Goal: Information Seeking & Learning: Learn about a topic

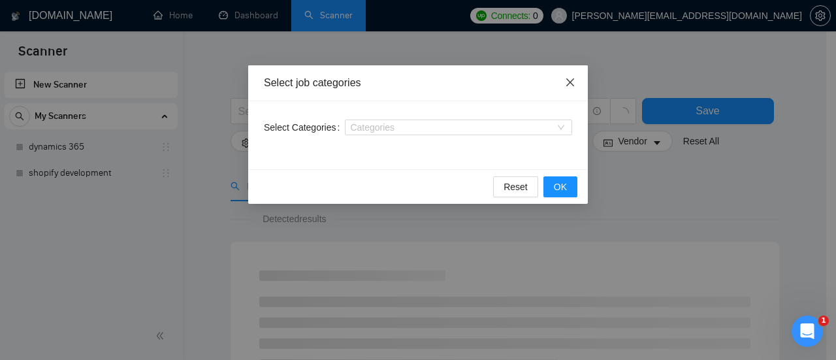
click at [565, 82] on icon "close" at bounding box center [570, 82] width 10 height 10
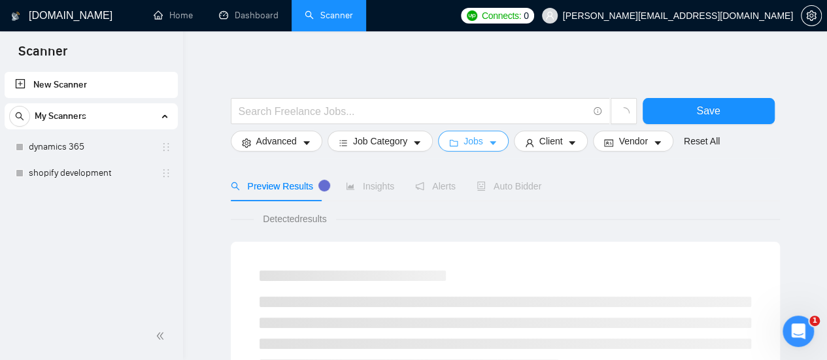
click at [488, 147] on icon "caret-down" at bounding box center [492, 143] width 9 height 9
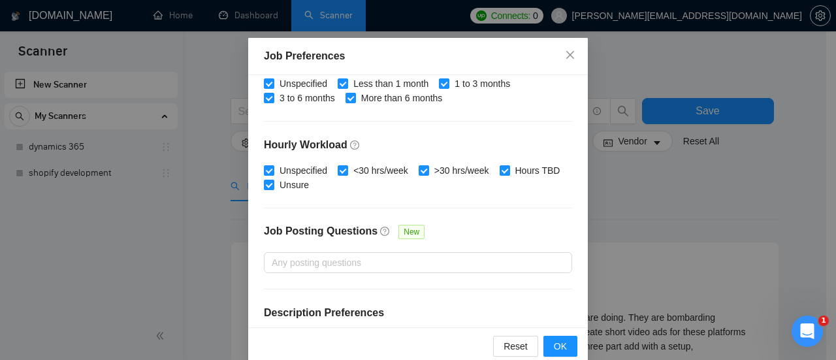
scroll to position [483, 0]
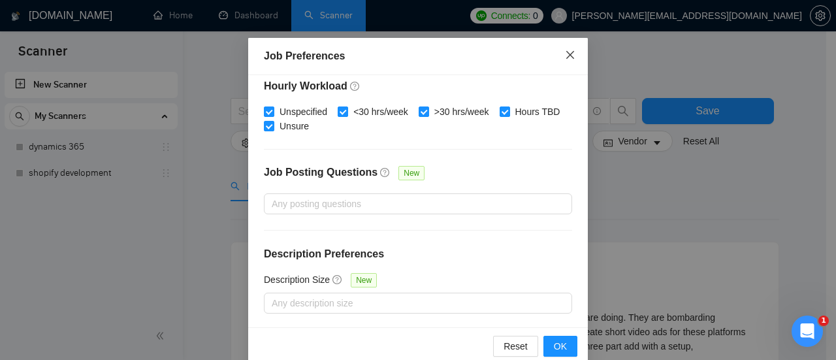
click at [567, 54] on icon "close" at bounding box center [570, 55] width 8 height 8
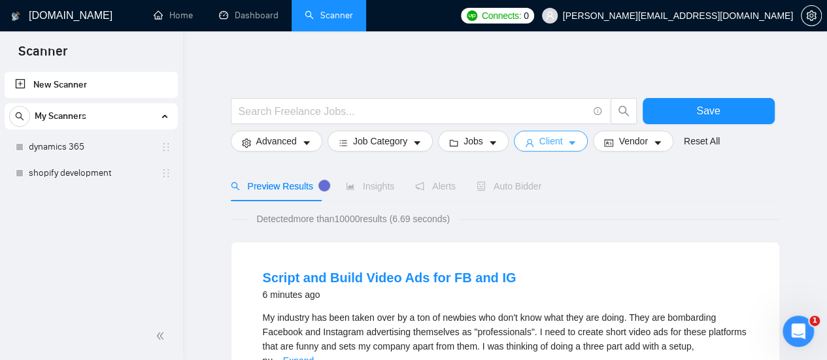
click at [567, 138] on span "caret-down" at bounding box center [571, 143] width 9 height 10
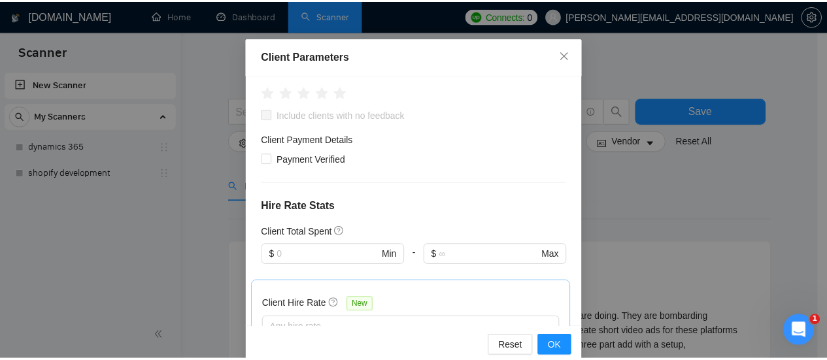
scroll to position [0, 0]
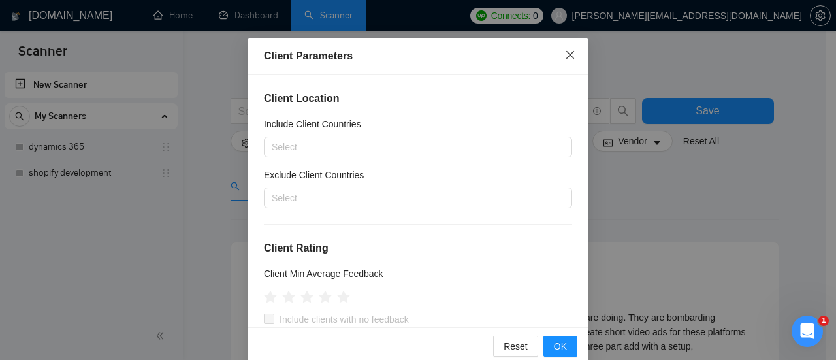
click at [565, 52] on icon "close" at bounding box center [570, 55] width 10 height 10
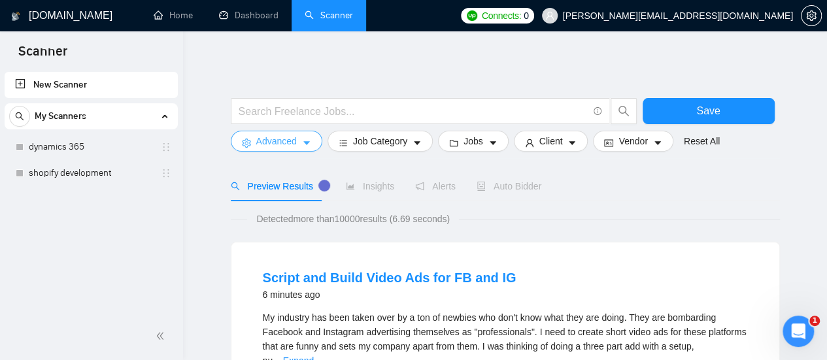
click at [299, 144] on button "Advanced" at bounding box center [276, 141] width 91 height 21
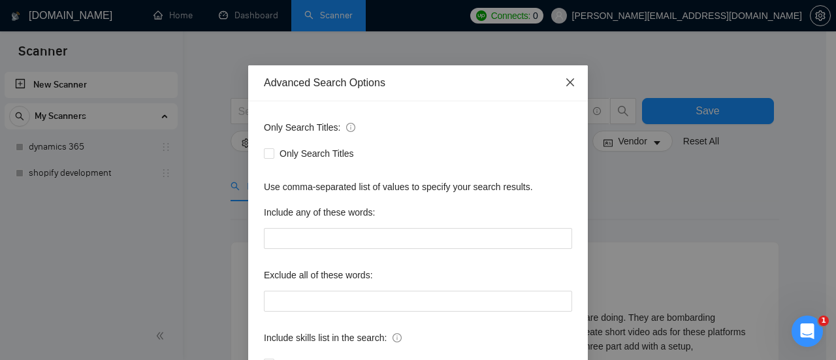
click at [567, 81] on icon "close" at bounding box center [570, 82] width 8 height 8
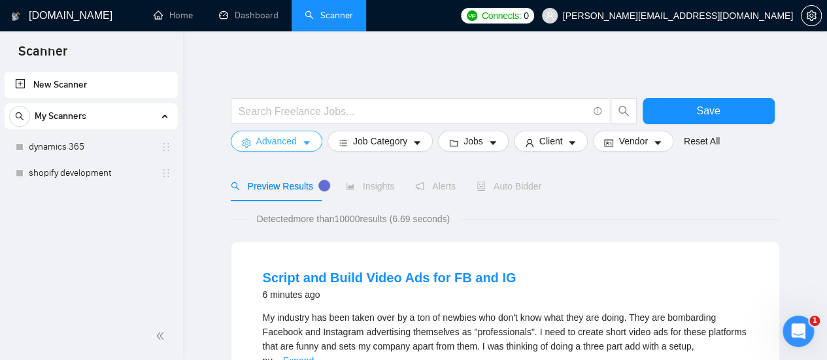
click at [291, 146] on span "Advanced" at bounding box center [276, 141] width 41 height 14
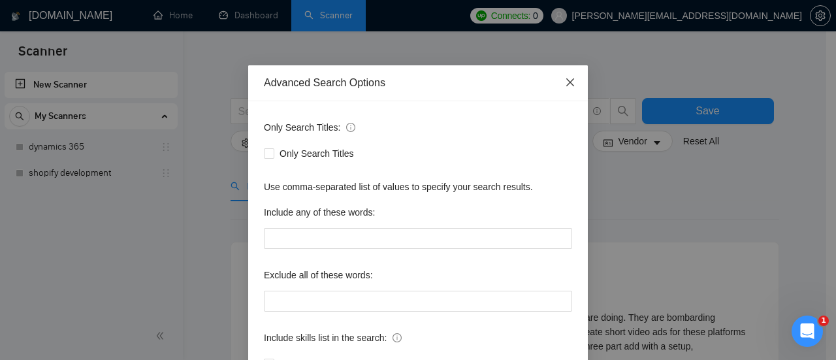
click at [566, 84] on icon "close" at bounding box center [570, 82] width 8 height 8
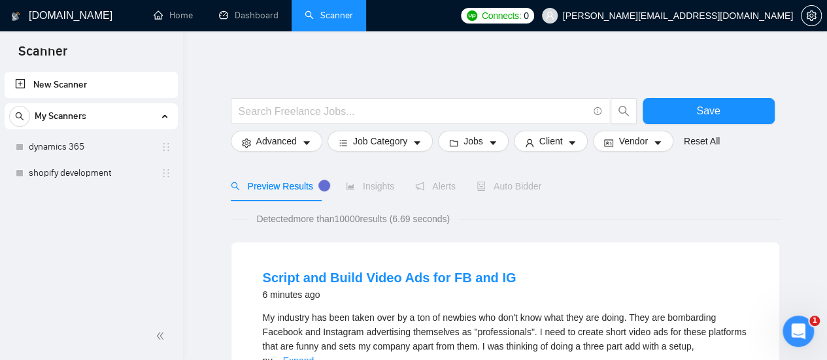
click at [82, 151] on link "dynamics 365" at bounding box center [91, 147] width 124 height 26
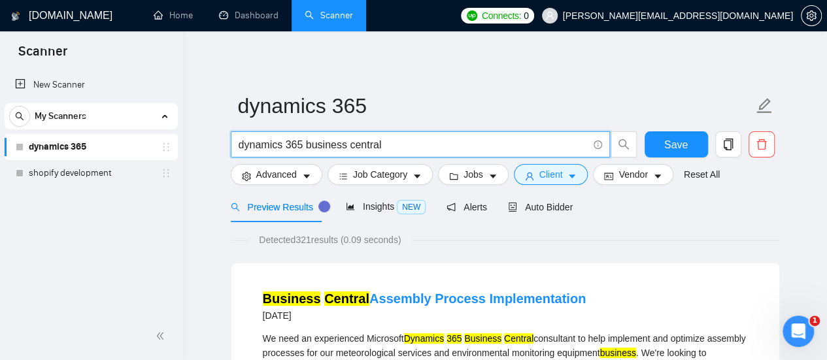
drag, startPoint x: 382, startPoint y: 143, endPoint x: 303, endPoint y: 146, distance: 79.1
click at [303, 146] on input "dynamics 365 business central" at bounding box center [412, 145] width 349 height 16
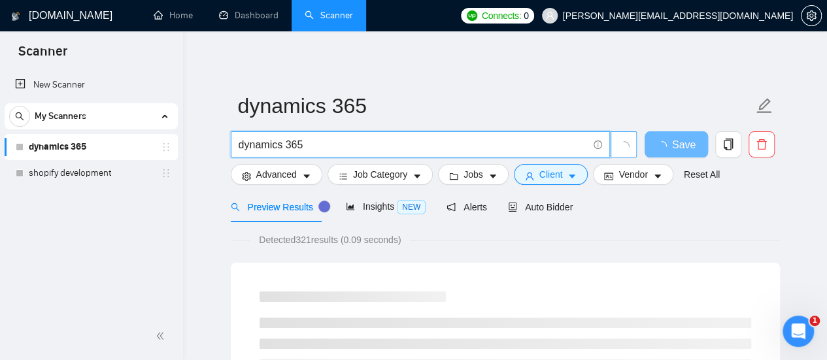
click at [614, 146] on button "button" at bounding box center [623, 144] width 26 height 26
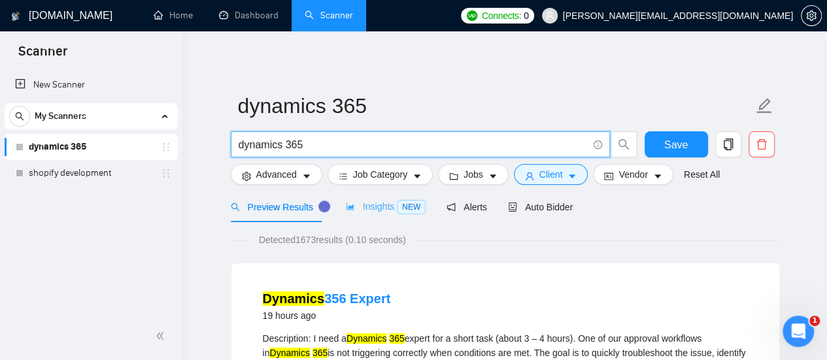
type input "dynamics 365"
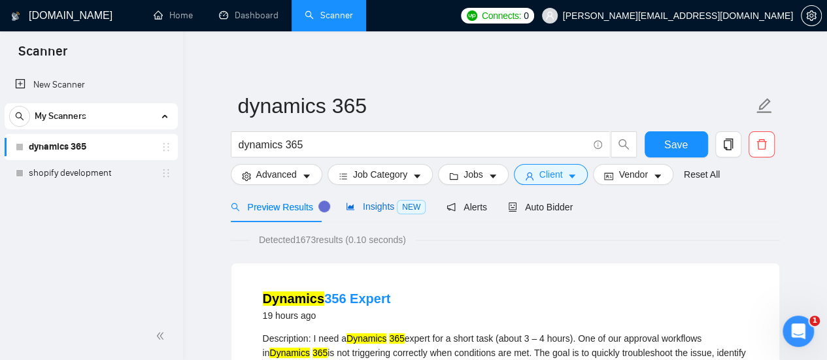
click at [382, 211] on span "Insights NEW" at bounding box center [386, 206] width 80 height 10
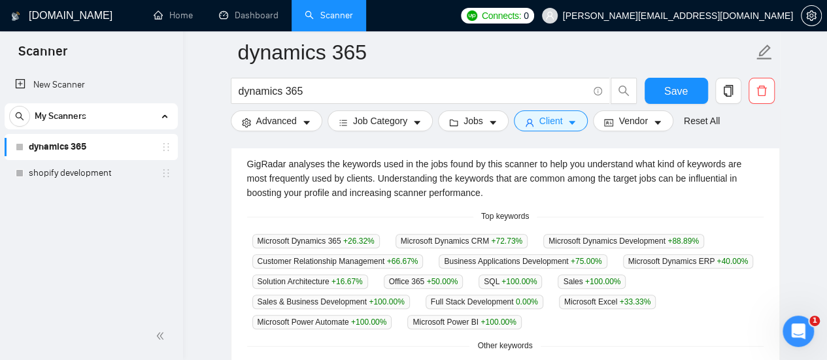
scroll to position [284, 0]
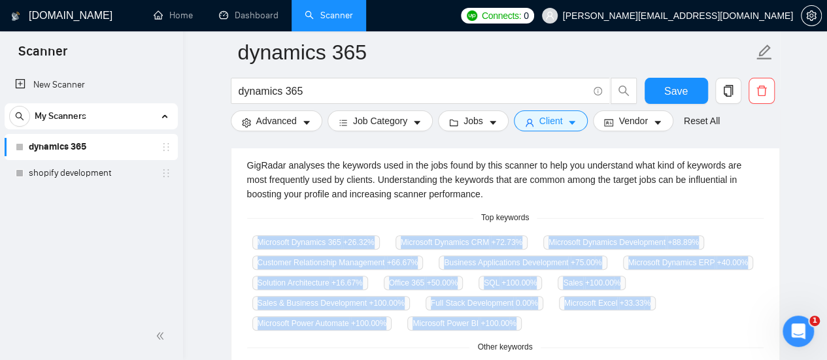
drag, startPoint x: 252, startPoint y: 240, endPoint x: 526, endPoint y: 323, distance: 286.3
click at [526, 323] on div "Microsoft Dynamics 365 +26.32 % Microsoft Dynamics CRM +72.73 % Microsoft Dynam…" at bounding box center [505, 283] width 516 height 96
copy div "Microsoft Dynamics 365 +26.32 % Microsoft Dynamics CRM +72.73 % Microsoft Dynam…"
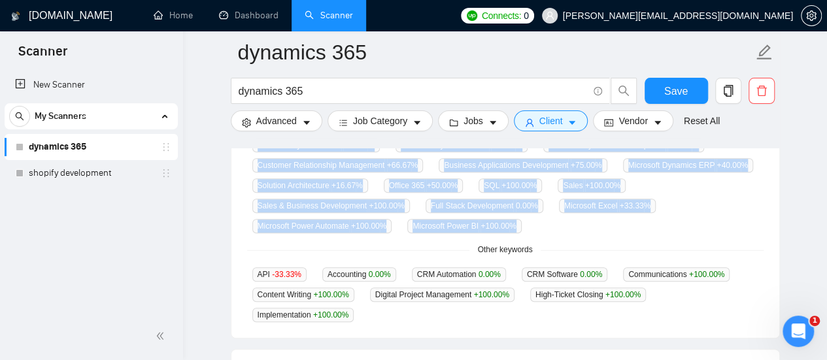
scroll to position [377, 0]
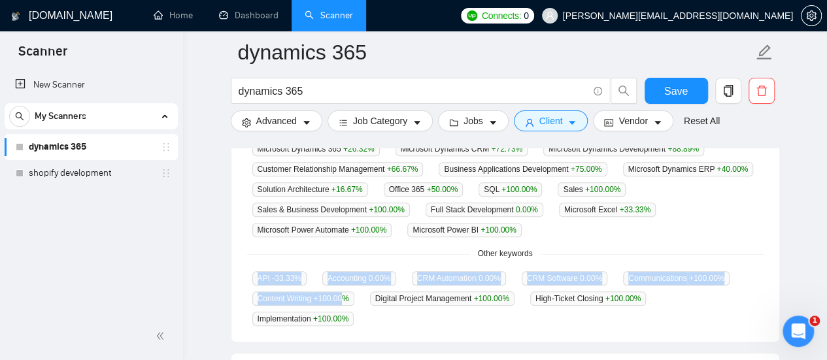
drag, startPoint x: 246, startPoint y: 272, endPoint x: 346, endPoint y: 292, distance: 101.2
click at [346, 292] on div "API -33.33 % Accounting 0.00 % CRM Automation 0.00 % CRM Software 0.00 % Commun…" at bounding box center [505, 298] width 516 height 56
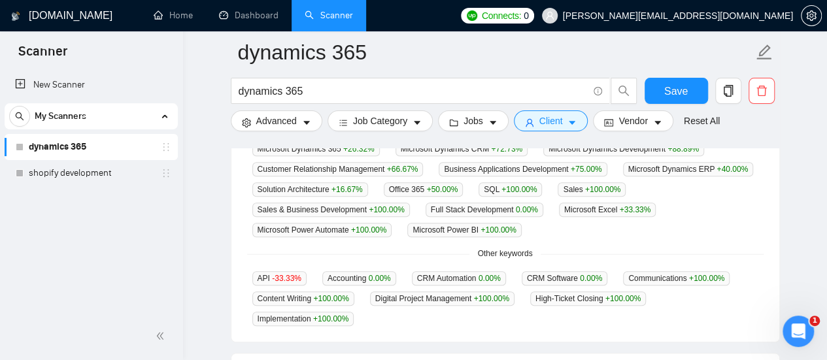
click at [371, 307] on div "API -33.33 % Accounting 0.00 % CRM Automation 0.00 % CRM Software 0.00 % Commun…" at bounding box center [505, 298] width 516 height 56
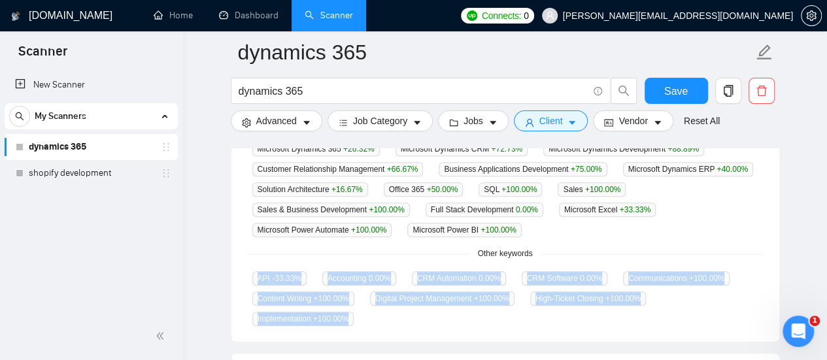
drag, startPoint x: 253, startPoint y: 274, endPoint x: 371, endPoint y: 316, distance: 125.7
click at [371, 316] on div "API -33.33 % Accounting 0.00 % CRM Automation 0.00 % CRM Software 0.00 % Commun…" at bounding box center [505, 298] width 516 height 56
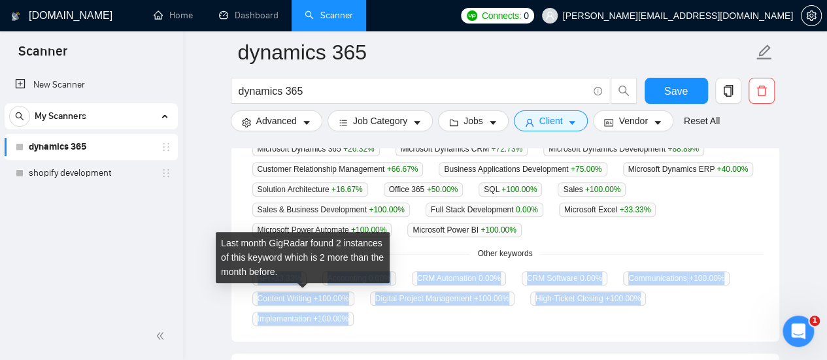
copy div "API -33.33 % Accounting 0.00 % CRM Automation 0.00 % CRM Software 0.00 % Commun…"
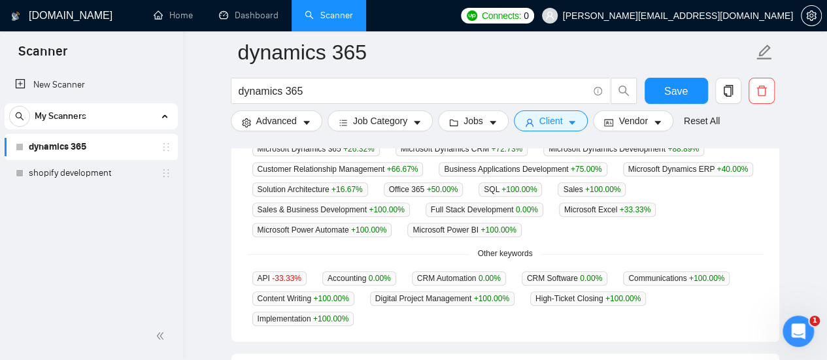
click at [776, 261] on div "GigRadar analyses the keywords used in the jobs found by this scanner to help y…" at bounding box center [505, 195] width 548 height 293
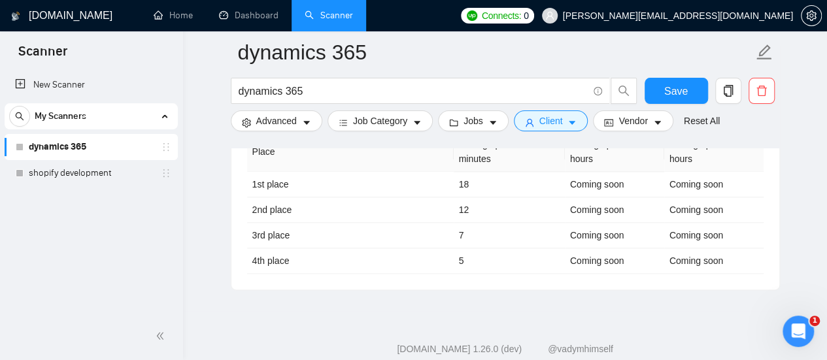
scroll to position [0, 0]
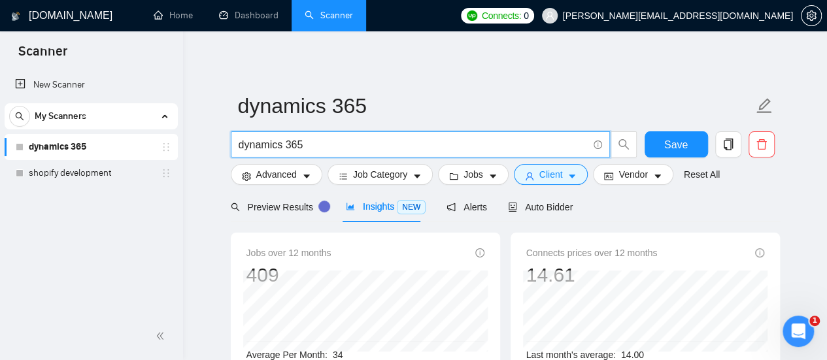
click at [324, 143] on input "dynamics 365" at bounding box center [412, 145] width 349 height 16
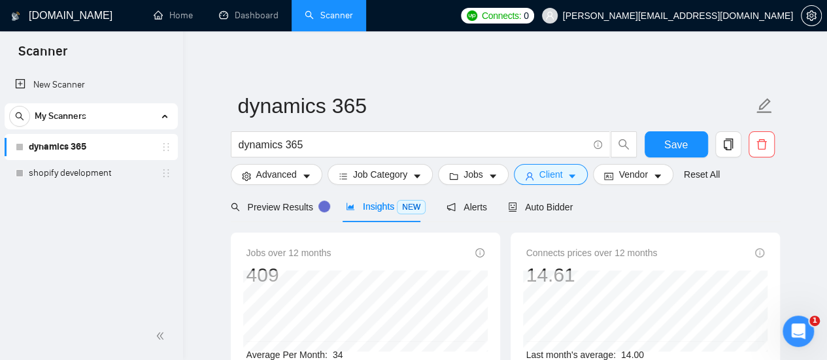
click at [50, 153] on link "dynamics 365" at bounding box center [91, 147] width 124 height 26
click at [100, 140] on link "dynamics 365" at bounding box center [91, 147] width 124 height 26
click at [82, 177] on link "shopify development" at bounding box center [91, 173] width 124 height 26
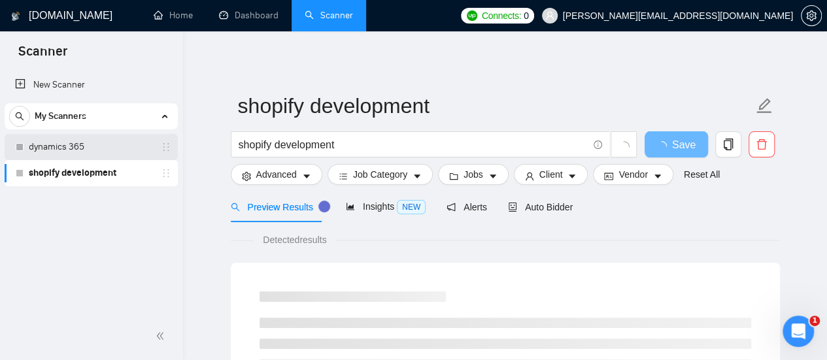
click at [56, 143] on link "dynamics 365" at bounding box center [91, 147] width 124 height 26
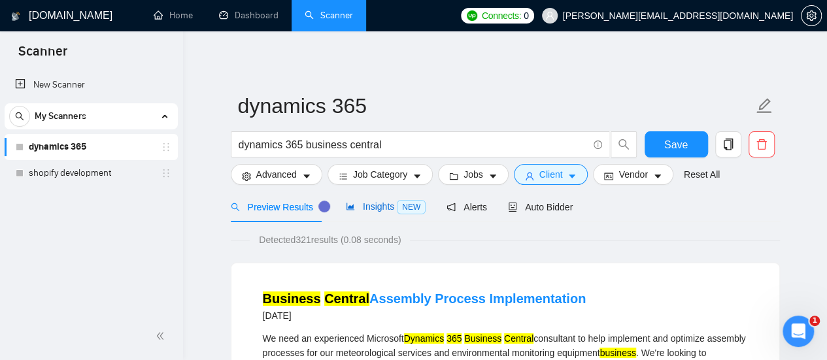
click at [404, 206] on span "NEW" at bounding box center [411, 207] width 29 height 14
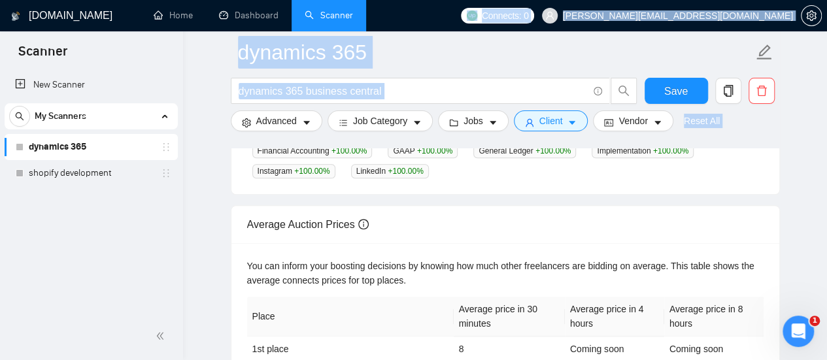
scroll to position [476, 0]
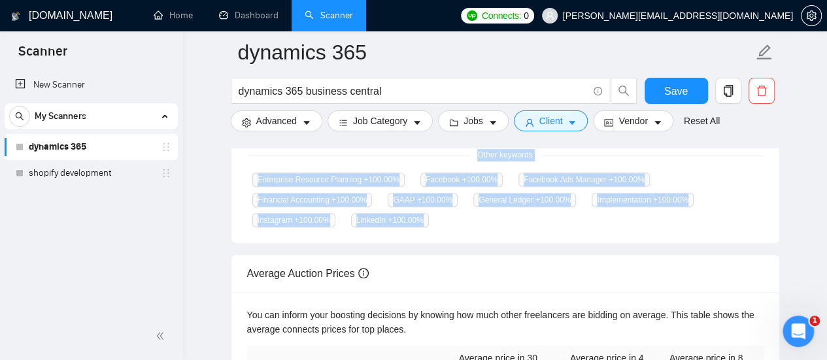
drag, startPoint x: 252, startPoint y: 182, endPoint x: 441, endPoint y: 218, distance: 192.1
click at [441, 218] on div "GigRadar analyses the keywords used in the jobs found by this scanner to help y…" at bounding box center [505, 96] width 548 height 293
copy div "Microsoft Dynamics 365 +150.00 % Microsoft Dynamics ERP +400.00 % Microsoft Dyn…"
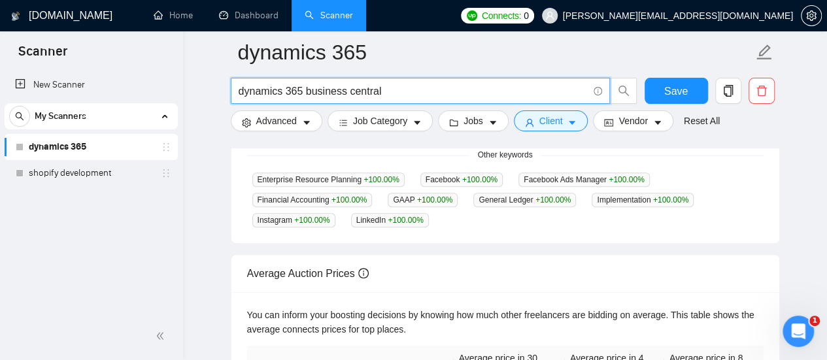
click at [416, 84] on input "dynamics 365 business central" at bounding box center [412, 91] width 349 height 16
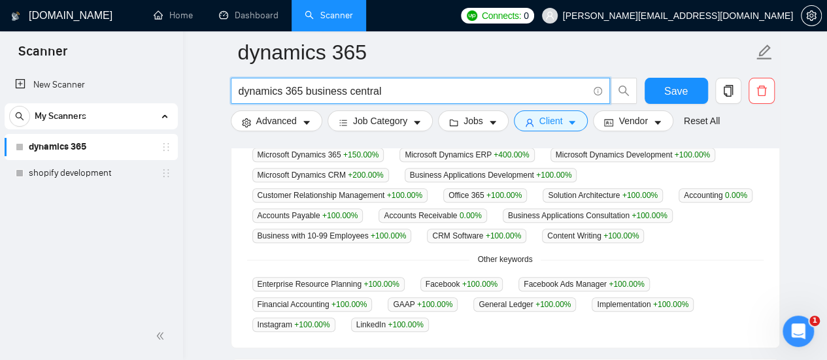
scroll to position [378, 0]
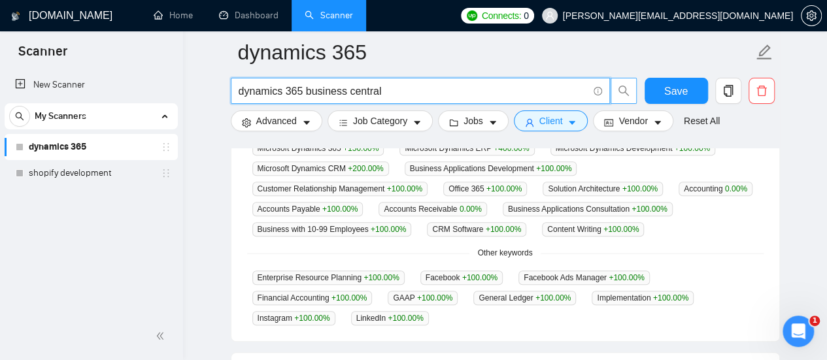
click at [626, 90] on icon "search" at bounding box center [623, 91] width 12 height 12
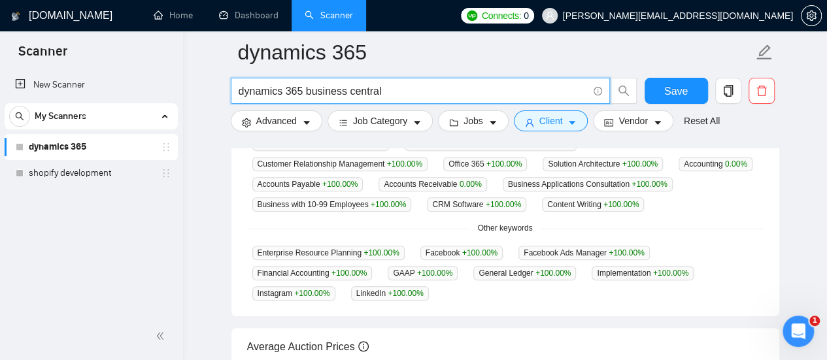
click at [406, 93] on input "dynamics 365 business central" at bounding box center [412, 91] width 349 height 16
type input "d"
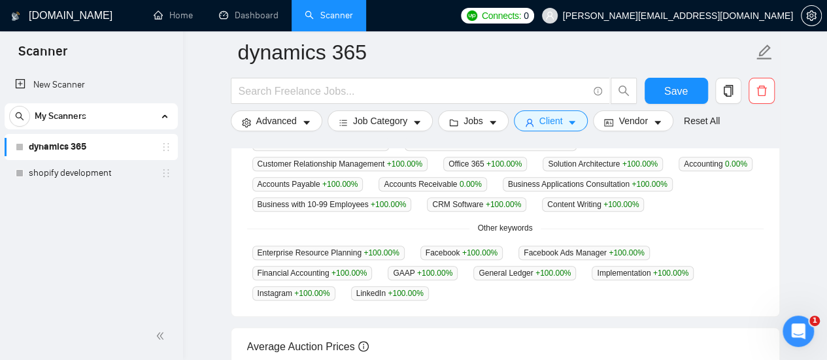
scroll to position [380, 0]
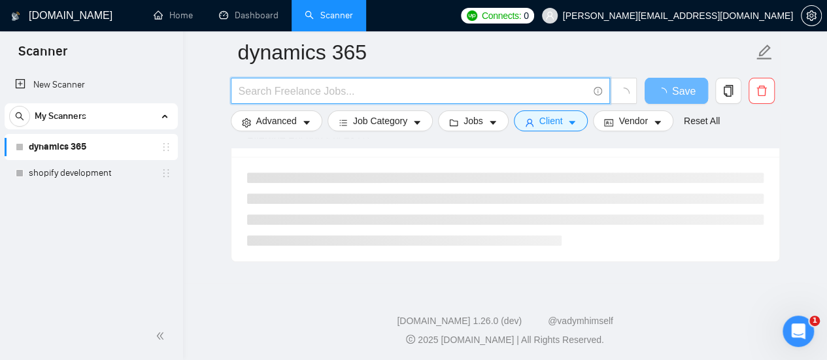
paste input "Dynamics 365"
click at [627, 90] on icon "loading" at bounding box center [623, 93] width 16 height 16
type input "Dynamics 365 CRM"
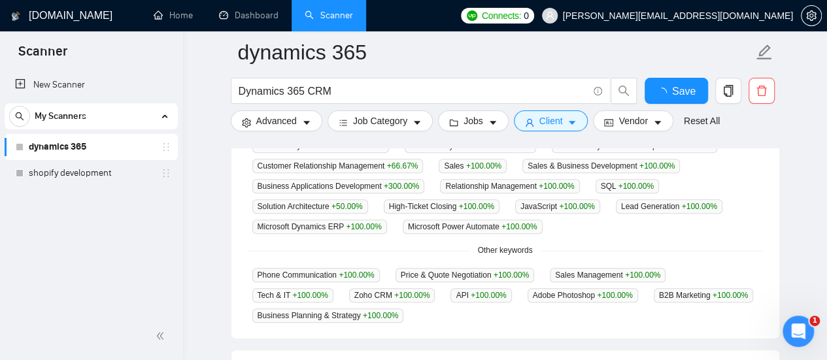
scroll to position [402, 0]
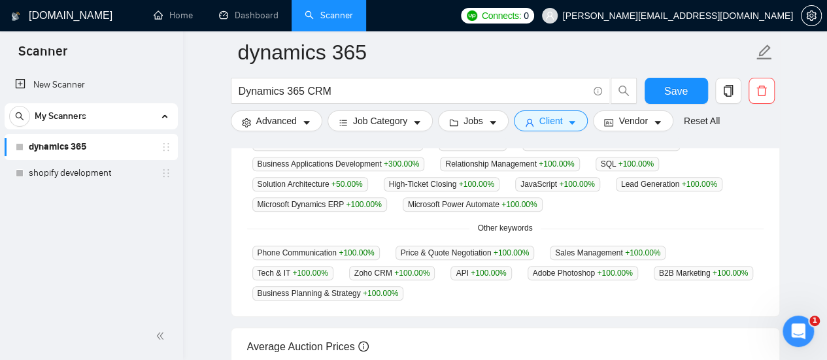
click at [91, 142] on link "dynamics 365" at bounding box center [91, 147] width 124 height 26
click at [80, 144] on link "dynamics 365" at bounding box center [91, 147] width 124 height 26
click at [65, 172] on link "shopify development" at bounding box center [91, 173] width 124 height 26
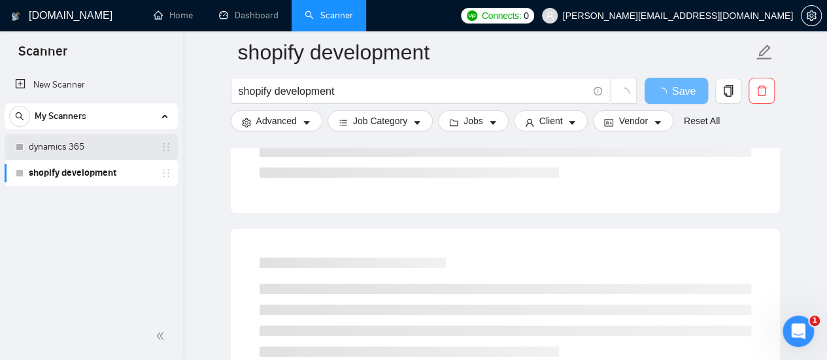
click at [67, 150] on link "dynamics 365" at bounding box center [91, 147] width 124 height 26
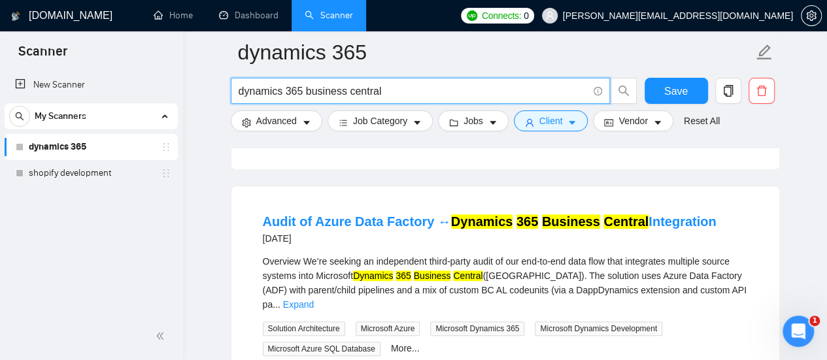
drag, startPoint x: 405, startPoint y: 93, endPoint x: 222, endPoint y: 97, distance: 183.0
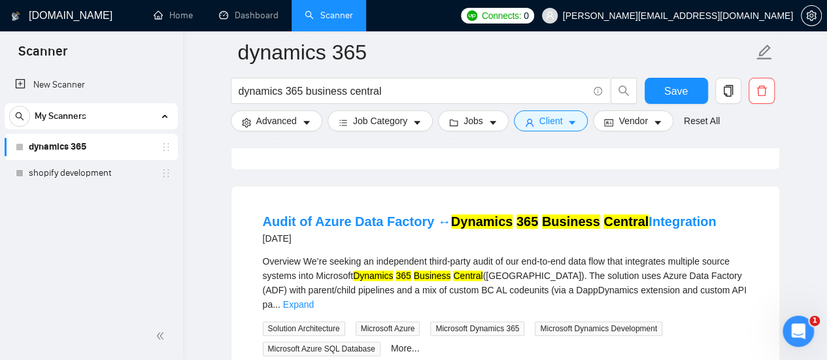
click at [772, 152] on div "Business Central Assembly Process Implementation 6 days ago We need an experien…" at bounding box center [505, 20] width 548 height 298
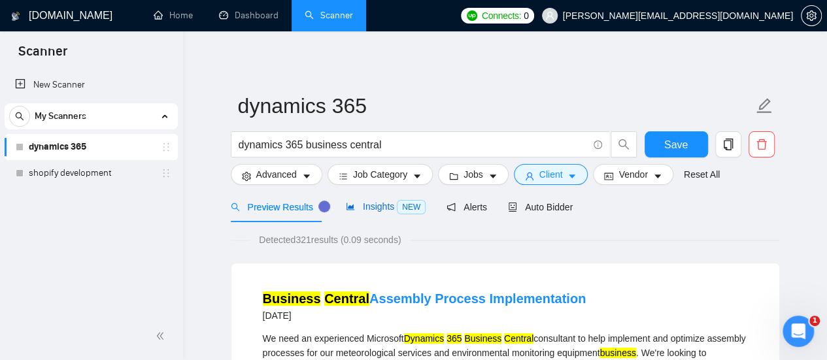
click at [385, 205] on span "Insights NEW" at bounding box center [386, 206] width 80 height 10
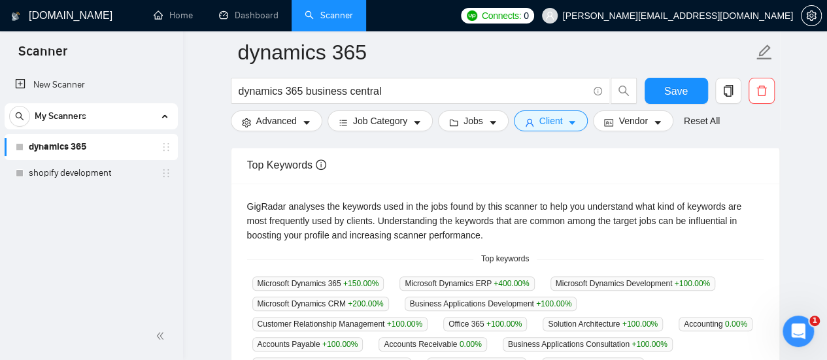
scroll to position [316, 0]
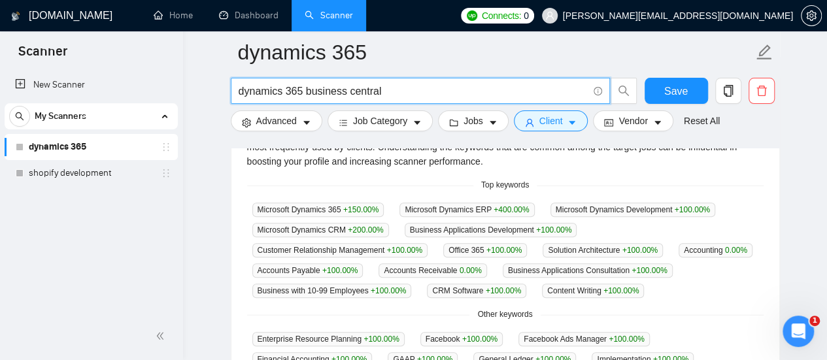
click at [399, 89] on input "dynamics 365 business central" at bounding box center [412, 91] width 349 height 16
type input "d"
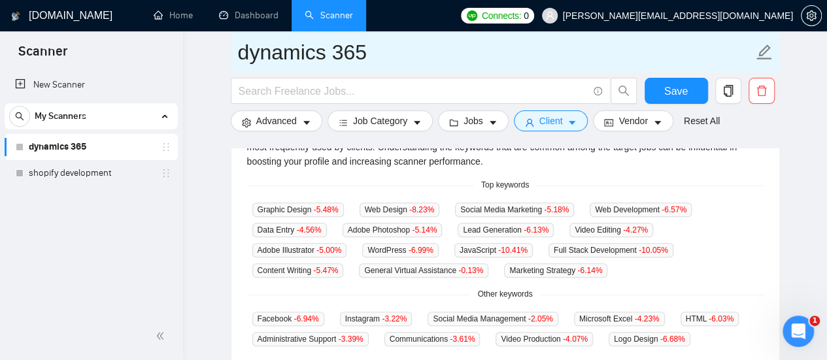
drag, startPoint x: 363, startPoint y: 47, endPoint x: 234, endPoint y: 61, distance: 129.4
click at [234, 61] on span "dynamics 365" at bounding box center [505, 51] width 549 height 41
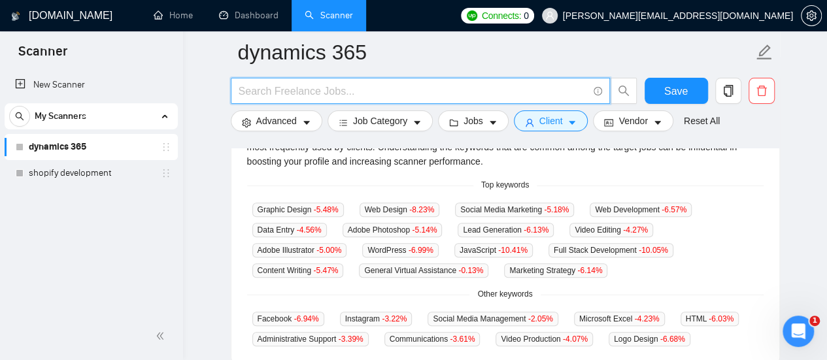
click at [263, 93] on input "text" at bounding box center [412, 91] width 349 height 16
paste input "dynamics 365"
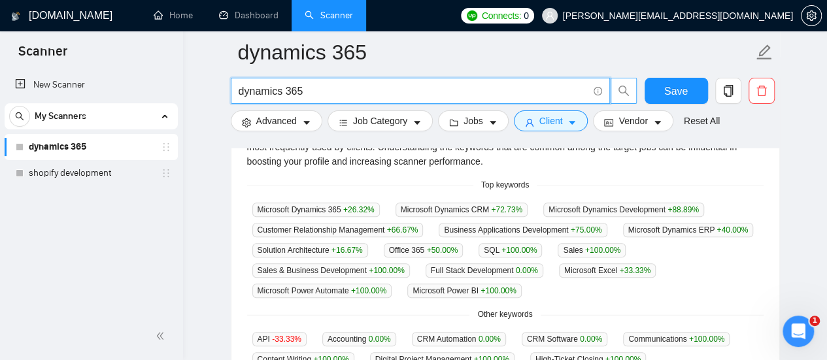
type input "dynamics 365"
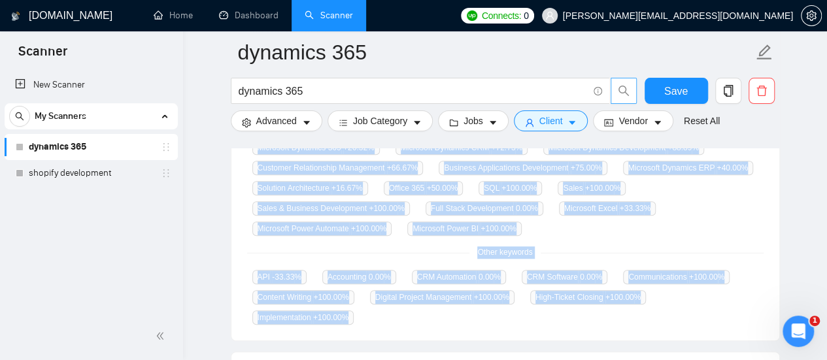
scroll to position [463, 0]
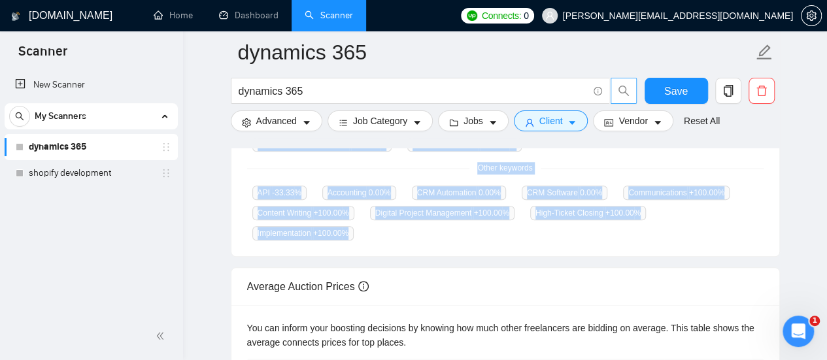
drag, startPoint x: 253, startPoint y: 303, endPoint x: 363, endPoint y: 233, distance: 130.7
click at [363, 233] on div "GigRadar analyses the keywords used in the jobs found by this scanner to help y…" at bounding box center [505, 109] width 548 height 293
copy div "Microsoft Dynamics 365 +26.32 % Microsoft Dynamics CRM +72.73 % Microsoft Dynam…"
click at [77, 150] on link "dynamics 365" at bounding box center [91, 147] width 124 height 26
click at [73, 174] on link "shopify development" at bounding box center [91, 173] width 124 height 26
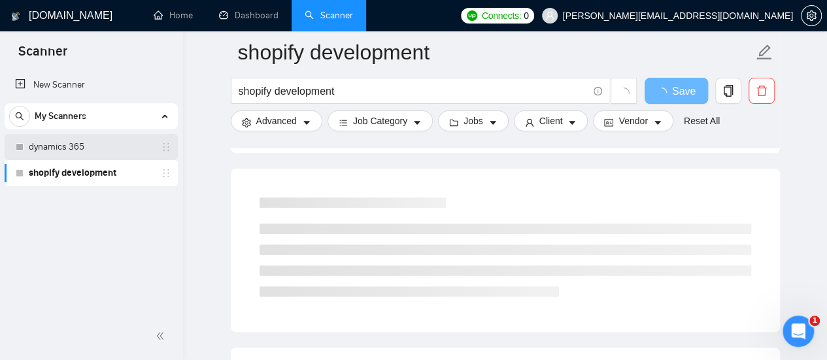
click at [57, 148] on link "dynamics 365" at bounding box center [91, 147] width 124 height 26
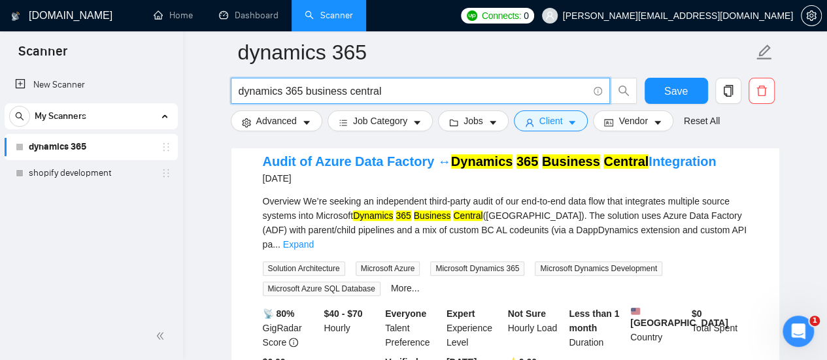
drag, startPoint x: 382, startPoint y: 88, endPoint x: 225, endPoint y: 87, distance: 156.8
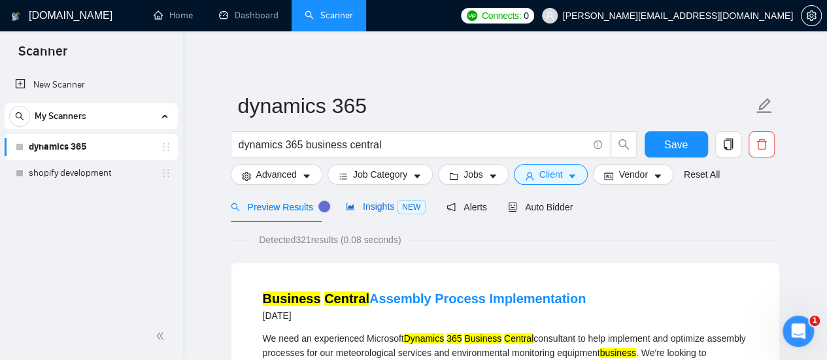
click at [388, 209] on span "Insights NEW" at bounding box center [386, 206] width 80 height 10
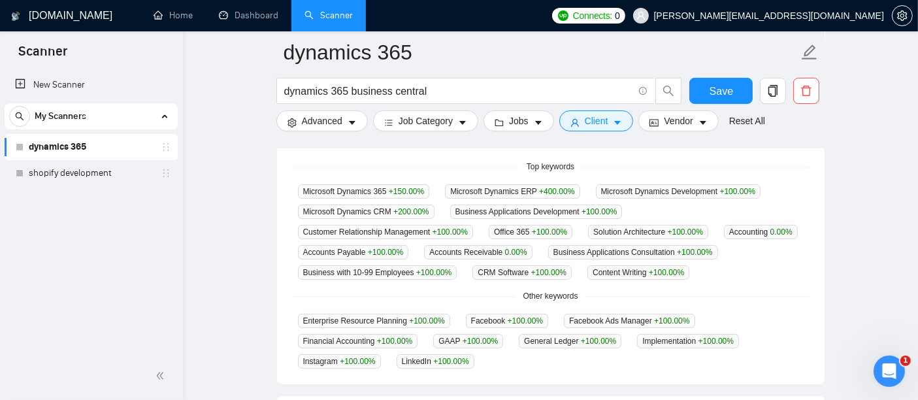
scroll to position [329, 0]
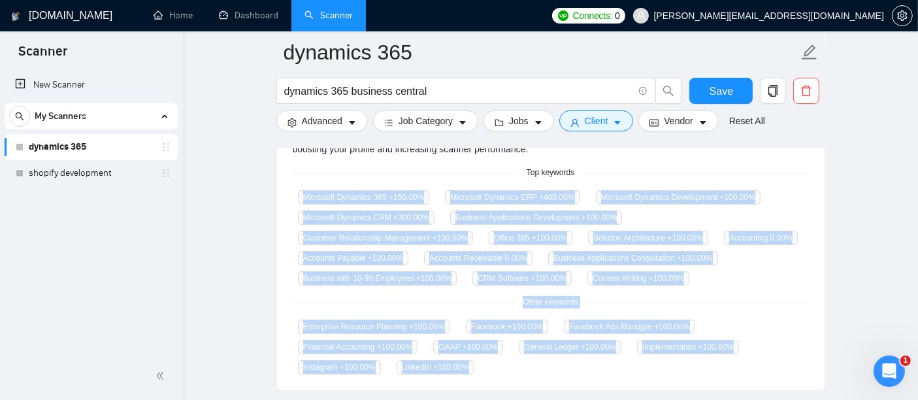
drag, startPoint x: 295, startPoint y: 195, endPoint x: 476, endPoint y: 368, distance: 249.5
click at [476, 359] on div "GigRadar analyses the keywords used in the jobs found by this scanner to help y…" at bounding box center [551, 243] width 548 height 293
copy div "Microsoft Dynamics 365 +150.00 % Microsoft Dynamics ERP +400.00 % Microsoft Dyn…"
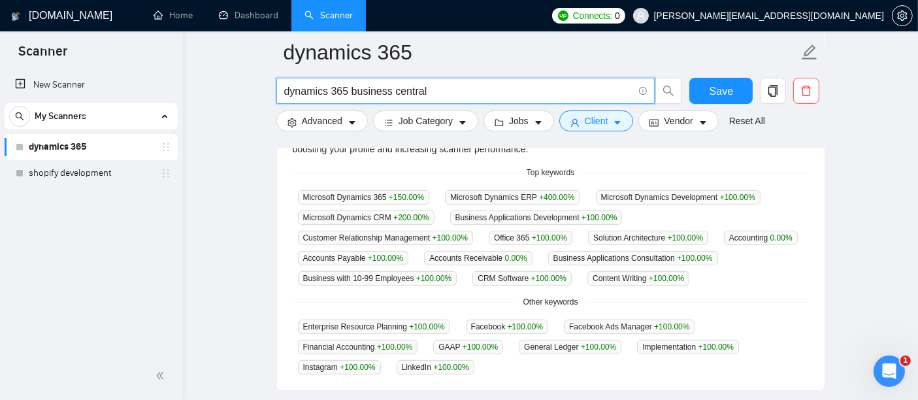
click at [584, 84] on input "dynamics 365 business central" at bounding box center [458, 91] width 349 height 16
type input "d"
paste input "Dynamics 365"
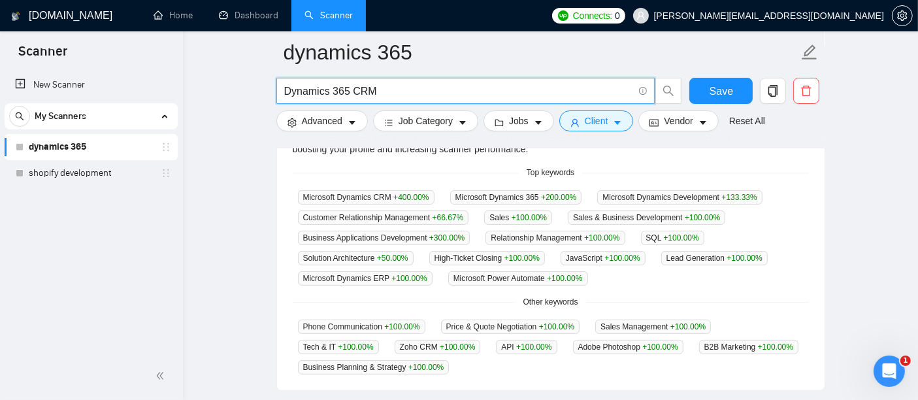
click at [670, 90] on icon "search" at bounding box center [669, 91] width 12 height 12
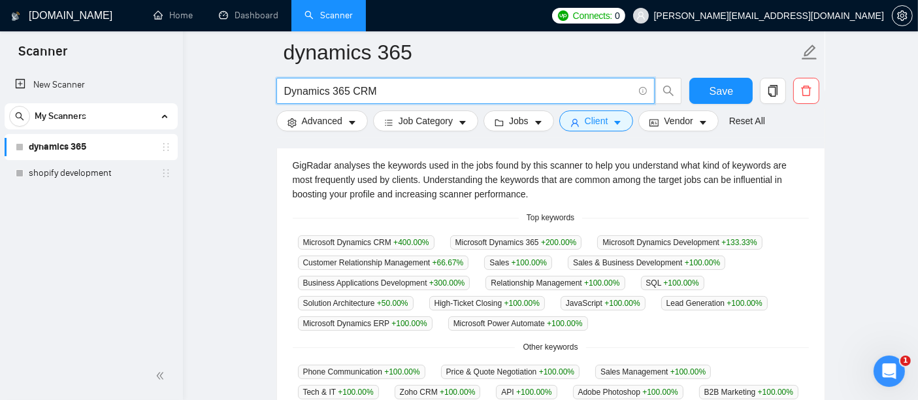
scroll to position [288, 0]
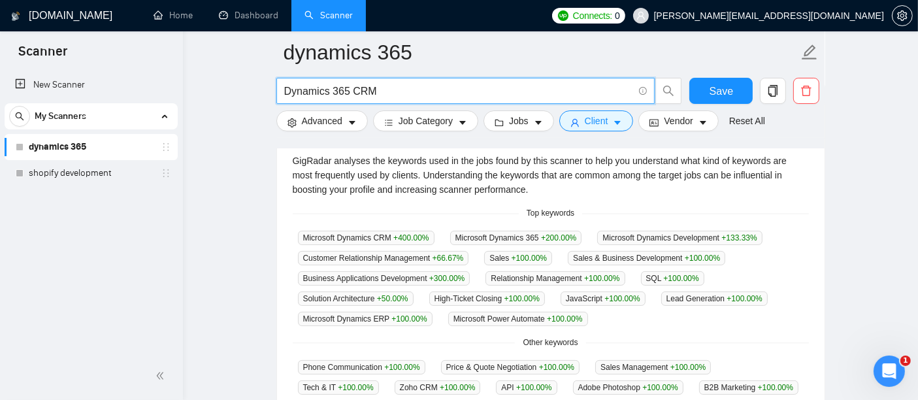
drag, startPoint x: 383, startPoint y: 88, endPoint x: 267, endPoint y: 91, distance: 115.7
click at [267, 91] on main "dynamics 365 Dynamics 365 CRM Save Advanced Job Category Jobs Client Vendor Res…" at bounding box center [550, 227] width 693 height 927
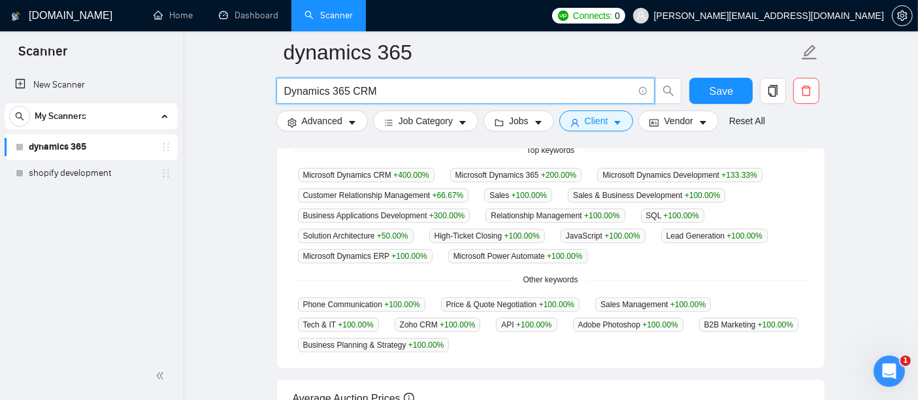
scroll to position [346, 0]
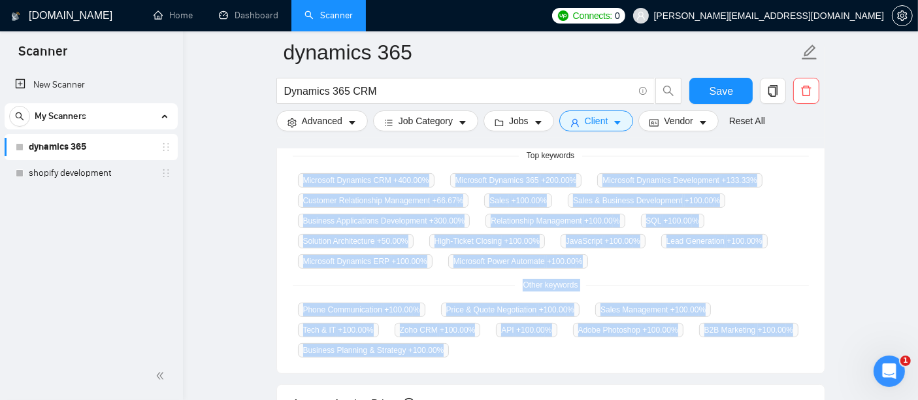
drag, startPoint x: 300, startPoint y: 174, endPoint x: 448, endPoint y: 340, distance: 222.1
click at [448, 340] on div "GigRadar analyses the keywords used in the jobs found by this scanner to help y…" at bounding box center [551, 226] width 548 height 293
copy div "Microsoft Dynamics CRM +400.00 % Microsoft Dynamics 365 +200.00 % Microsoft Dyn…"
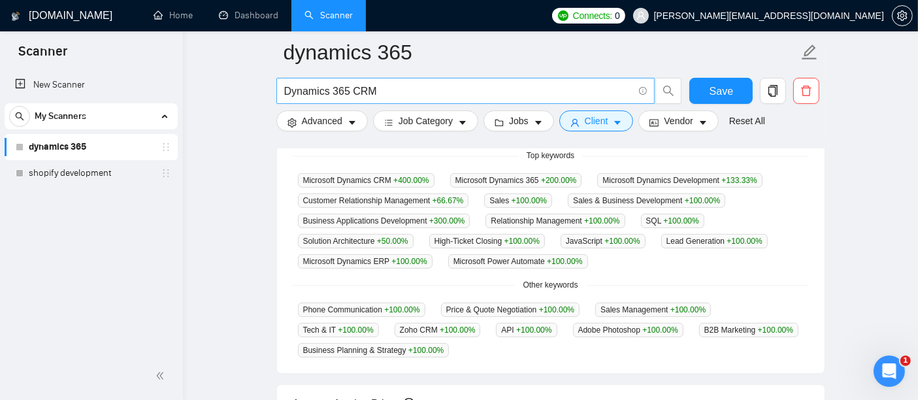
click at [613, 99] on span "Dynamics 365 CRM" at bounding box center [465, 91] width 379 height 26
click at [559, 85] on input "Dynamics 365 CRM" at bounding box center [458, 91] width 349 height 16
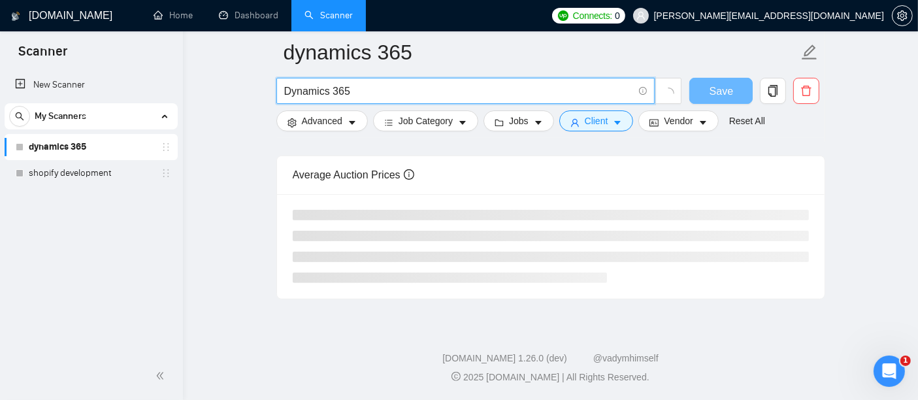
scroll to position [340, 0]
type input "Dynamics 365 ERP"
click at [675, 88] on button "button" at bounding box center [668, 91] width 26 height 26
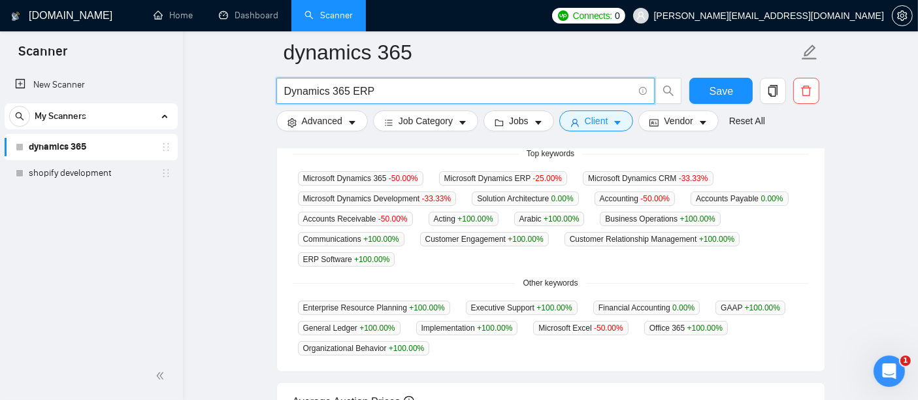
scroll to position [351, 0]
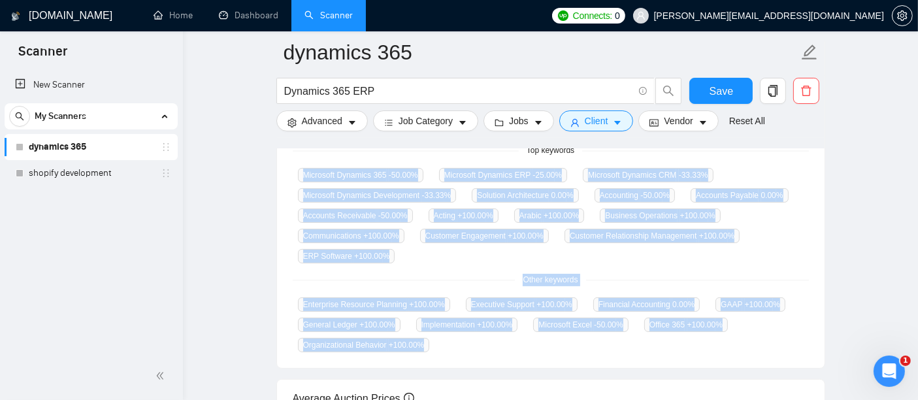
drag, startPoint x: 301, startPoint y: 171, endPoint x: 431, endPoint y: 340, distance: 214.3
click at [431, 340] on div "GigRadar analyses the keywords used in the jobs found by this scanner to help y…" at bounding box center [551, 221] width 548 height 293
copy div "Microsoft Dynamics 365 -50.00 % Microsoft Dynamics ERP -25.00 % Microsoft Dynam…"
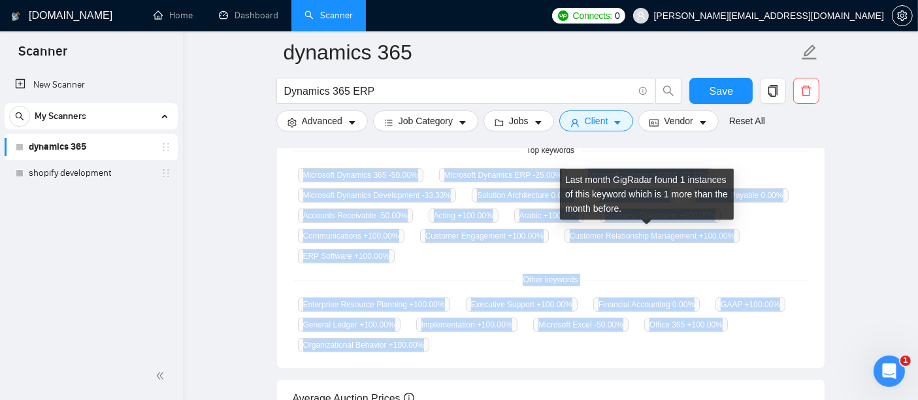
copy div "Microsoft Dynamics 365 -50.00 % Microsoft Dynamics ERP -25.00 % Microsoft Dynam…"
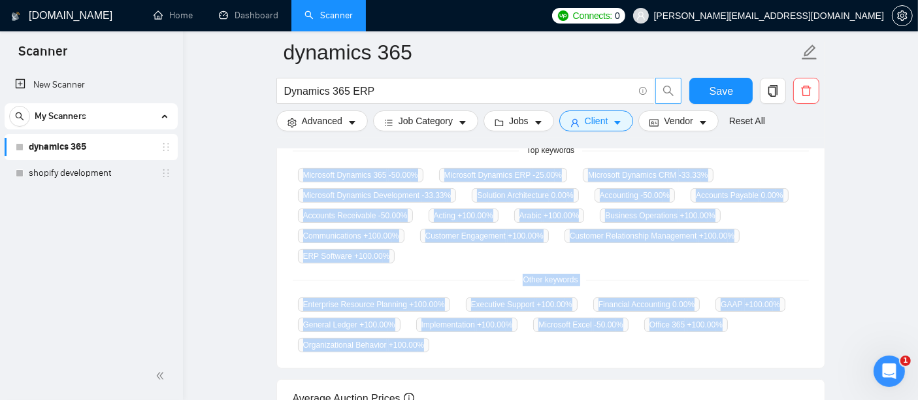
click at [672, 90] on icon "search" at bounding box center [669, 91] width 12 height 12
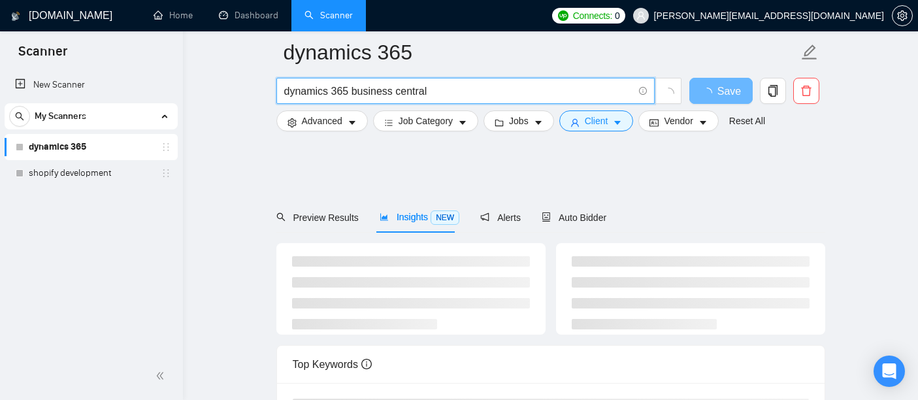
click at [351, 91] on input "dynamics 365 business central" at bounding box center [458, 91] width 349 height 16
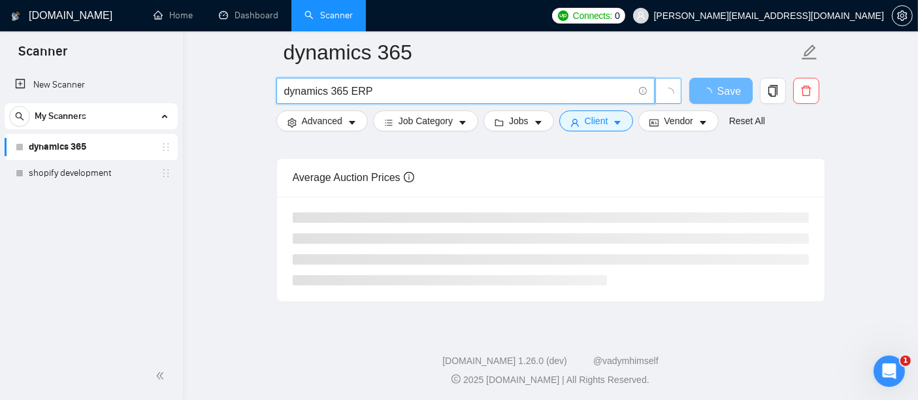
click at [672, 93] on icon "loading" at bounding box center [669, 94] width 12 height 12
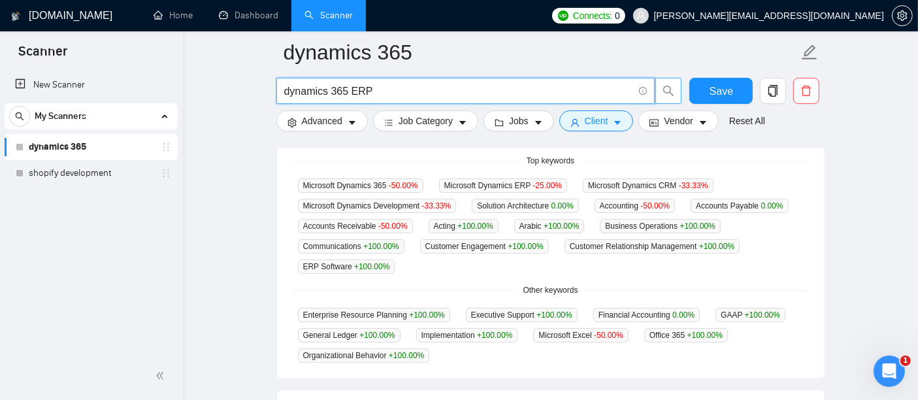
click at [672, 93] on icon "search" at bounding box center [669, 91] width 12 height 12
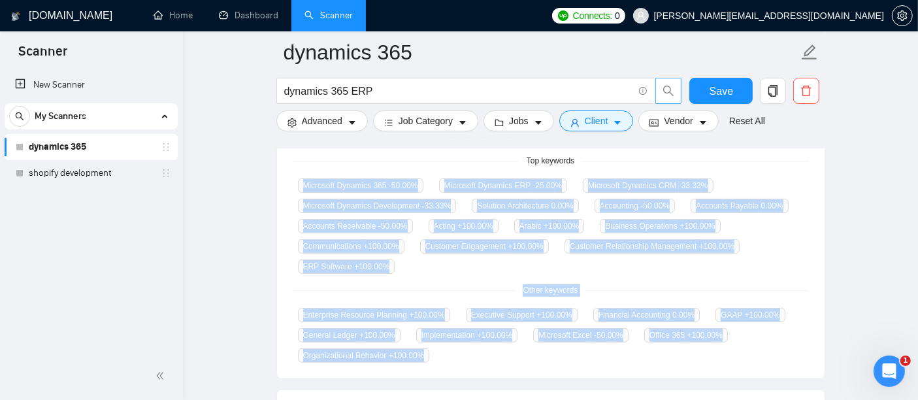
drag, startPoint x: 301, startPoint y: 186, endPoint x: 429, endPoint y: 344, distance: 204.0
click at [429, 344] on div "GigRadar analyses the keywords used in the jobs found by this scanner to help y…" at bounding box center [551, 232] width 548 height 293
copy div "Microsoft Dynamics 365 -50.00 % Microsoft Dynamics ERP -25.00 % Microsoft Dynam…"
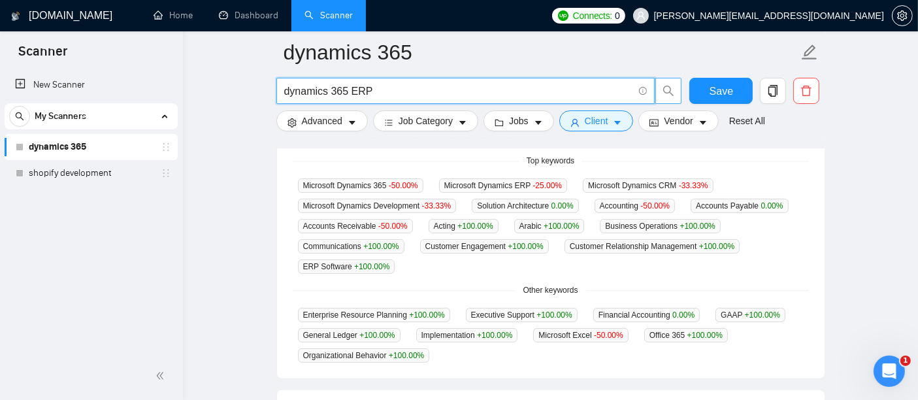
click at [401, 92] on input "dynamics 365 ERP" at bounding box center [458, 91] width 349 height 16
type input "d"
paste input "Dynamics 365 Cloud-based"
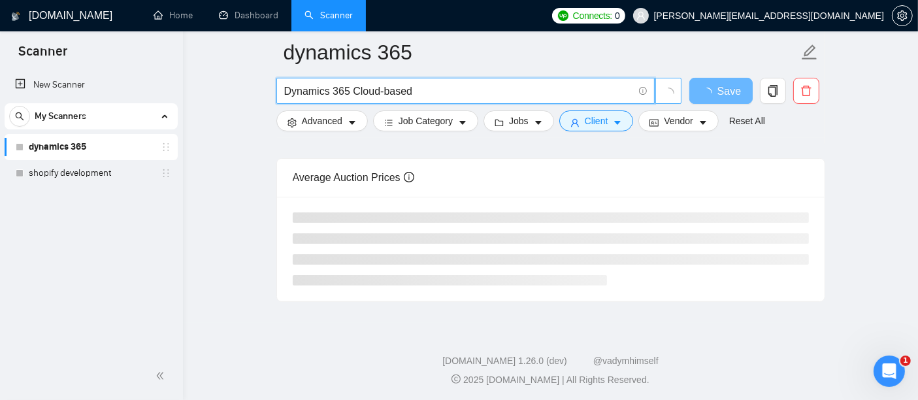
click at [663, 96] on icon "loading" at bounding box center [669, 94] width 12 height 12
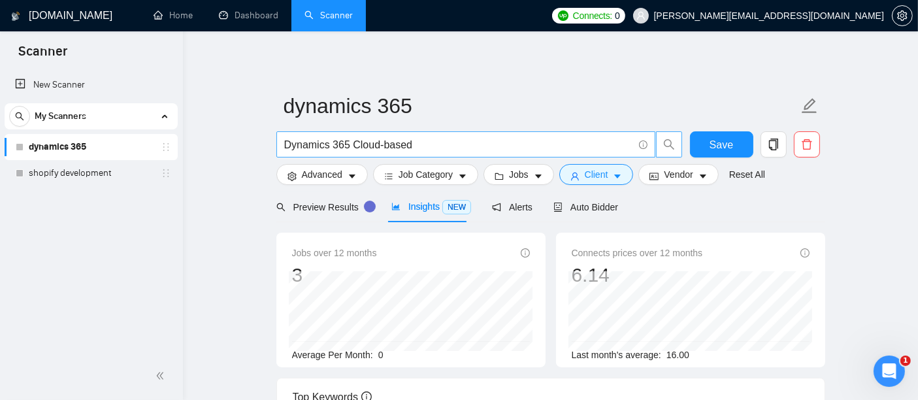
click at [512, 155] on span "Dynamics 365 Cloud-based" at bounding box center [465, 144] width 379 height 26
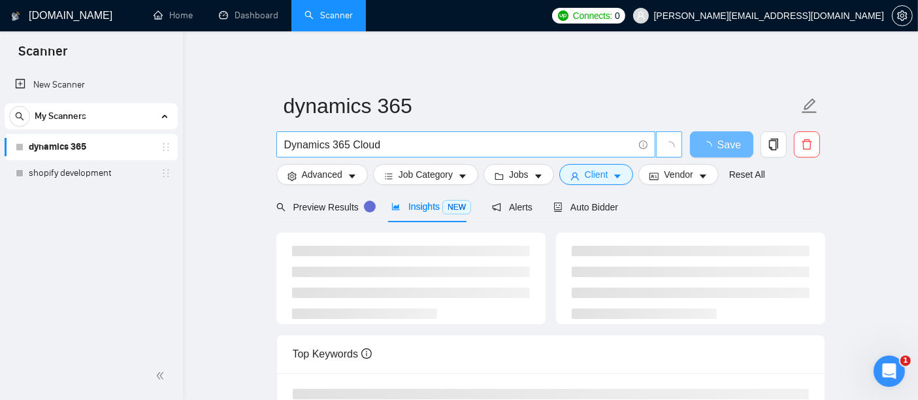
click at [512, 155] on span "Dynamics 365 Cloud" at bounding box center [465, 144] width 379 height 26
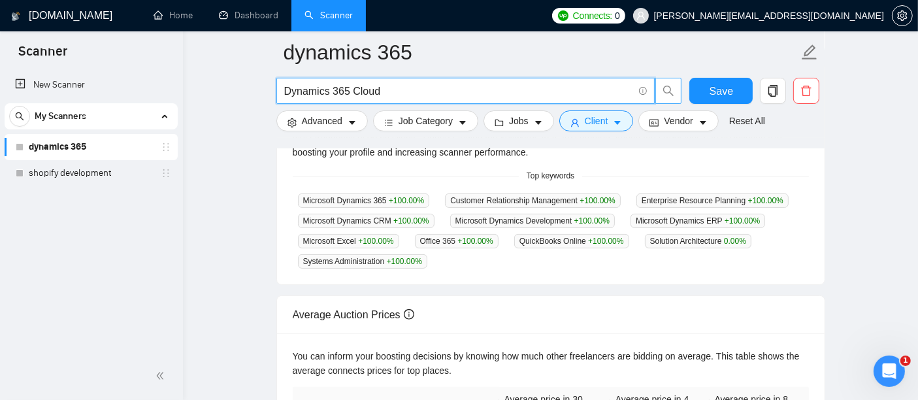
scroll to position [327, 0]
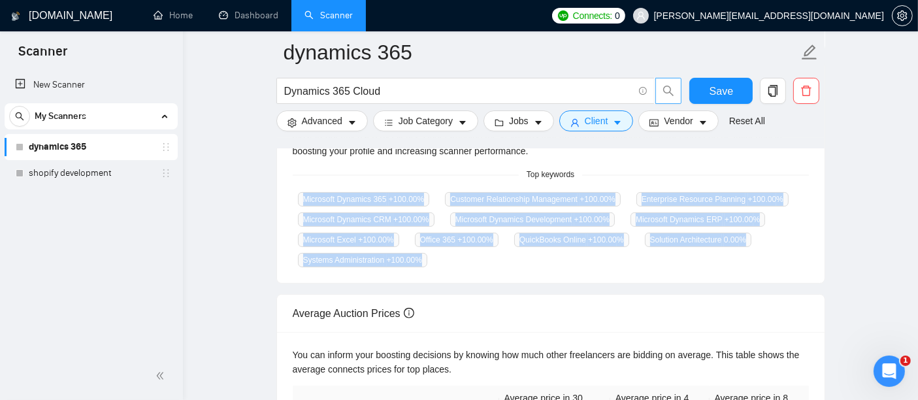
drag, startPoint x: 297, startPoint y: 199, endPoint x: 446, endPoint y: 262, distance: 161.9
click at [446, 262] on div "Microsoft Dynamics 365 +100.00 % Customer Relationship Management +100.00 % Ent…" at bounding box center [551, 229] width 516 height 76
copy div "Microsoft Dynamics 365 +100.00 % Customer Relationship Management +100.00 % Ent…"
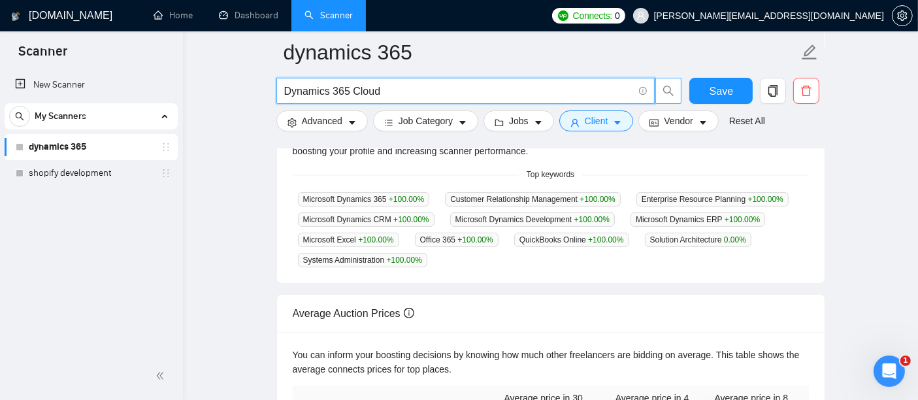
click at [619, 90] on input "Dynamics 365 Cloud" at bounding box center [458, 91] width 349 height 16
type input "D"
paste input "Dynamics 365 Business Applications"
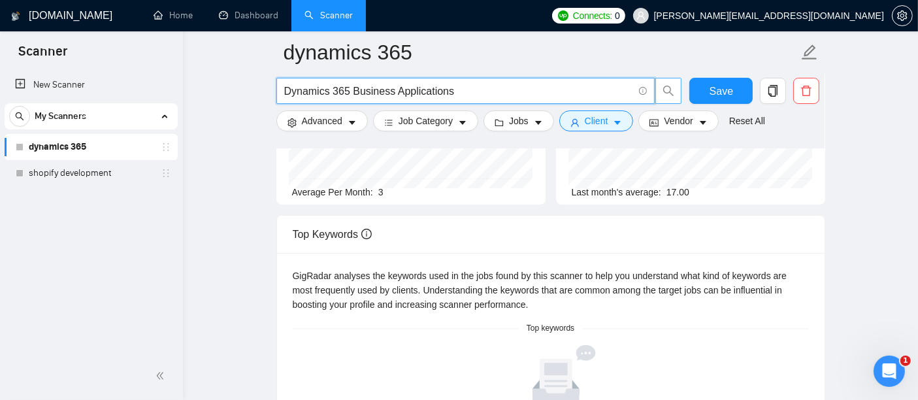
scroll to position [172, 0]
click at [519, 90] on input "Dynamics 365 Business Applications" at bounding box center [458, 91] width 349 height 16
type input "D"
paste input "Dynamics 365 Digital Transformation"
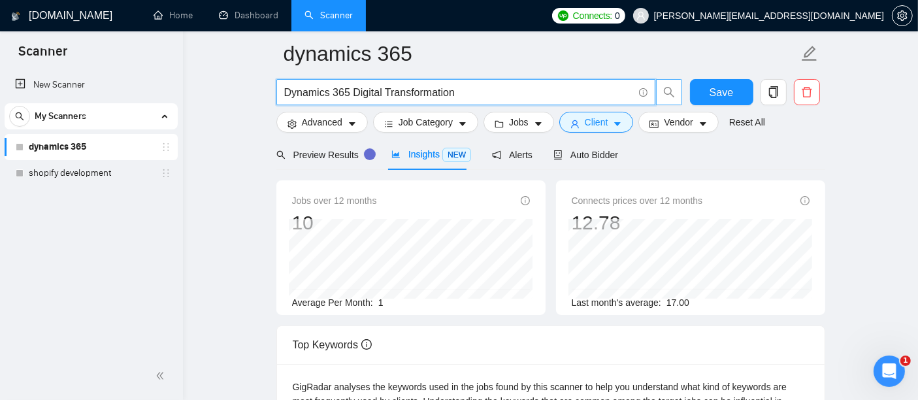
scroll to position [50, 0]
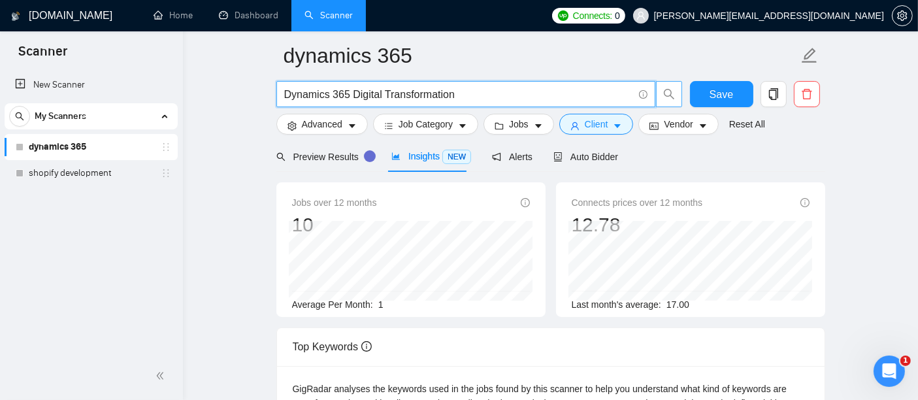
click at [470, 92] on input "Dynamics 365 Digital Transformation" at bounding box center [458, 94] width 349 height 16
type input "D"
paste input "Dynamics 365 Dataverse"
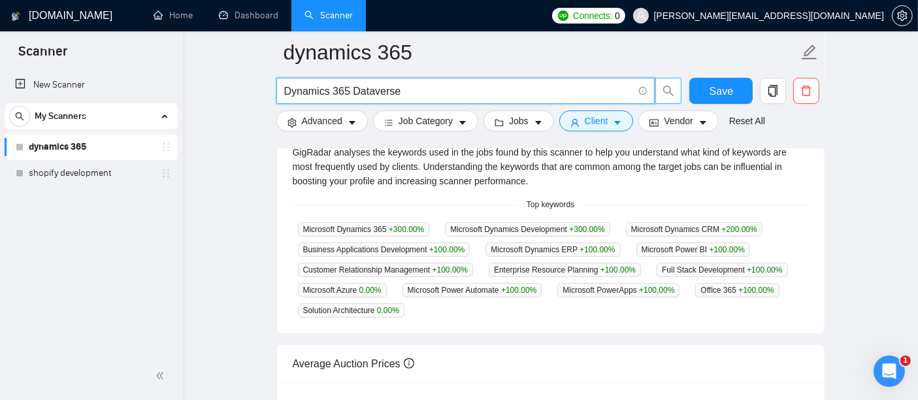
scroll to position [299, 0]
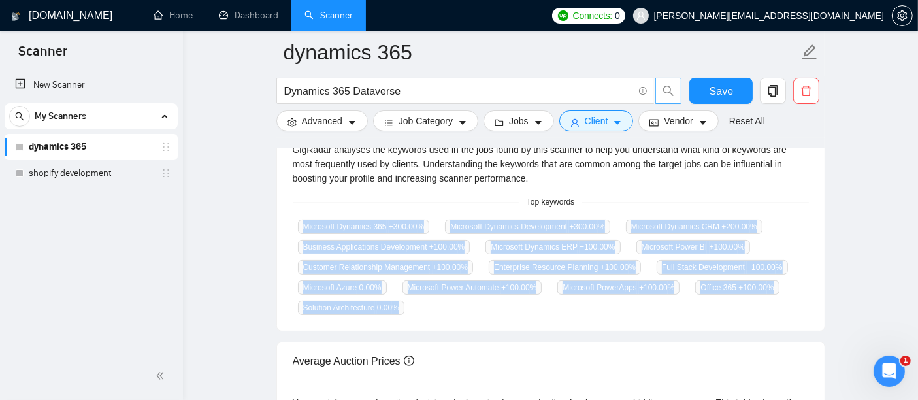
drag, startPoint x: 293, startPoint y: 222, endPoint x: 406, endPoint y: 305, distance: 140.2
click at [406, 305] on div "Microsoft Dynamics 365 +300.00 % Microsoft Dynamics Development +300.00 % Micro…" at bounding box center [551, 267] width 516 height 96
copy div "Microsoft Dynamics 365 +300.00 % Microsoft Dynamics Development +300.00 % Micro…"
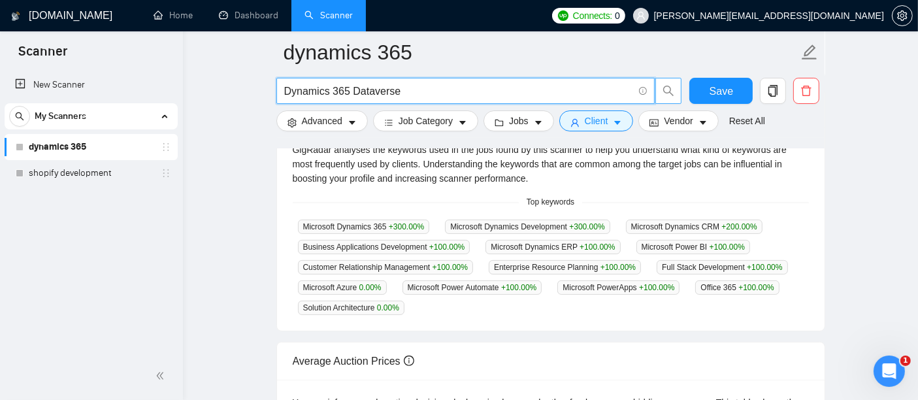
click at [589, 96] on input "Dynamics 365 Dataverse" at bounding box center [458, 91] width 349 height 16
type input "D"
paste input "Dynamics 365 Copilot"
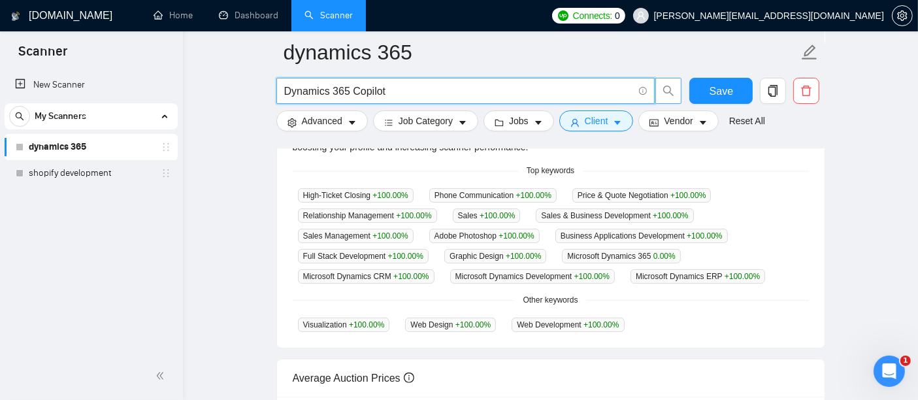
scroll to position [338, 0]
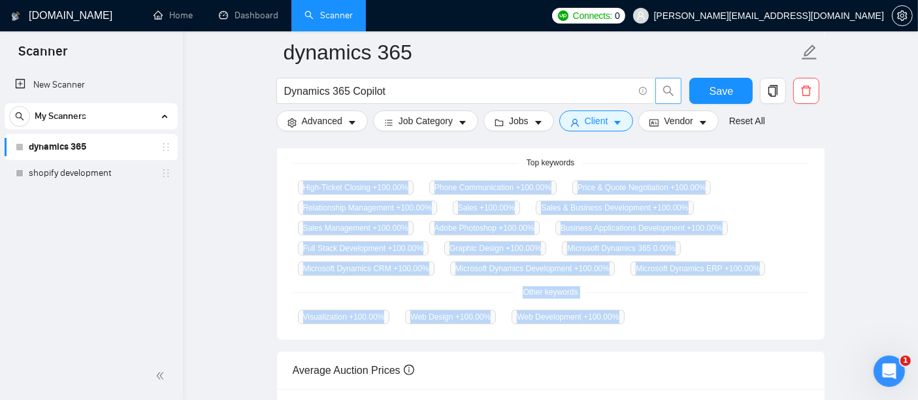
drag, startPoint x: 292, startPoint y: 184, endPoint x: 622, endPoint y: 307, distance: 352.1
click at [622, 307] on div "GigRadar analyses the keywords used in the jobs found by this scanner to help y…" at bounding box center [551, 214] width 548 height 252
copy div "High-Ticket Closing +100.00 % Phone Communication +100.00 % Price & Quote Negot…"
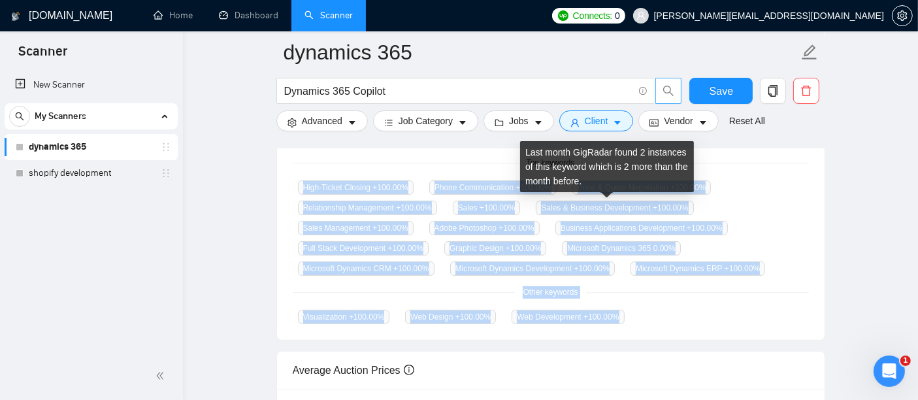
click at [573, 209] on span "Sales & Business Development +100.00 %" at bounding box center [614, 208] width 157 height 14
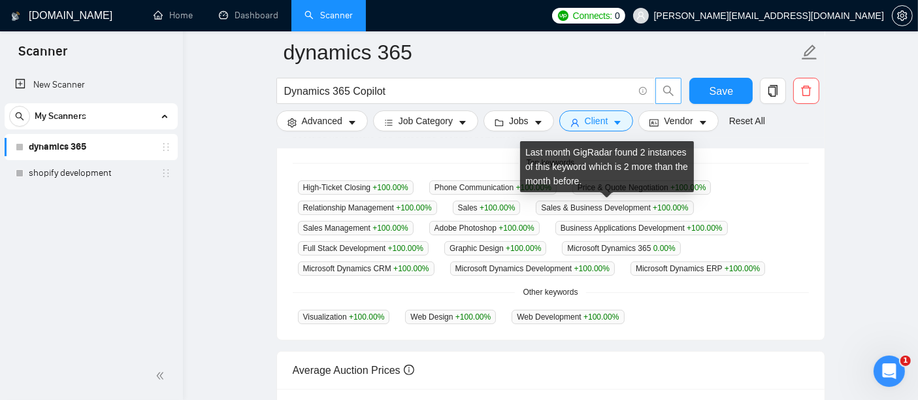
click at [573, 209] on span "Sales & Business Development +100.00 %" at bounding box center [614, 208] width 157 height 14
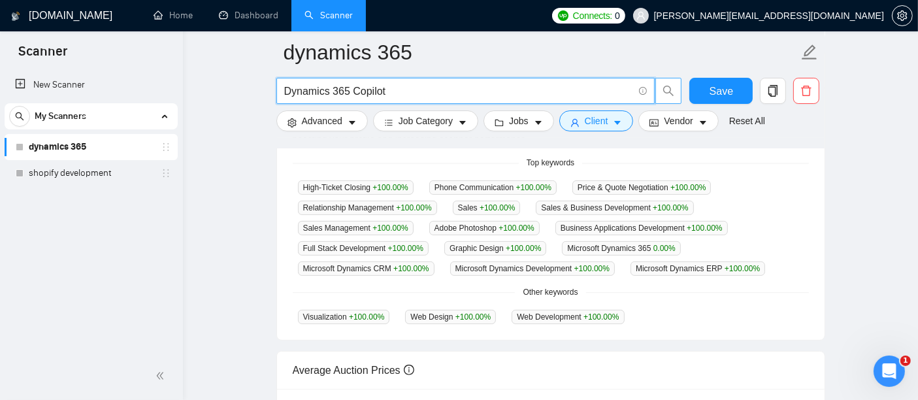
click at [430, 90] on input "Dynamics 365 Copilot" at bounding box center [458, 91] width 349 height 16
paste input "Migration & Upgrade | ERP"
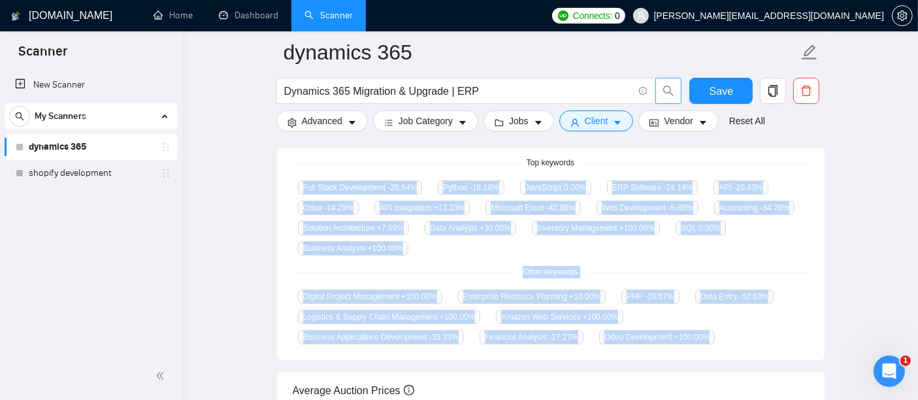
drag, startPoint x: 303, startPoint y: 183, endPoint x: 529, endPoint y: 328, distance: 268.1
click at [529, 328] on div "GigRadar analyses the keywords used in the jobs found by this scanner to help y…" at bounding box center [551, 224] width 548 height 272
copy div "Full Stack Development -25.64 % Python -18.18 % JavaScript 0.00 % ERP Software …"
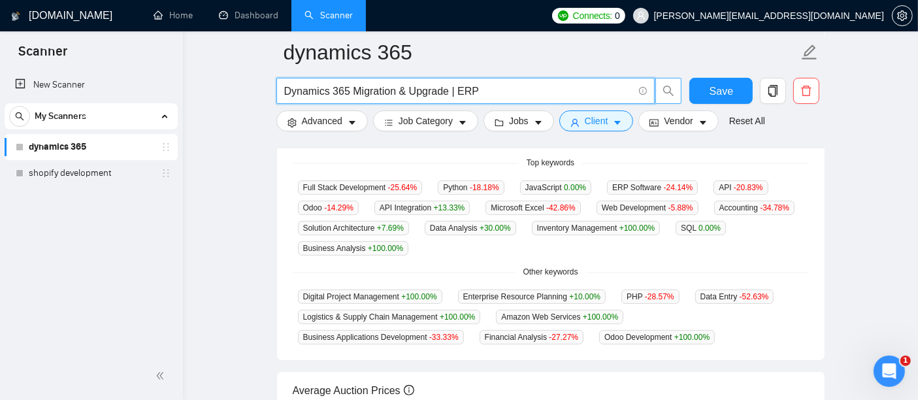
drag, startPoint x: 352, startPoint y: 88, endPoint x: 476, endPoint y: 86, distance: 123.5
click at [476, 86] on input "Dynamics 365 Migration & Upgrade | ERP" at bounding box center [458, 91] width 349 height 16
paste input "Customization & Development | ERP"
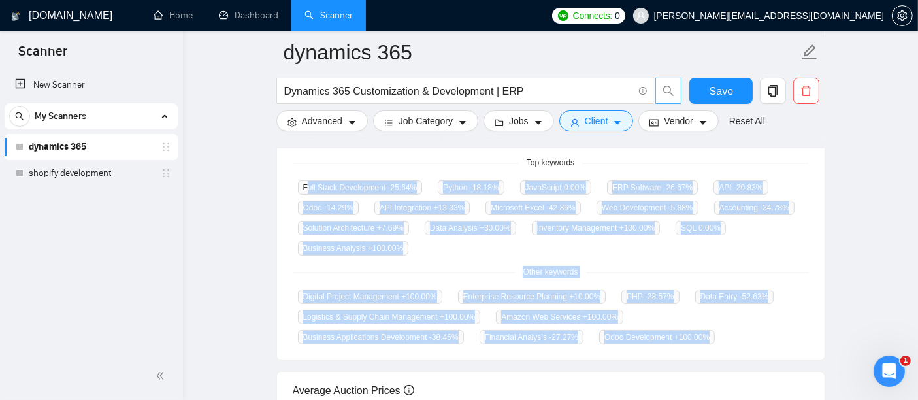
drag, startPoint x: 305, startPoint y: 181, endPoint x: 541, endPoint y: 335, distance: 281.4
click at [541, 335] on div "GigRadar analyses the keywords used in the jobs found by this scanner to help y…" at bounding box center [551, 224] width 548 height 272
drag, startPoint x: 541, startPoint y: 335, endPoint x: 295, endPoint y: 182, distance: 289.0
click at [295, 182] on div "GigRadar analyses the keywords used in the jobs found by this scanner to help y…" at bounding box center [551, 224] width 548 height 272
copy div "Full Stack Development -25.64 % Python -18.18 % JavaScript 0.00 % ERP Software …"
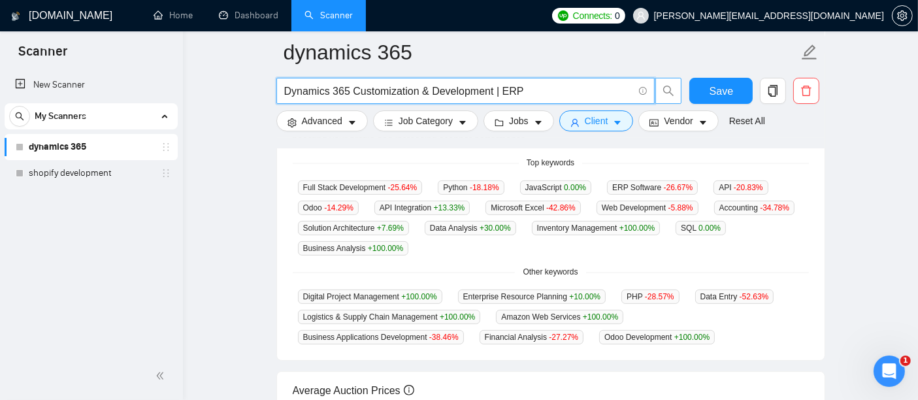
drag, startPoint x: 352, startPoint y: 88, endPoint x: 548, endPoint y: 78, distance: 196.3
click at [548, 78] on span "Dynamics 365 Customization & Development | ERP" at bounding box center [465, 91] width 379 height 26
paste input "Microsoft ERP Solutions"
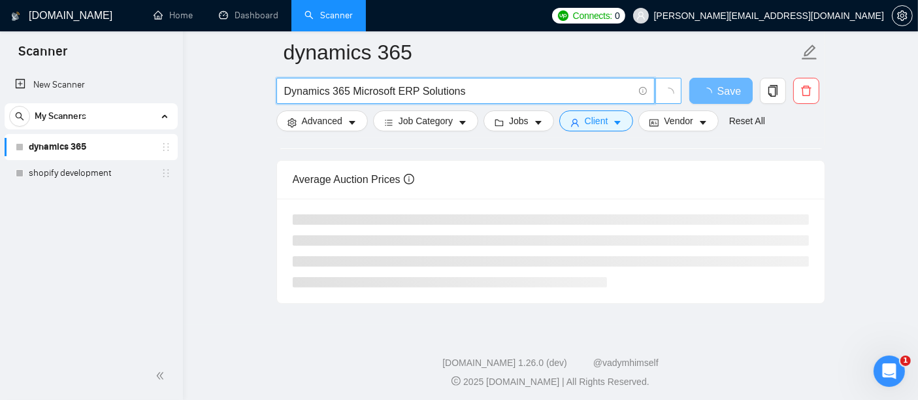
click at [668, 89] on icon "loading" at bounding box center [669, 94] width 12 height 12
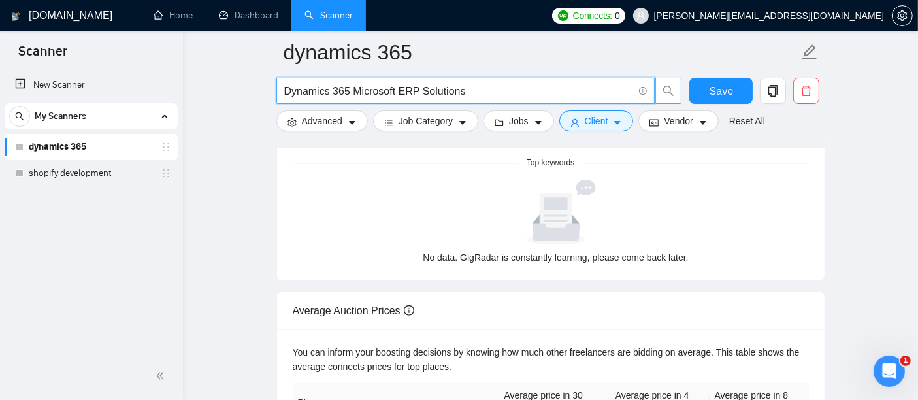
drag, startPoint x: 472, startPoint y: 94, endPoint x: 289, endPoint y: 93, distance: 183.6
click at [289, 93] on input "Dynamics 365 Microsoft ERP Solutions" at bounding box center [458, 91] width 349 height 16
type input "D"
paste input "Dynamics 365 Finance Implementation"
type input "Dynamics 365 Finance Implementation"
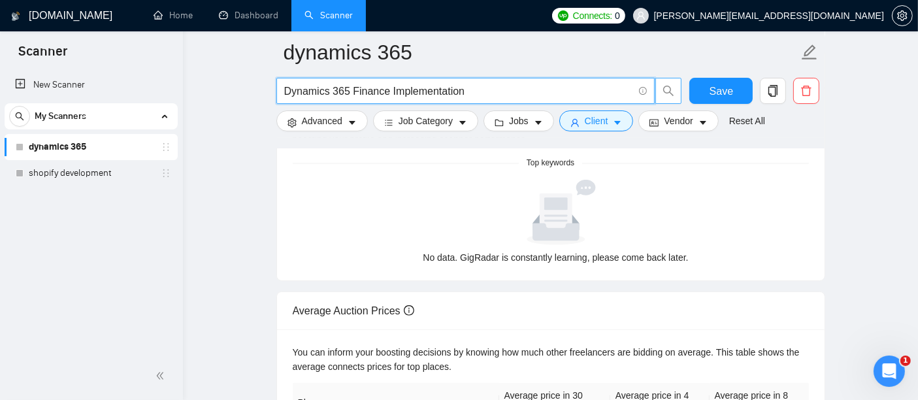
drag, startPoint x: 493, startPoint y: 91, endPoint x: 255, endPoint y: 105, distance: 237.6
click at [255, 105] on main "dynamics 365 Dynamics 365 Finance Implementation Save Advanced Job Category Job…" at bounding box center [550, 124] width 693 height 821
paste input "Dynamics 365 Supply Chain Management Implementation"
type input "Dynamics 365 Supply Chain Management Implementation"
drag, startPoint x: 565, startPoint y: 99, endPoint x: 216, endPoint y: 114, distance: 348.6
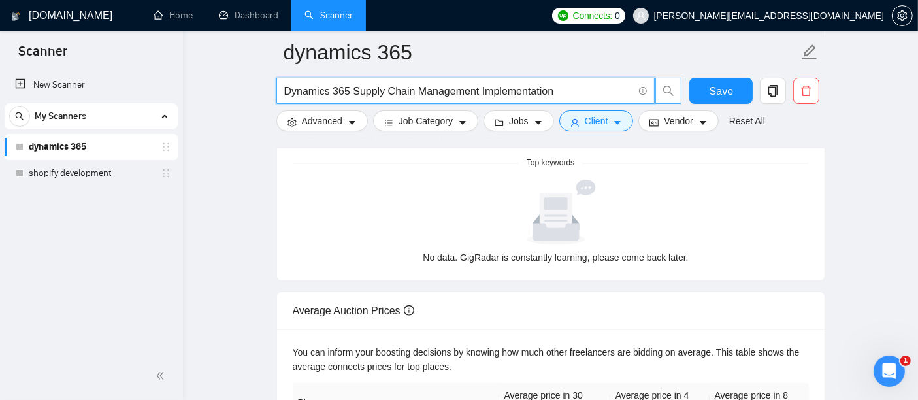
click at [216, 114] on main "dynamics 365 Dynamics 365 Supply Chain Management Implementation Save Advanced …" at bounding box center [550, 124] width 693 height 821
drag, startPoint x: 571, startPoint y: 90, endPoint x: 140, endPoint y: 71, distance: 431.6
click at [140, 71] on section "Scanner New Scanner My Scanners dynamics 365 shopify development [DOMAIN_NAME] …" at bounding box center [459, 149] width 918 height 974
paste input "Dynamics 365 CRM & Business Apps Business Central"
type input "Dynamics 365 CRM & Business Apps Business Central"
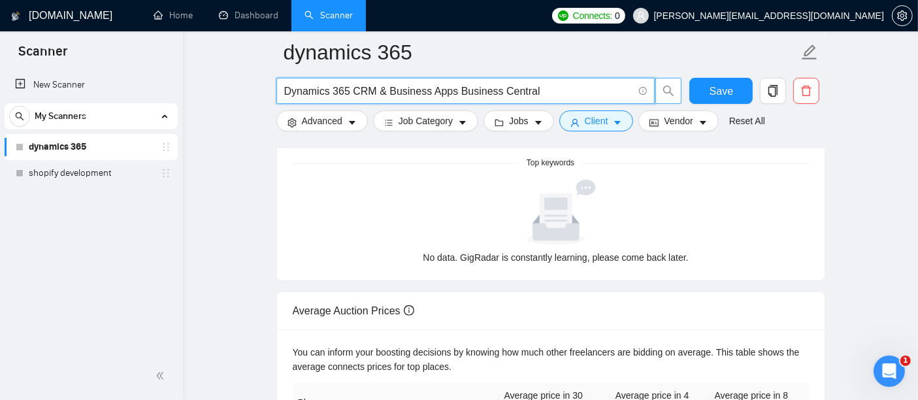
drag, startPoint x: 571, startPoint y: 86, endPoint x: 255, endPoint y: 83, distance: 316.2
click at [255, 83] on main "dynamics 365 Dynamics 365 CRM & Business Apps Business Central Save Advanced Jo…" at bounding box center [550, 124] width 693 height 821
paste input "Dynamics 365 Sales"
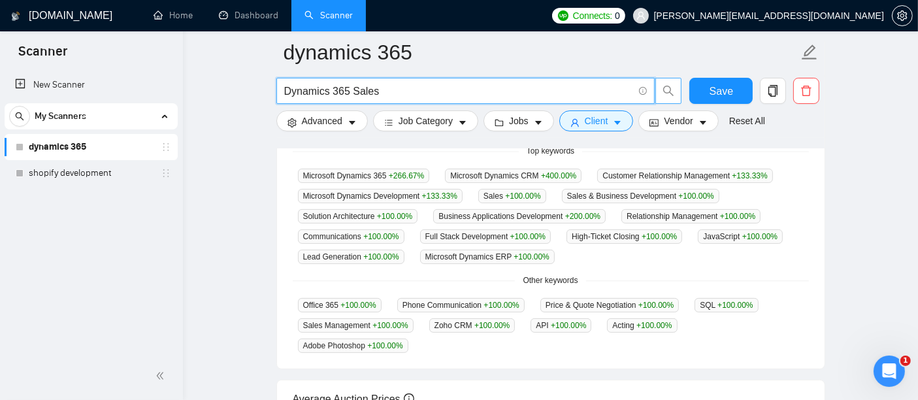
scroll to position [361, 0]
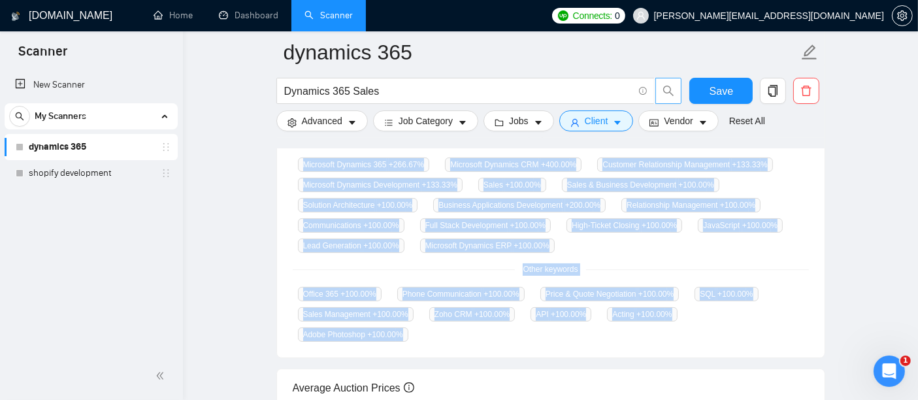
drag, startPoint x: 296, startPoint y: 159, endPoint x: 795, endPoint y: 308, distance: 520.9
click at [795, 308] on div "GigRadar analyses the keywords used in the jobs found by this scanner to help y…" at bounding box center [551, 211] width 548 height 293
copy div "Microsoft Dynamics 365 +266.67 % Microsoft Dynamics CRM +400.00 % Customer Rela…"
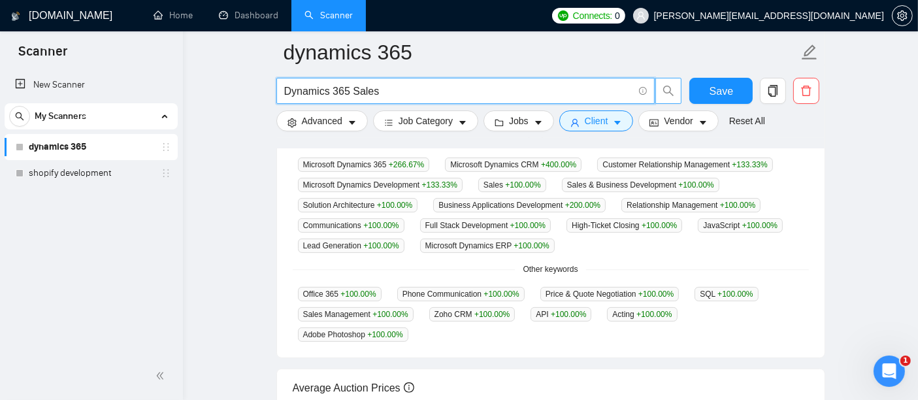
drag, startPoint x: 376, startPoint y: 89, endPoint x: 290, endPoint y: 96, distance: 86.5
click at [290, 96] on input "Dynamics 365 Sales" at bounding box center [458, 91] width 349 height 16
type input "D"
paste input "Dynamics 365 Customer Service"
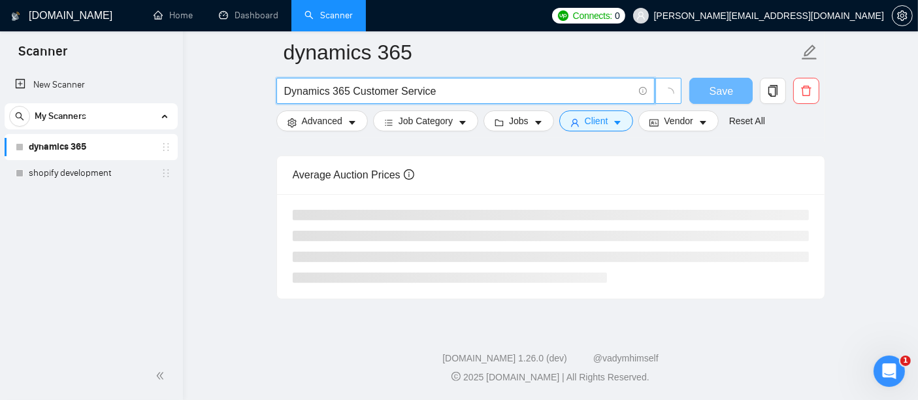
scroll to position [340, 0]
click at [670, 90] on icon "loading" at bounding box center [669, 94] width 12 height 12
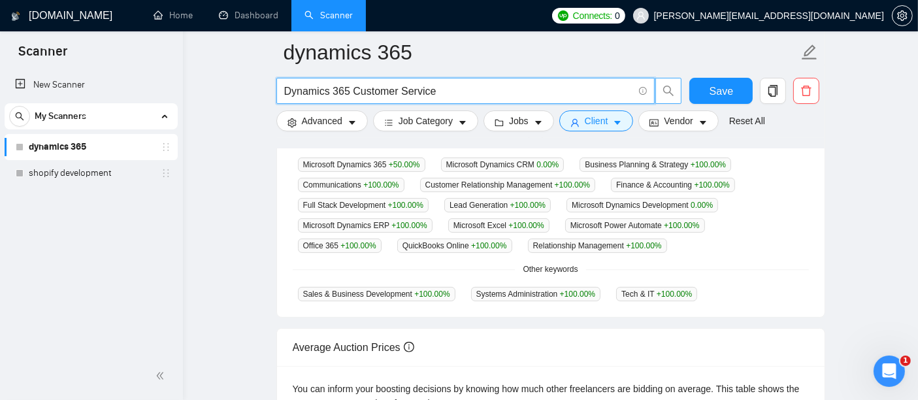
scroll to position [310, 0]
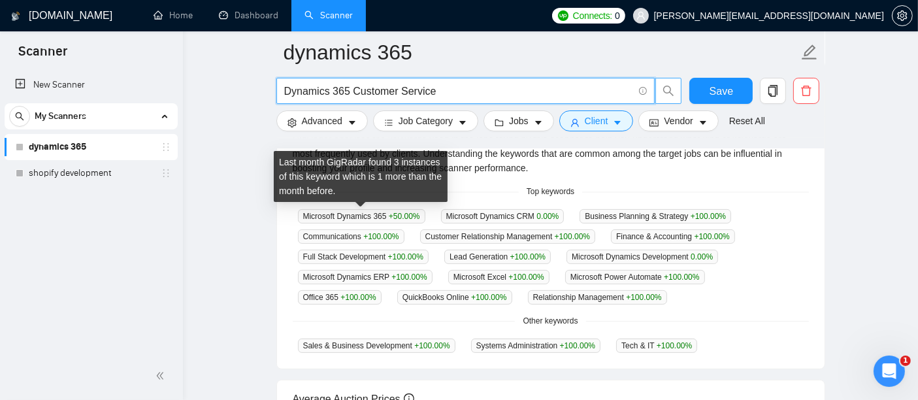
type input "Dynamics 365 Customer Service"
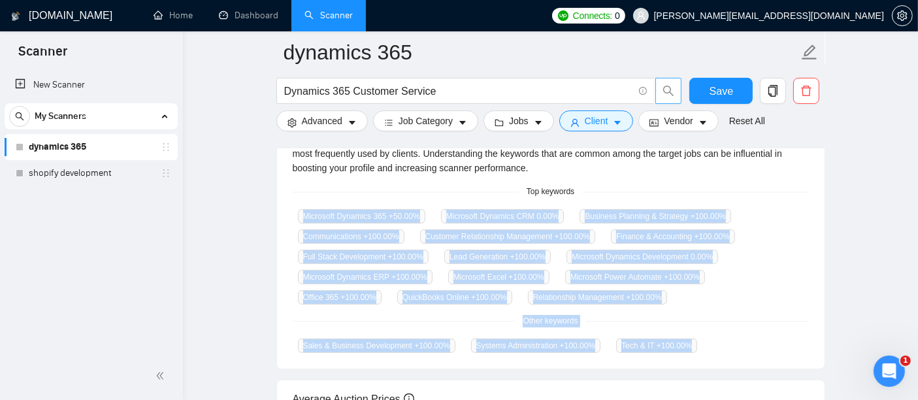
drag, startPoint x: 298, startPoint y: 213, endPoint x: 694, endPoint y: 338, distance: 415.3
click at [694, 338] on div "GigRadar analyses the keywords used in the jobs found by this scanner to help y…" at bounding box center [551, 242] width 548 height 252
copy div "Microsoft Dynamics 365 +50.00 % Microsoft Dynamics CRM 0.00 % Business Planning…"
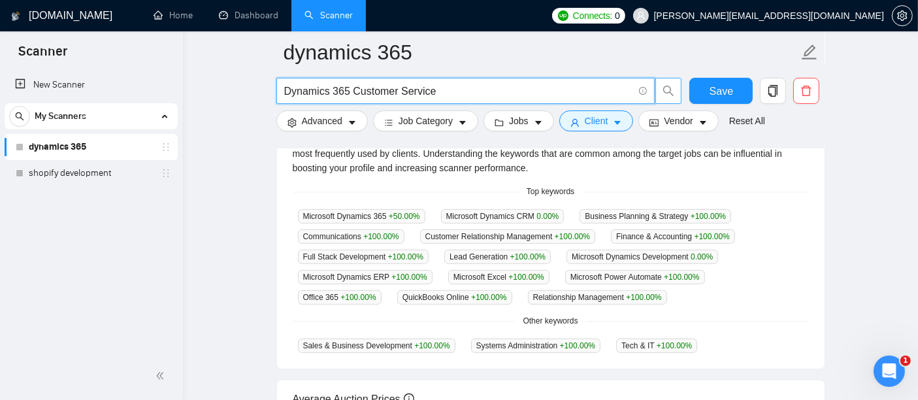
drag, startPoint x: 469, startPoint y: 91, endPoint x: 255, endPoint y: 88, distance: 213.7
click at [255, 88] on main "dynamics 365 Dynamics 365 Customer Service Save Advanced Job Category Jobs Clie…" at bounding box center [550, 186] width 693 height 887
paste input "Dynamics 365 Project Operations"
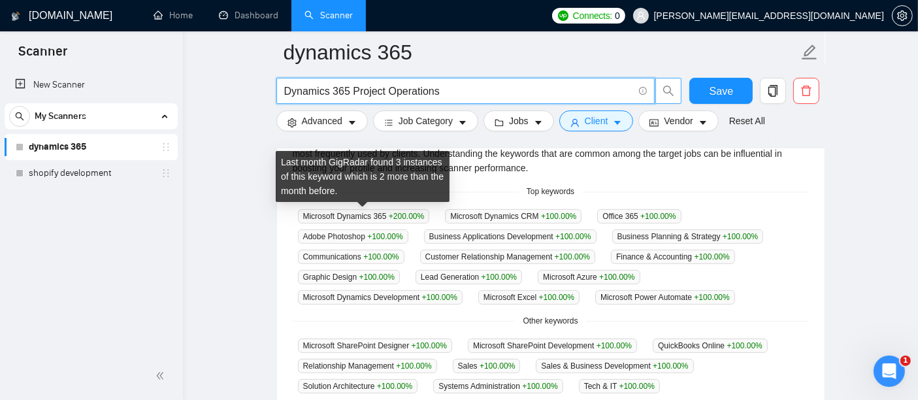
type input "Dynamics 365 Project Operations"
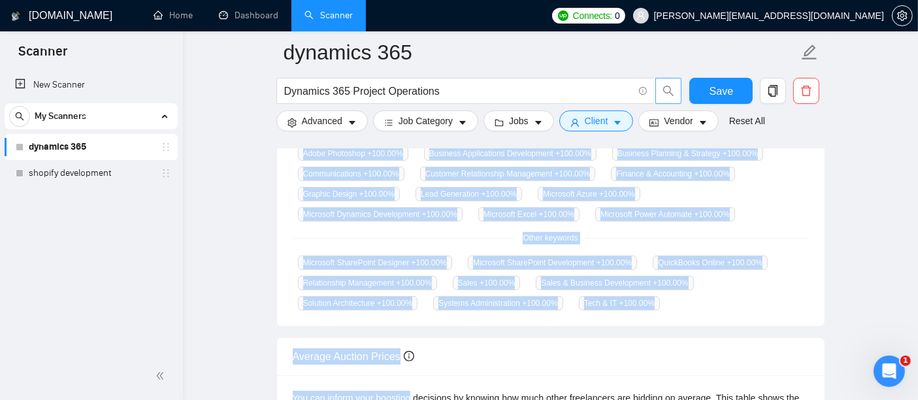
scroll to position [414, 0]
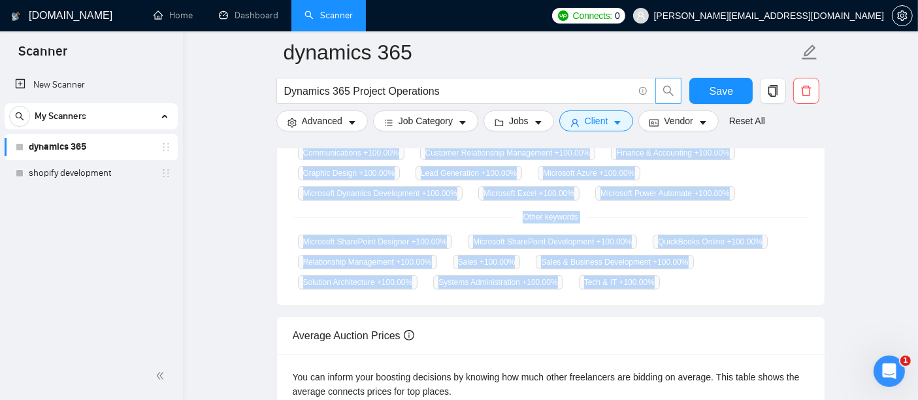
drag, startPoint x: 304, startPoint y: 216, endPoint x: 660, endPoint y: 273, distance: 360.7
click at [660, 273] on div "GigRadar analyses the keywords used in the jobs found by this scanner to help y…" at bounding box center [551, 158] width 548 height 293
copy div "Microsoft Dynamics 365 +200.00 % Microsoft Dynamics CRM +100.00 % Office 365 +1…"
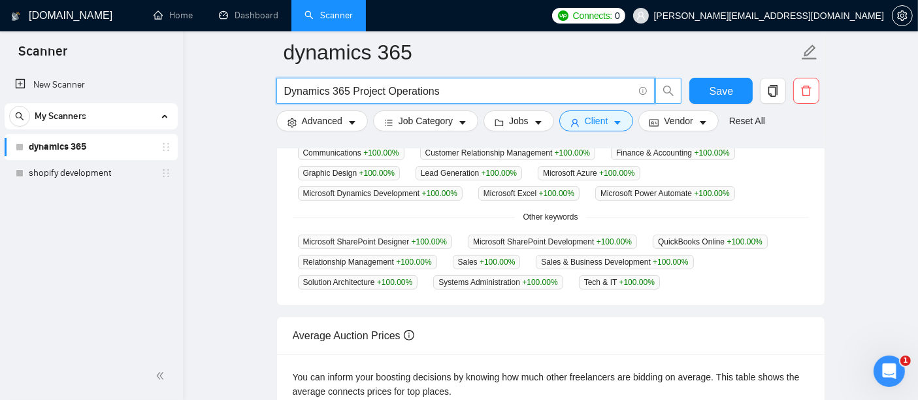
drag, startPoint x: 441, startPoint y: 88, endPoint x: 283, endPoint y: 85, distance: 158.2
click at [283, 85] on span "Dynamics 365 Project Operations" at bounding box center [465, 91] width 379 height 26
paste input "Dynamics 365 Field Service"
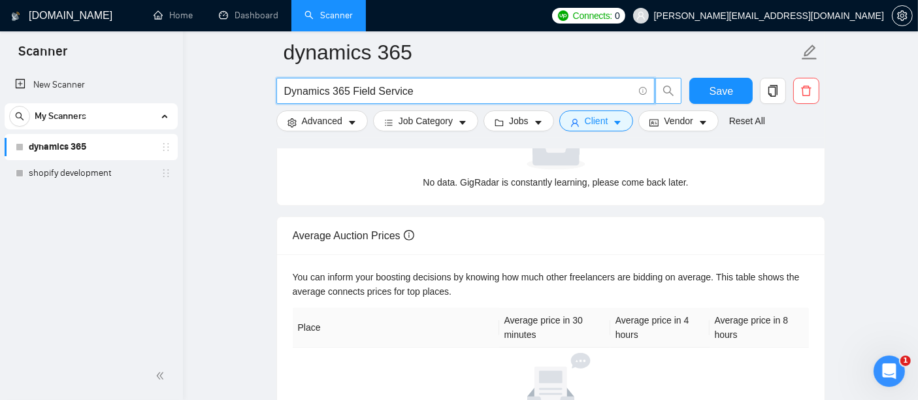
type input "Dynamics 365 Field Service"
drag, startPoint x: 431, startPoint y: 90, endPoint x: 263, endPoint y: 109, distance: 169.6
click at [263, 109] on main "dynamics 365 Dynamics 365 Field Service Save Advanced Job Category Jobs Client …" at bounding box center [550, 49] width 693 height 821
paste input "BI Services | Business customization Intelligence"
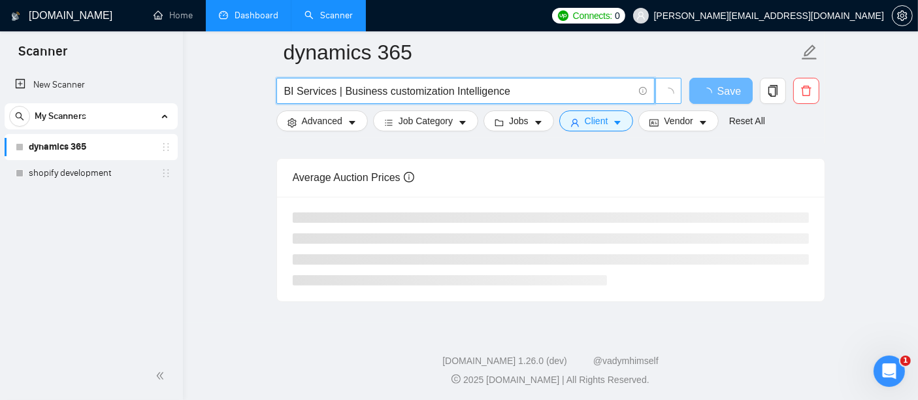
type input "BI Services | Business customization Intelligence"
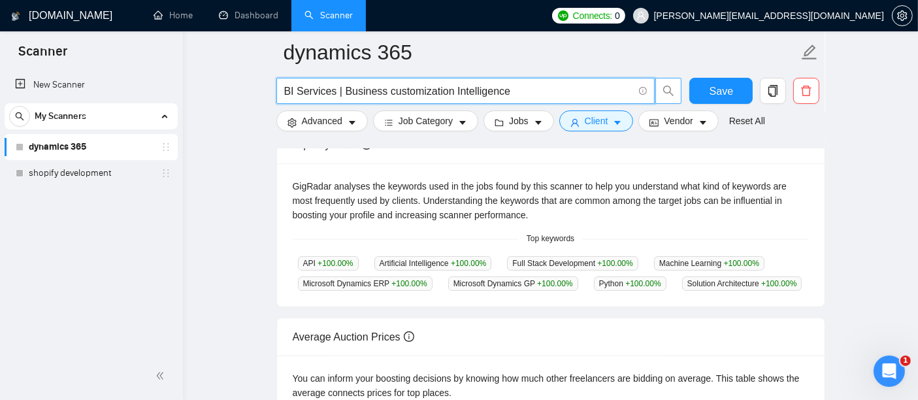
scroll to position [257, 0]
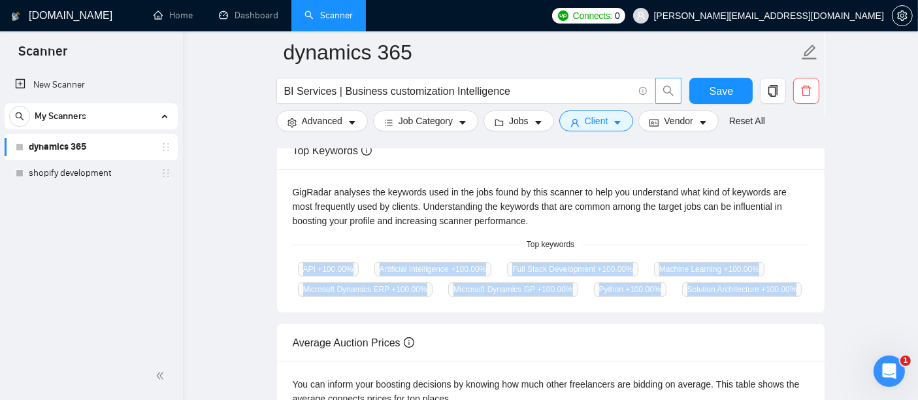
drag, startPoint x: 293, startPoint y: 269, endPoint x: 796, endPoint y: 289, distance: 504.1
click at [796, 289] on div "API +100.00 % Artificial Intelligence +100.00 % Full Stack Development +100.00 …" at bounding box center [551, 278] width 516 height 35
copy div "API +100.00 % Artificial Intelligence +100.00 % Full Stack Development +100.00 …"
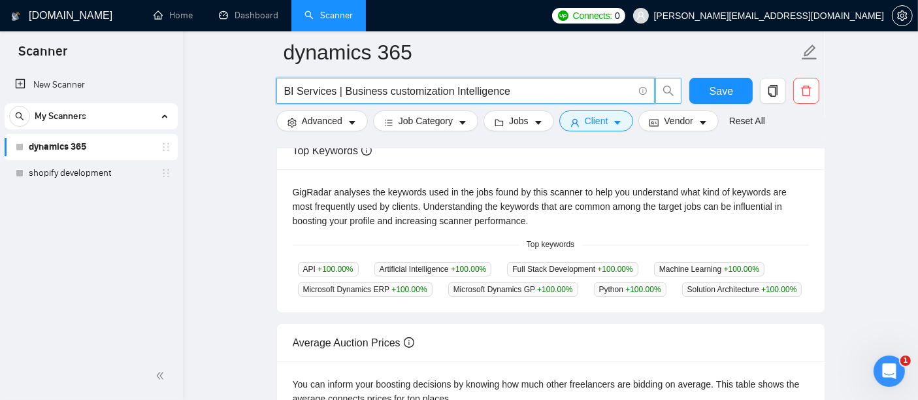
drag, startPoint x: 509, startPoint y: 86, endPoint x: 229, endPoint y: 85, distance: 279.6
click at [229, 85] on main "dynamics 365 BI Services | Business customization Intelligence Save Advanced Jo…" at bounding box center [550, 181] width 693 height 772
paste input "Business Intelligence (BI) Consulting Services"
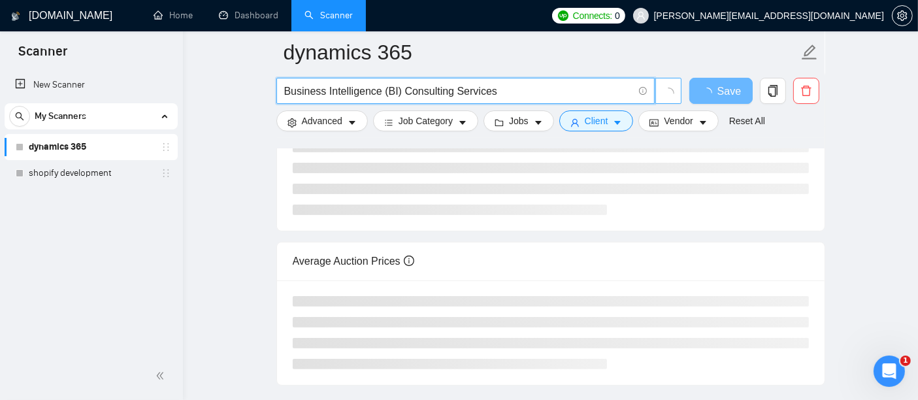
click at [668, 97] on icon "loading" at bounding box center [669, 94] width 12 height 12
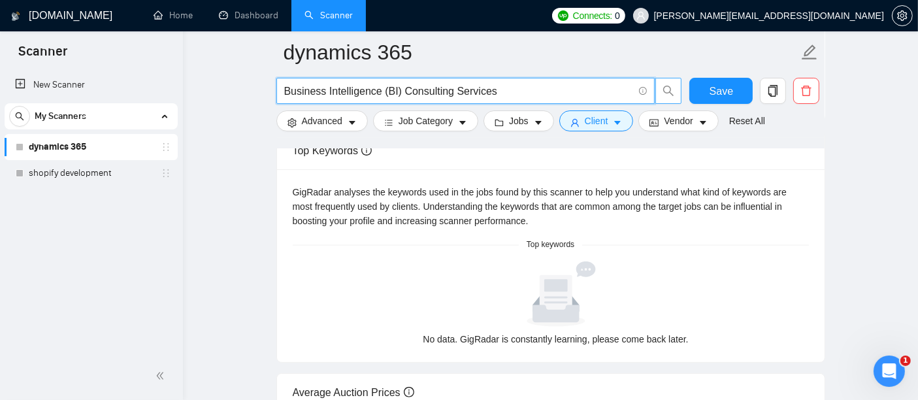
type input "Business Intelligence (BI) Consulting Services"
drag, startPoint x: 493, startPoint y: 91, endPoint x: 212, endPoint y: 122, distance: 282.6
click at [212, 122] on main "dynamics 365 Business Intelligence (BI) Consulting Services Save Advanced Job C…" at bounding box center [550, 205] width 693 height 821
paste input "Business Intelligence (BI) Implementation"
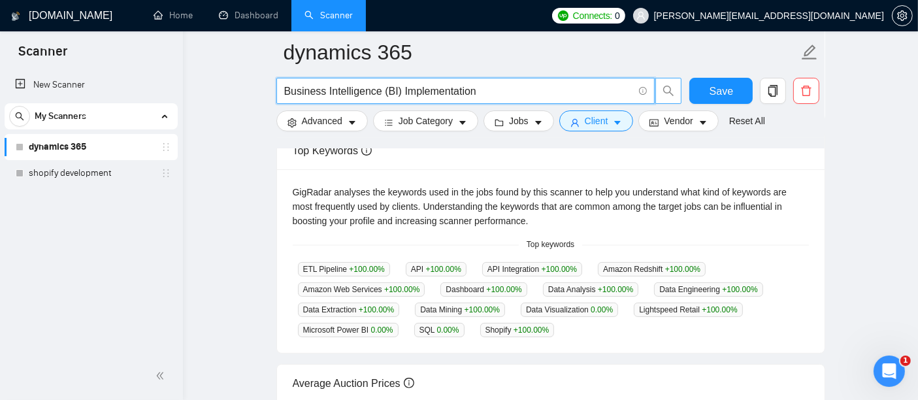
type input "Business Intelligence (BI) Implementation"
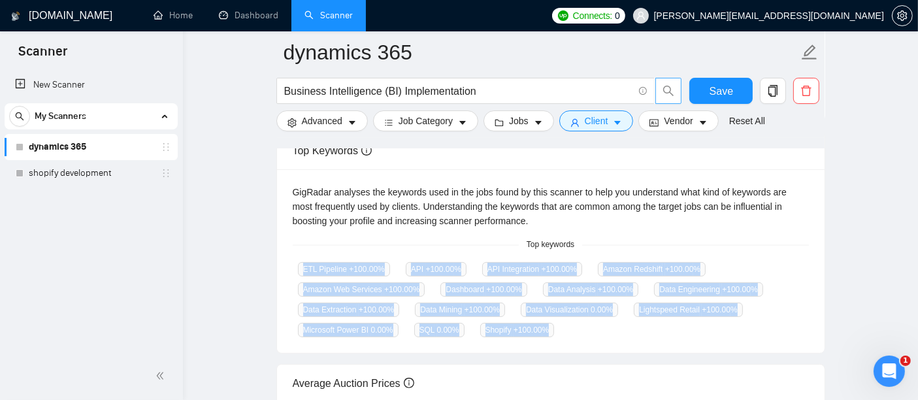
drag, startPoint x: 295, startPoint y: 268, endPoint x: 566, endPoint y: 331, distance: 278.3
click at [566, 331] on div "ETL Pipeline +100.00 % API +100.00 % API Integration +100.00 % Amazon Redshift …" at bounding box center [551, 299] width 516 height 76
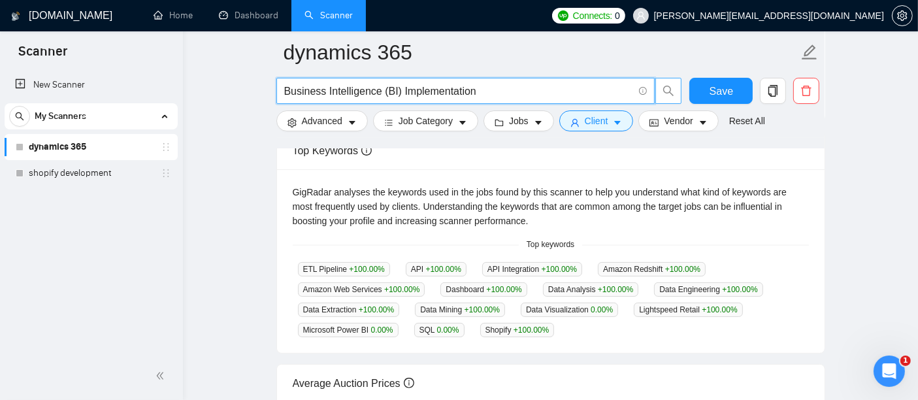
drag, startPoint x: 494, startPoint y: 86, endPoint x: 209, endPoint y: 94, distance: 285.0
click at [209, 94] on main "dynamics 365 Business Intelligence (BI) Implementation Save Advanced Job Catego…" at bounding box center [550, 204] width 693 height 818
paste input "Business Intelligence Development"
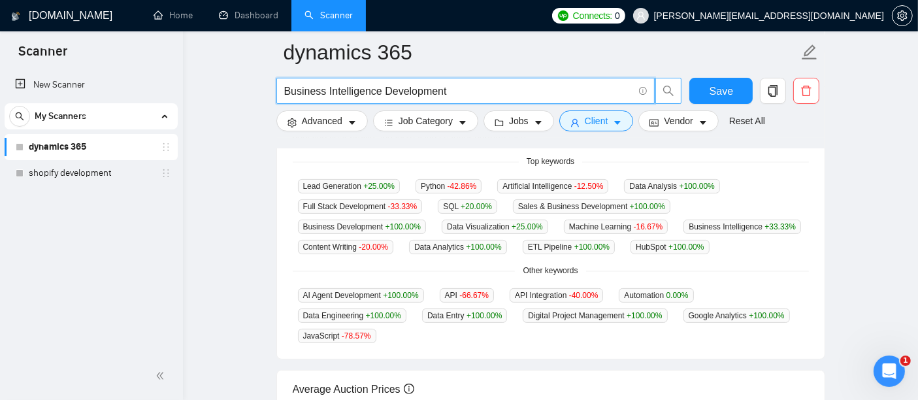
scroll to position [340, 0]
type input "Business Intelligence Development"
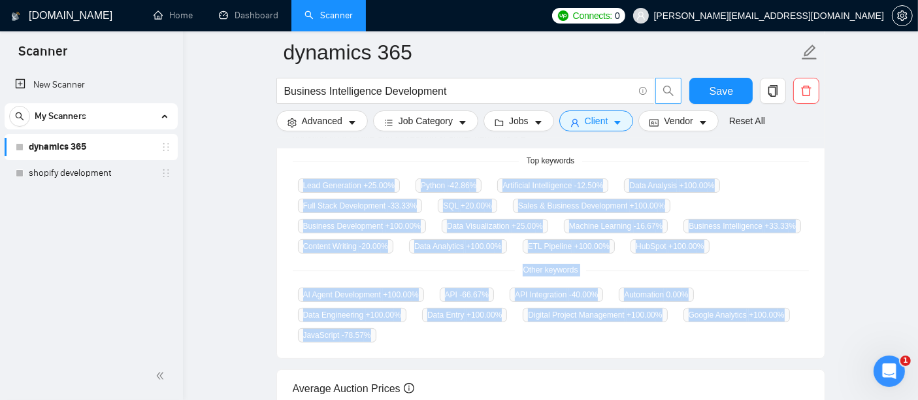
drag, startPoint x: 297, startPoint y: 184, endPoint x: 379, endPoint y: 342, distance: 178.3
click at [379, 342] on div "GigRadar analyses the keywords used in the jobs found by this scanner to help y…" at bounding box center [551, 222] width 548 height 272
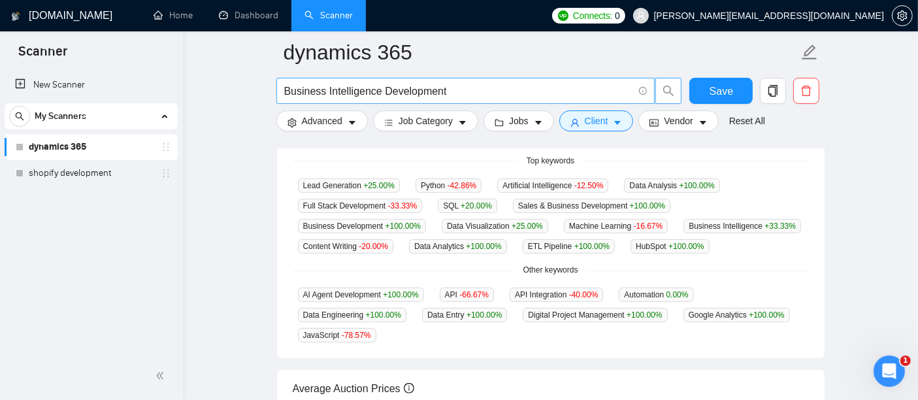
click at [638, 88] on span at bounding box center [642, 91] width 12 height 16
drag, startPoint x: 556, startPoint y: 82, endPoint x: 465, endPoint y: 86, distance: 91.6
click at [465, 86] on span "Business Intelligence Development" at bounding box center [465, 91] width 379 height 26
drag, startPoint x: 465, startPoint y: 86, endPoint x: 274, endPoint y: 79, distance: 190.9
click at [274, 79] on div "Business Intelligence Development" at bounding box center [480, 94] width 412 height 33
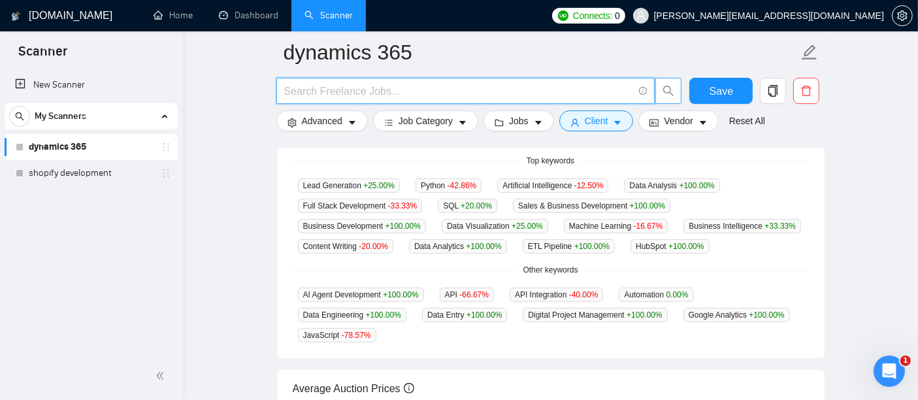
paste input "Enterprise BI"
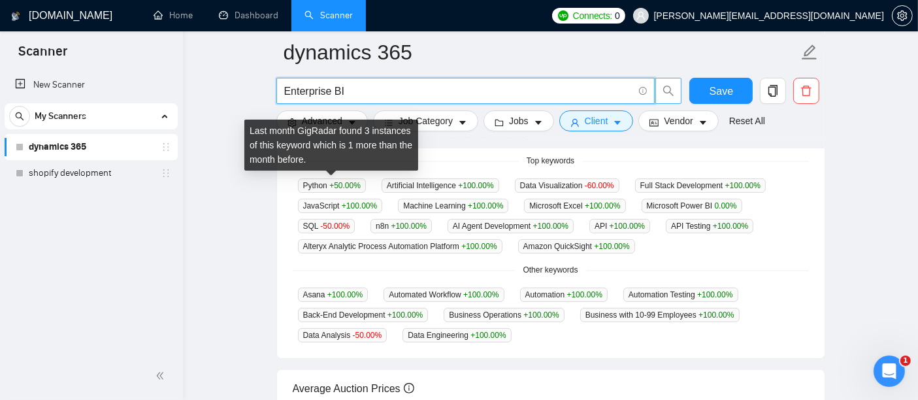
type input "Enterprise BI"
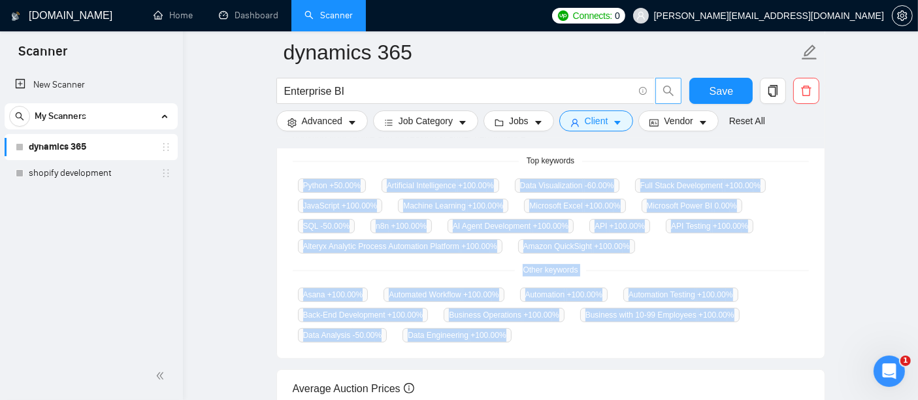
drag, startPoint x: 302, startPoint y: 178, endPoint x: 516, endPoint y: 327, distance: 261.0
click at [516, 327] on div "GigRadar analyses the keywords used in the jobs found by this scanner to help y…" at bounding box center [551, 222] width 548 height 272
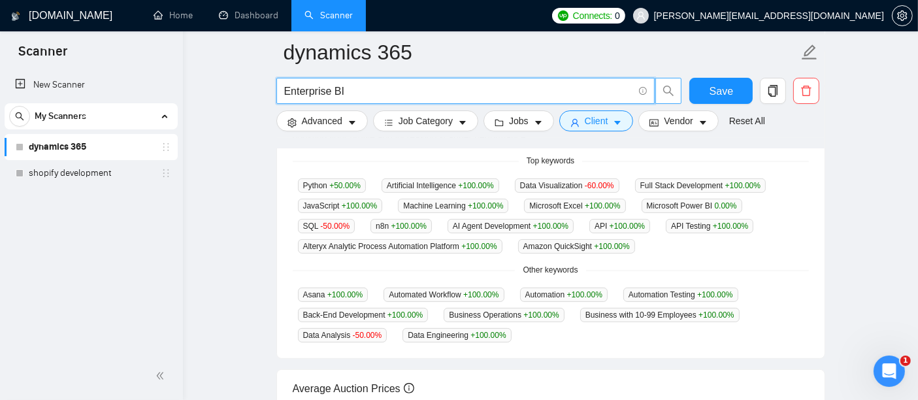
drag, startPoint x: 390, startPoint y: 86, endPoint x: 242, endPoint y: 79, distance: 148.5
click at [242, 79] on main "dynamics 365 Enterprise BI Save Advanced Job Category Jobs Client Vendor Reset …" at bounding box center [550, 165] width 693 height 907
paste input "Microsoft Power BI Consulting Services"
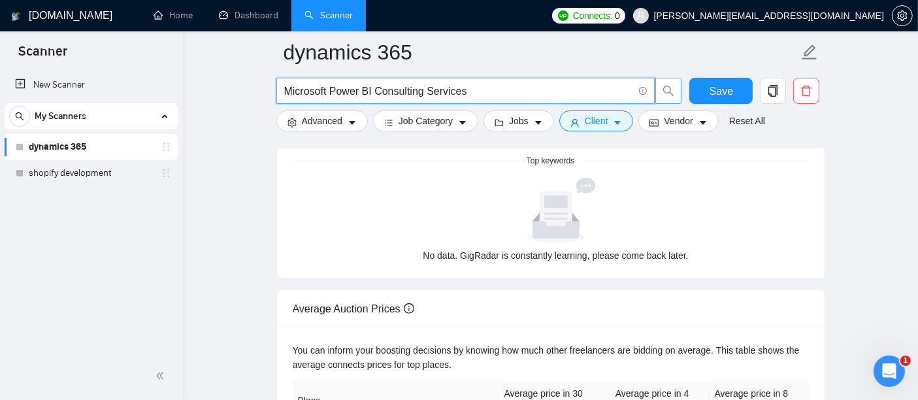
type input "Microsoft Power BI Consulting Services"
drag, startPoint x: 622, startPoint y: 91, endPoint x: 181, endPoint y: 41, distance: 443.9
click at [181, 41] on section "Scanner New Scanner My Scanners dynamics 365 shopify development [DOMAIN_NAME] …" at bounding box center [459, 147] width 918 height 974
paste input "BI For Industries"
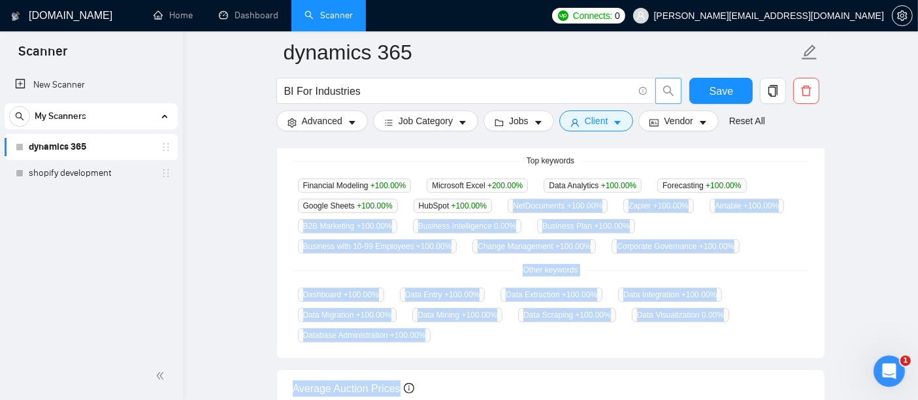
drag, startPoint x: 299, startPoint y: 182, endPoint x: 417, endPoint y: 212, distance: 122.2
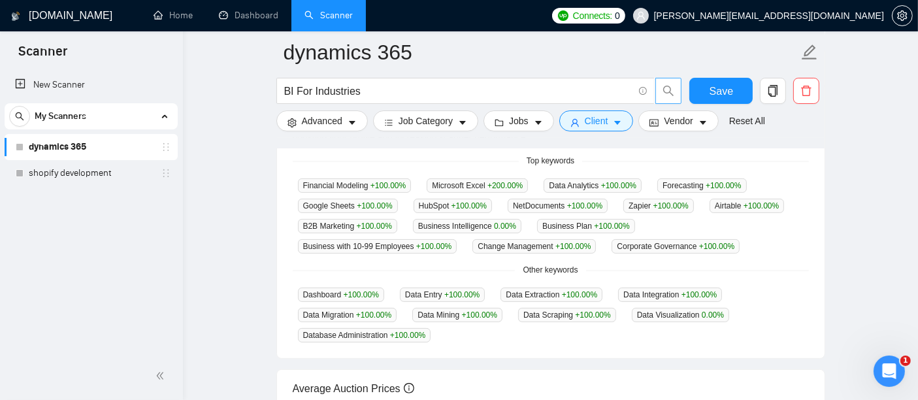
click at [328, 152] on div "GigRadar analyses the keywords used in the jobs found by this scanner to help y…" at bounding box center [551, 222] width 548 height 272
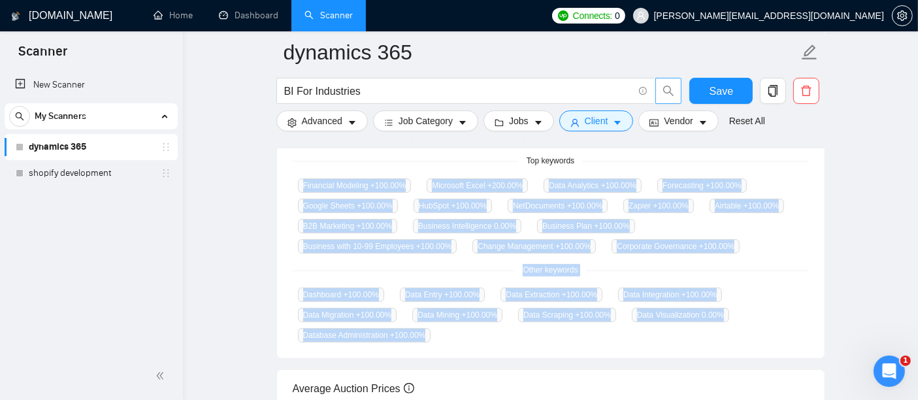
drag, startPoint x: 299, startPoint y: 186, endPoint x: 434, endPoint y: 323, distance: 193.6
click at [434, 323] on div "GigRadar analyses the keywords used in the jobs found by this scanner to help y…" at bounding box center [551, 222] width 548 height 272
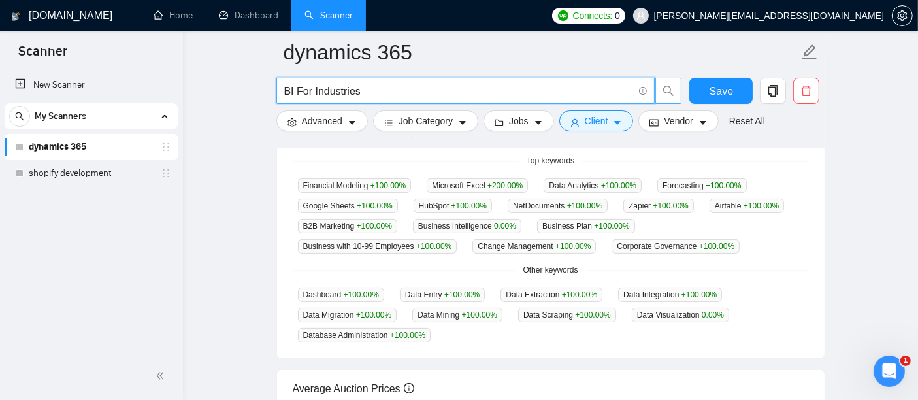
click at [404, 83] on input "BI For Industries" at bounding box center [458, 91] width 349 height 16
type input "B"
paste input "Real-time Analytics"
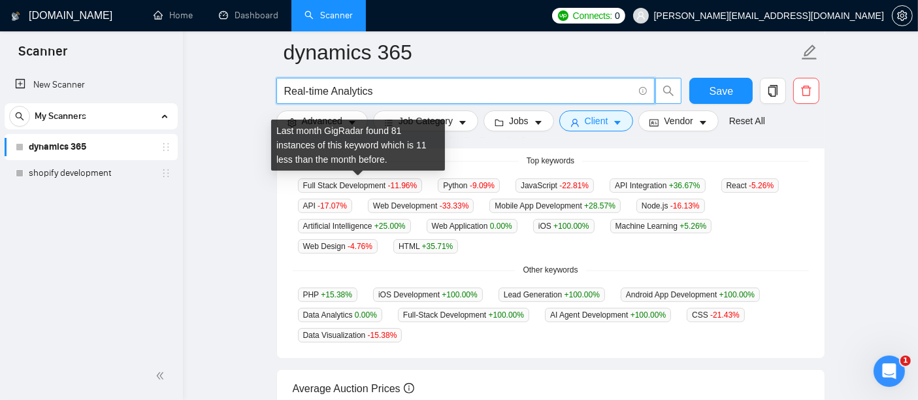
type input "Real-time Analytics"
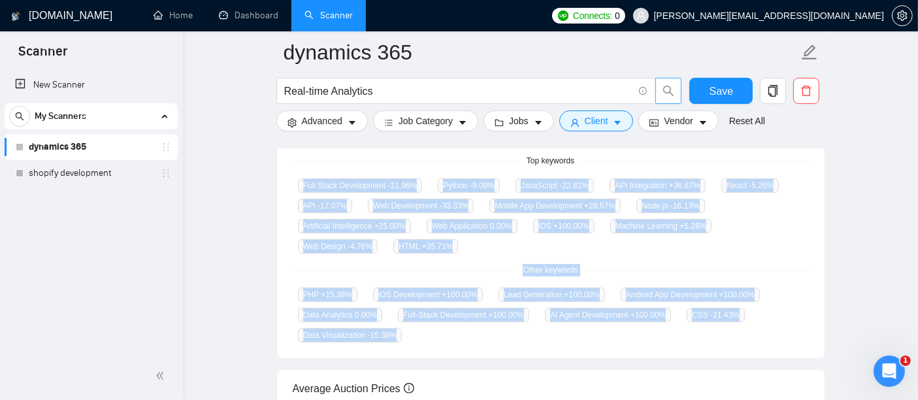
drag, startPoint x: 299, startPoint y: 180, endPoint x: 418, endPoint y: 334, distance: 194.7
click at [418, 334] on div "GigRadar analyses the keywords used in the jobs found by this scanner to help y…" at bounding box center [551, 222] width 548 height 272
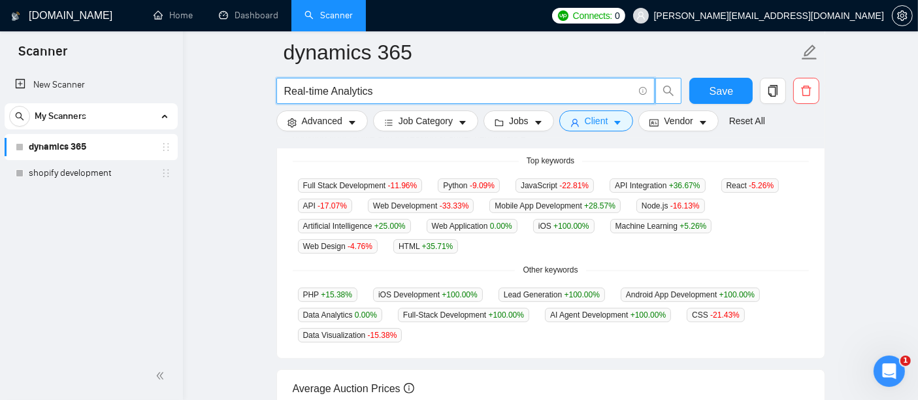
drag, startPoint x: 423, startPoint y: 97, endPoint x: 280, endPoint y: 84, distance: 144.3
click at [280, 84] on span "Real-time Analytics" at bounding box center [465, 91] width 379 height 26
paste input "Power BI"
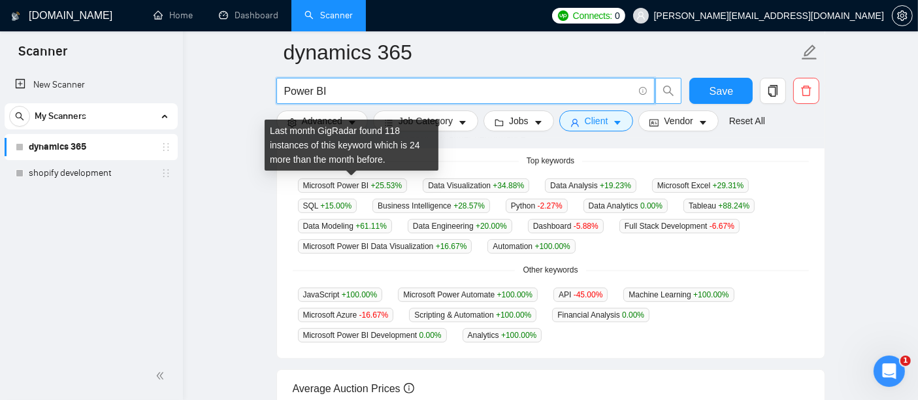
type input "Power BI"
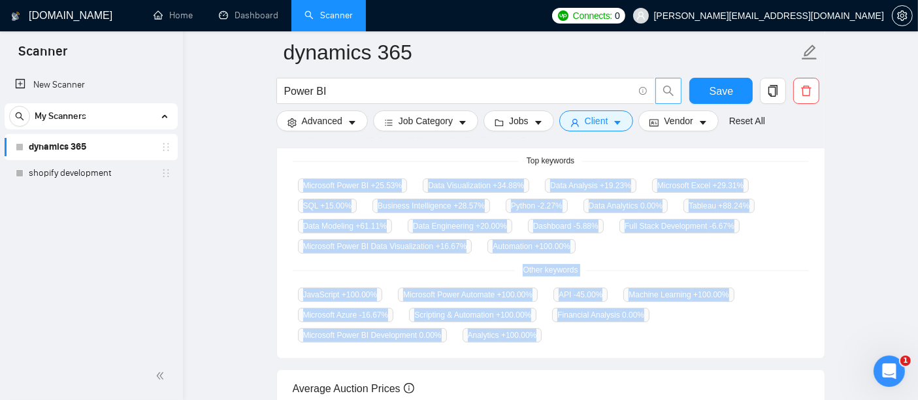
drag, startPoint x: 295, startPoint y: 180, endPoint x: 545, endPoint y: 325, distance: 289.6
click at [545, 325] on div "GigRadar analyses the keywords used in the jobs found by this scanner to help y…" at bounding box center [551, 222] width 548 height 272
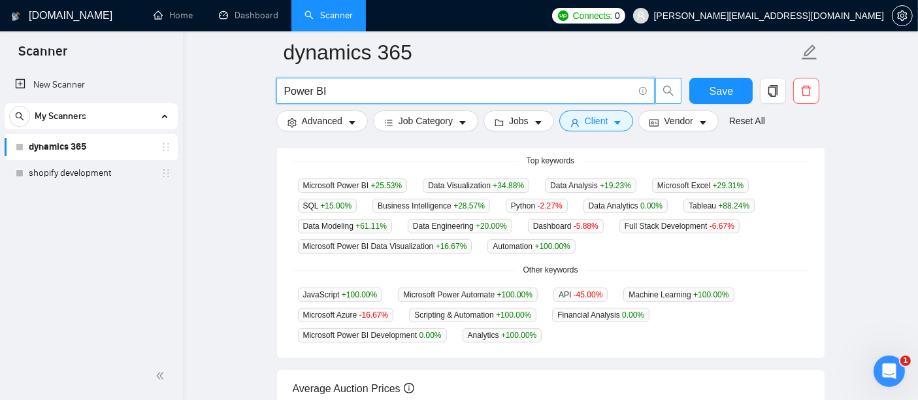
drag, startPoint x: 337, startPoint y: 82, endPoint x: 280, endPoint y: 80, distance: 56.9
click at [280, 80] on span "Power BI" at bounding box center [465, 91] width 379 height 26
paste input "Power Platform"
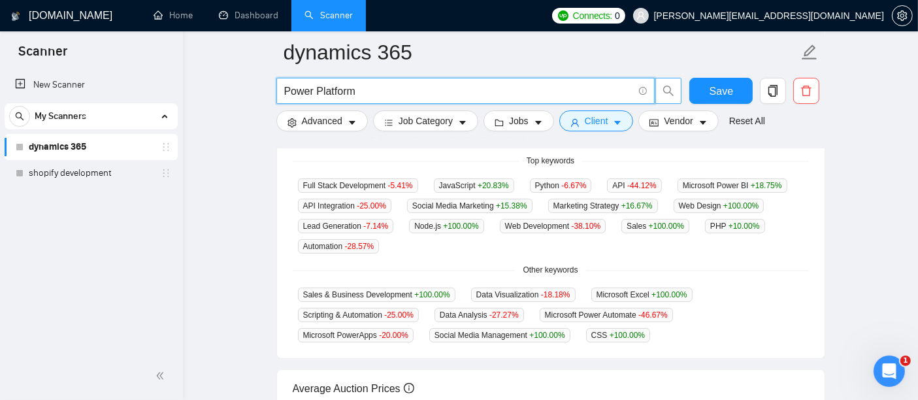
type input "Power Platform"
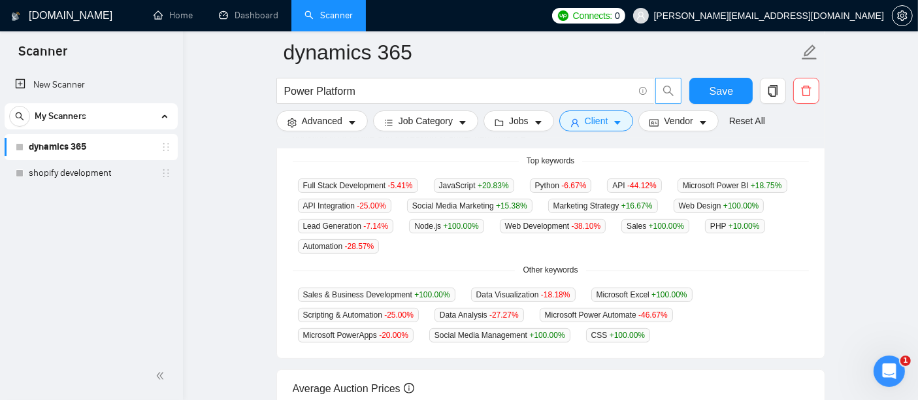
click at [678, 264] on div "Other keywords" at bounding box center [551, 270] width 516 height 12
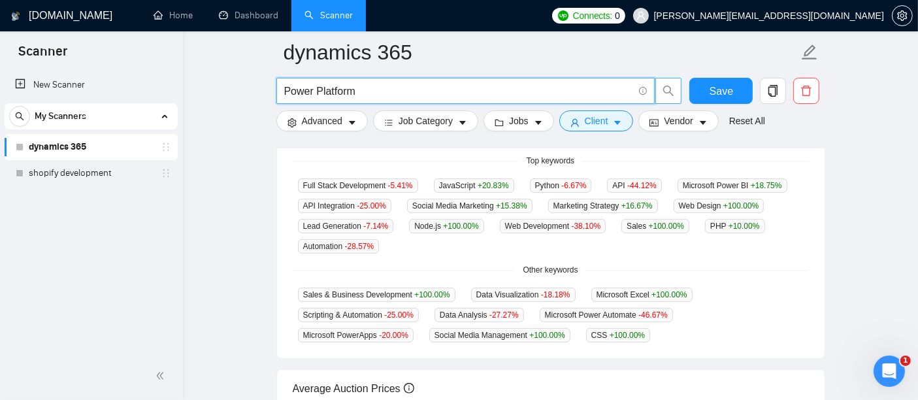
click at [429, 94] on input "Power Platform" at bounding box center [458, 91] width 349 height 16
drag, startPoint x: 382, startPoint y: 94, endPoint x: 259, endPoint y: 86, distance: 123.1
click at [259, 86] on main "dynamics 365 Power Platform Save Advanced Job Category Jobs Client Vendor Reset…" at bounding box center [550, 162] width 693 height 901
paste input "Power Apps"
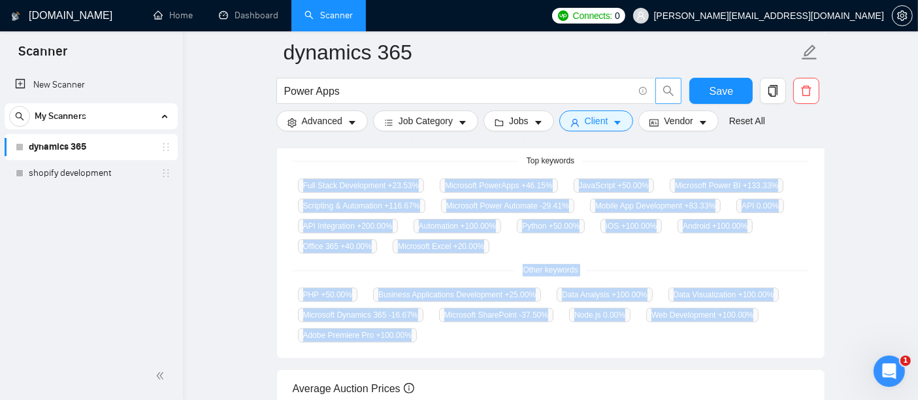
drag, startPoint x: 299, startPoint y: 181, endPoint x: 423, endPoint y: 329, distance: 193.0
click at [423, 329] on div "GigRadar analyses the keywords used in the jobs found by this scanner to help y…" at bounding box center [551, 222] width 548 height 272
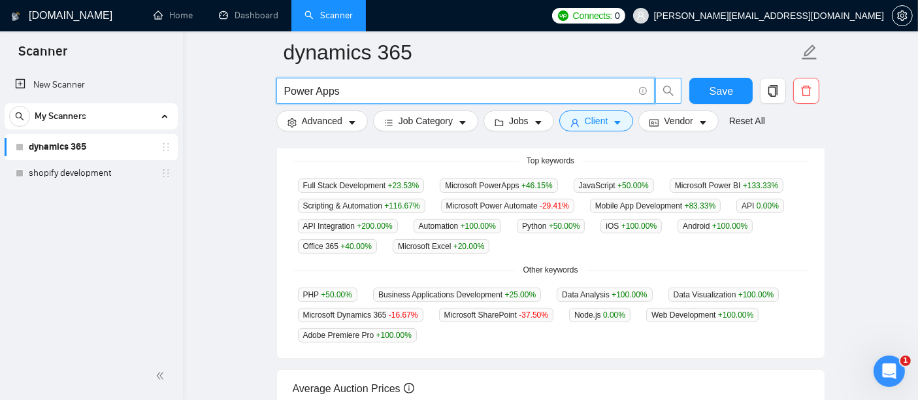
click at [351, 86] on input "Power Apps" at bounding box center [458, 91] width 349 height 16
paste input "Canvas apps"
click at [344, 90] on input "Power Apps Canvas apps" at bounding box center [458, 91] width 349 height 16
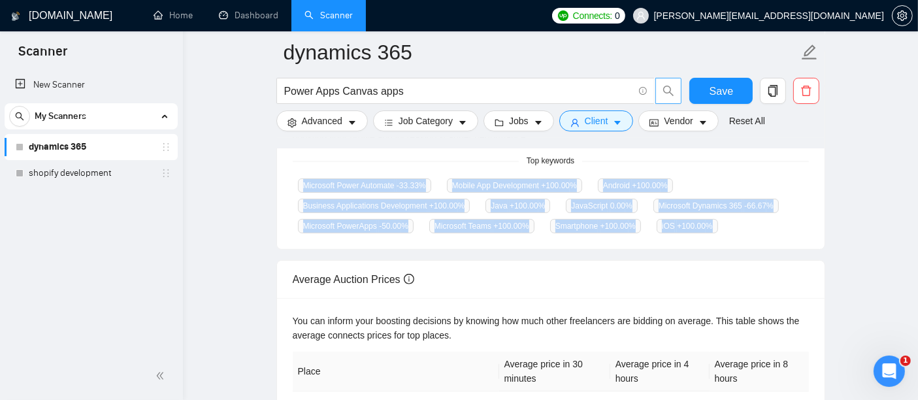
drag, startPoint x: 724, startPoint y: 221, endPoint x: 295, endPoint y: 184, distance: 430.9
click at [295, 184] on div "Microsoft Power Automate -33.33 % Mobile App Development +100.00 % Android +100…" at bounding box center [551, 206] width 516 height 56
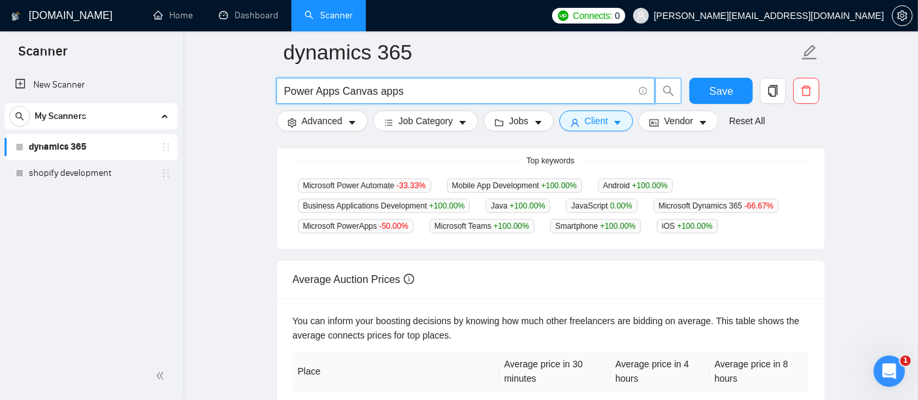
drag, startPoint x: 340, startPoint y: 90, endPoint x: 427, endPoint y: 89, distance: 86.9
click at [427, 89] on input "Power Apps Canvas apps" at bounding box center [458, 91] width 349 height 16
paste input "Model-driven apps"
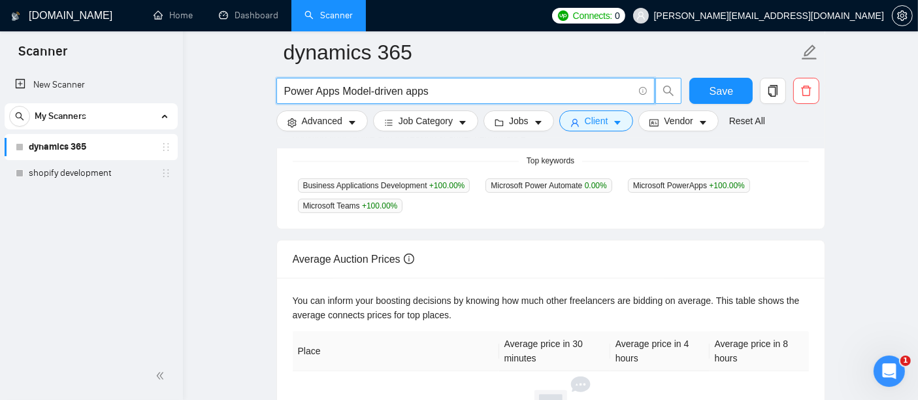
scroll to position [302, 0]
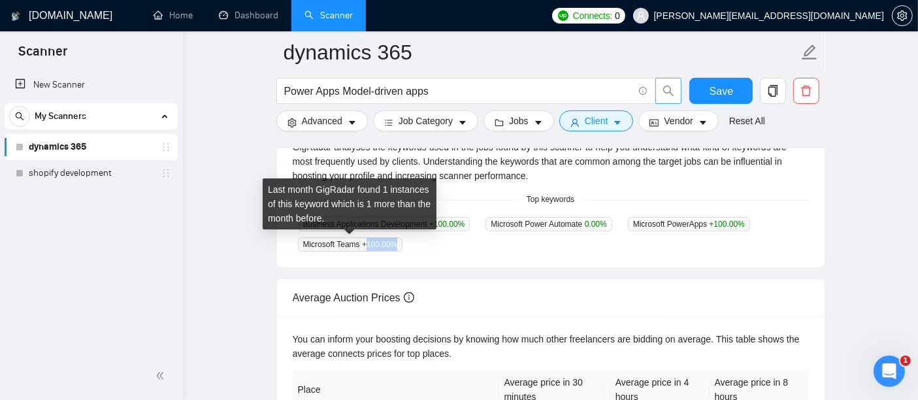
drag, startPoint x: 414, startPoint y: 245, endPoint x: 366, endPoint y: 240, distance: 48.0
click at [366, 240] on div "Business Applications Development +100.00 % Microsoft Power Automate 0.00 % Mic…" at bounding box center [551, 233] width 516 height 35
click at [366, 240] on span "+100.00 %" at bounding box center [379, 244] width 35 height 9
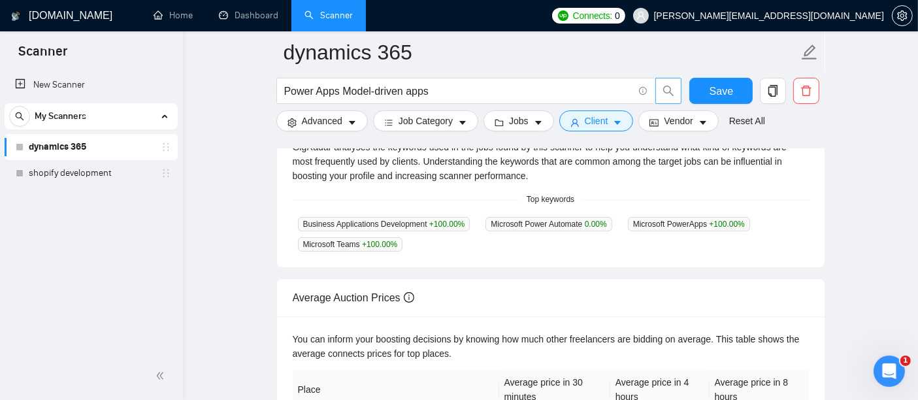
click at [416, 242] on div "Business Applications Development +100.00 % Microsoft Power Automate 0.00 % Mic…" at bounding box center [551, 233] width 516 height 35
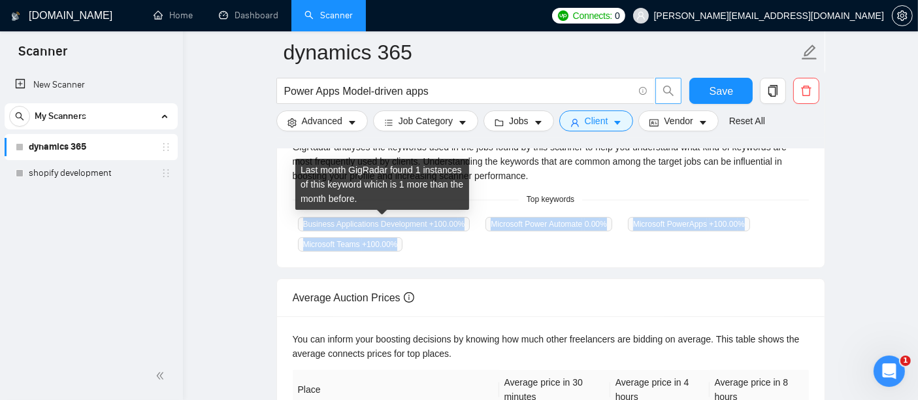
drag, startPoint x: 415, startPoint y: 242, endPoint x: 304, endPoint y: 225, distance: 112.4
click at [304, 225] on div "Business Applications Development +100.00 % Microsoft Power Automate 0.00 % Mic…" at bounding box center [551, 233] width 516 height 35
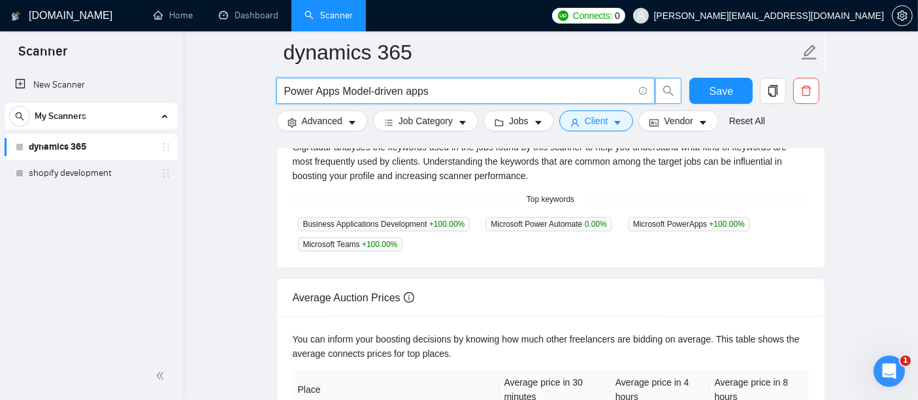
drag, startPoint x: 343, startPoint y: 92, endPoint x: 430, endPoint y: 91, distance: 86.9
click at [430, 91] on input "Power Apps Model-driven apps" at bounding box center [458, 91] width 349 height 16
paste input "Dataverse"
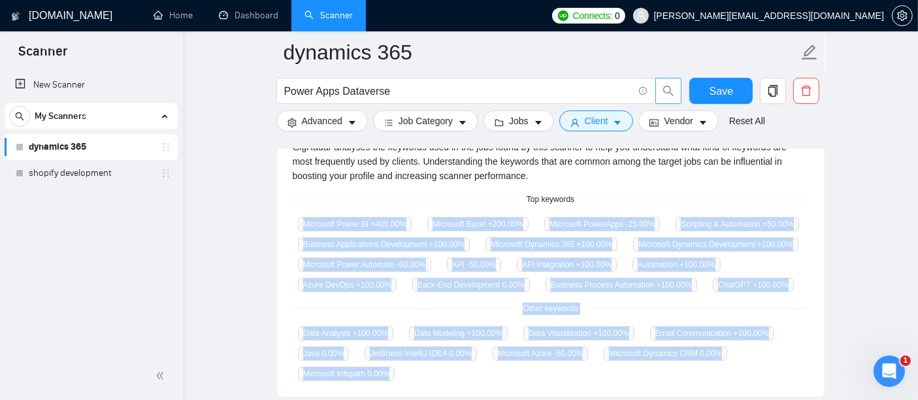
drag, startPoint x: 299, startPoint y: 221, endPoint x: 406, endPoint y: 370, distance: 184.4
click at [406, 370] on div "GigRadar analyses the keywords used in the jobs found by this scanner to help y…" at bounding box center [551, 260] width 548 height 272
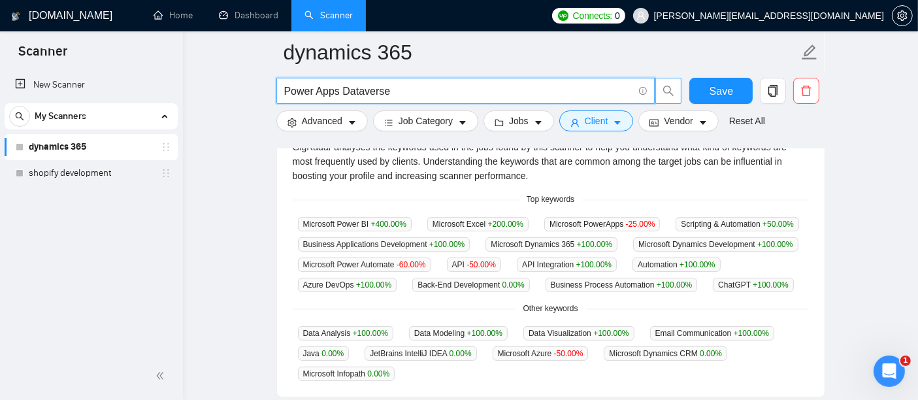
click at [350, 86] on input "Power Apps Dataverse" at bounding box center [458, 91] width 349 height 16
paste input "Connectors"
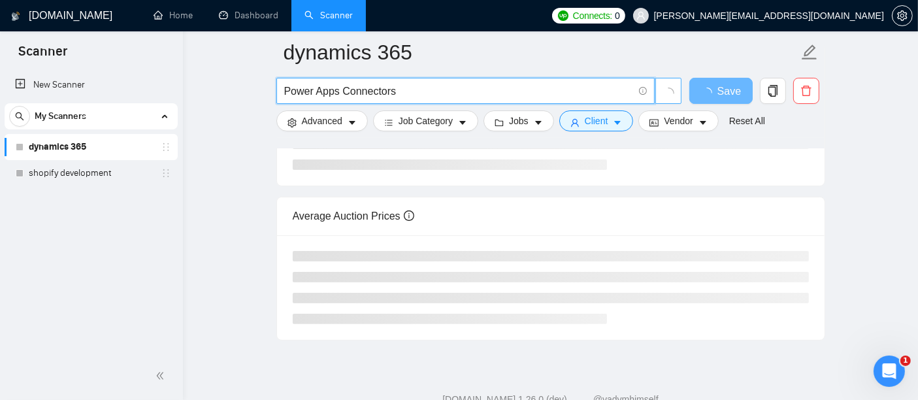
type input "Power Apps Connectors"
click at [898, 171] on div "[DOMAIN_NAME] Home Dashboard Scanner Connects: 0 [PERSON_NAME][EMAIL_ADDRESS][D…" at bounding box center [550, 69] width 735 height 743
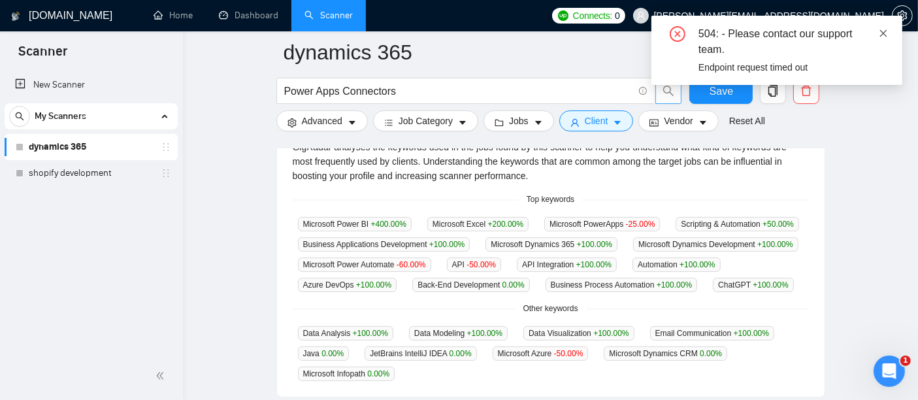
click at [882, 25] on div "504: - Please contact our support team. Endpoint request timed out" at bounding box center [776, 50] width 251 height 69
click at [885, 35] on icon "close" at bounding box center [883, 32] width 7 height 7
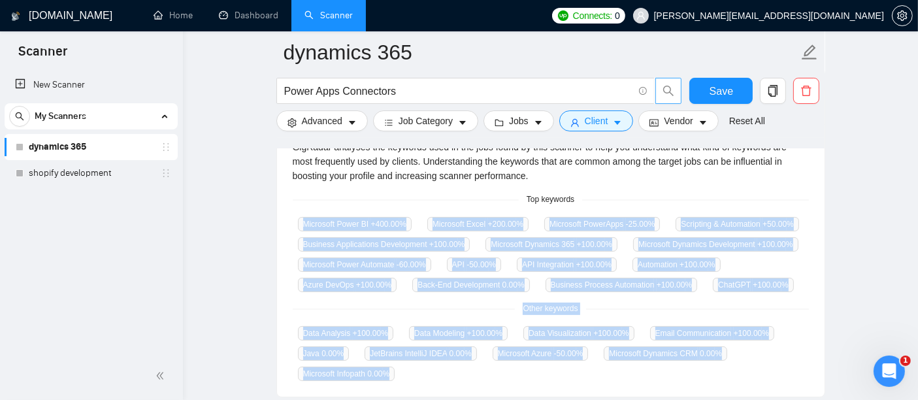
drag, startPoint x: 299, startPoint y: 218, endPoint x: 440, endPoint y: 379, distance: 214.3
click at [440, 379] on div "GigRadar analyses the keywords used in the jobs found by this scanner to help y…" at bounding box center [551, 260] width 548 height 272
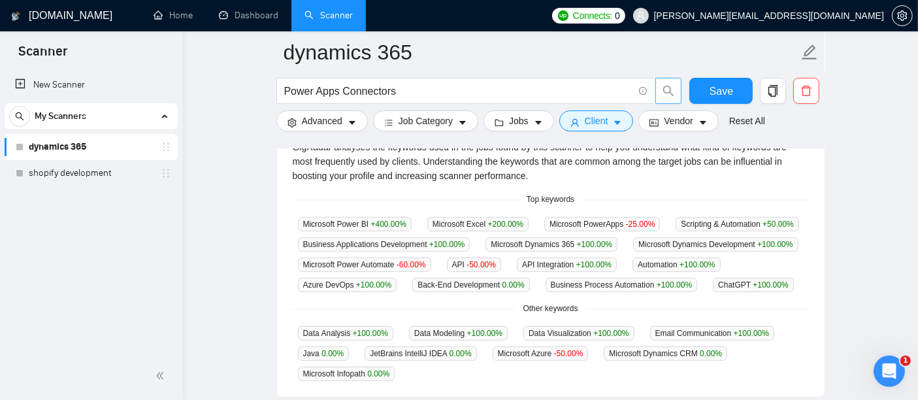
click at [440, 379] on div "GigRadar analyses the keywords used in the jobs found by this scanner to help y…" at bounding box center [551, 260] width 548 height 272
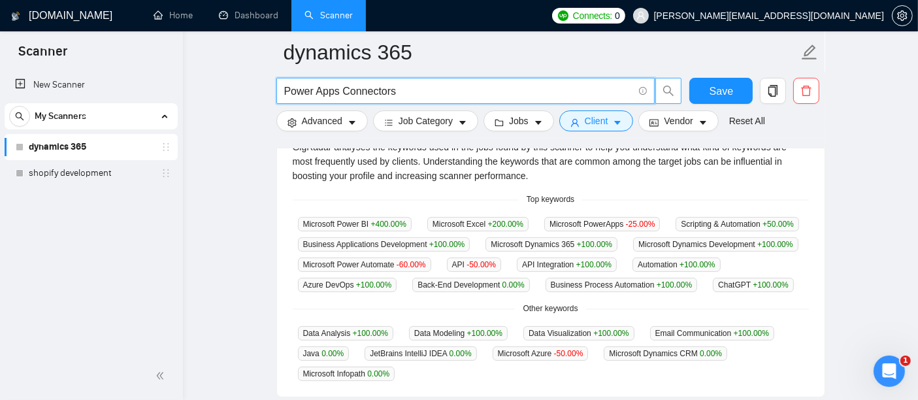
click at [442, 92] on input "Power Apps Connectors" at bounding box center [458, 91] width 349 height 16
click at [672, 88] on icon "search" at bounding box center [669, 91] width 12 height 12
click at [358, 90] on input "Power Apps Connectors" at bounding box center [458, 91] width 349 height 16
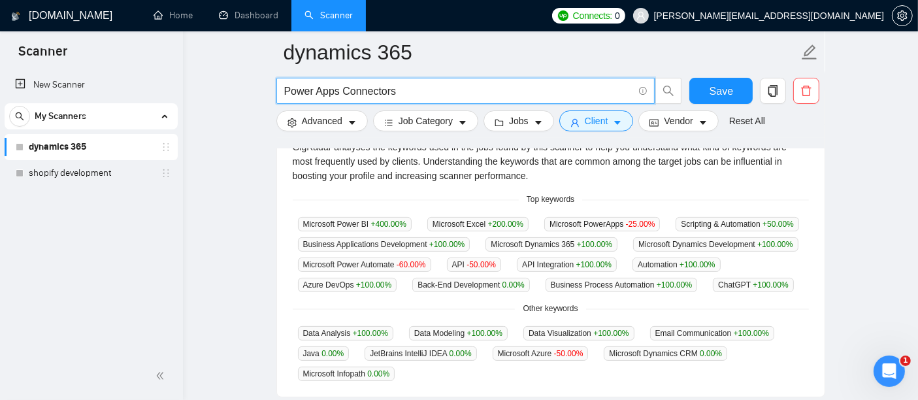
drag, startPoint x: 393, startPoint y: 93, endPoint x: 247, endPoint y: 80, distance: 146.2
click at [247, 80] on main "dynamics 365 Power Apps Connectors Save Advanced Job Category Jobs Client Vendo…" at bounding box center [550, 203] width 693 height 907
paste input "Power Apps Connectors"
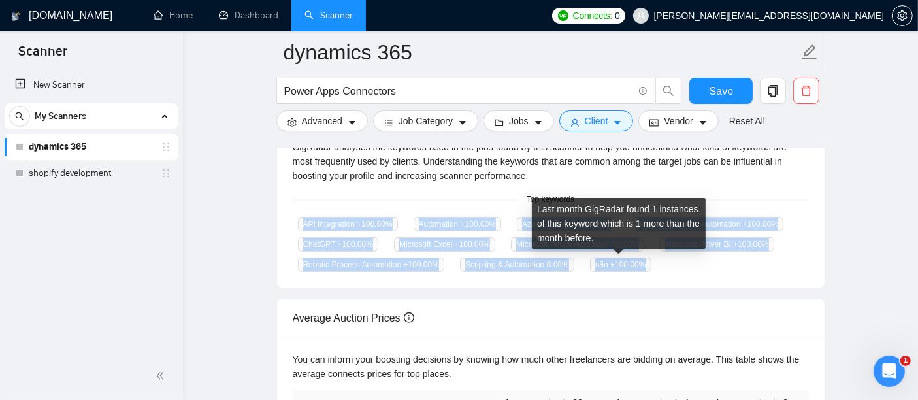
drag, startPoint x: 297, startPoint y: 223, endPoint x: 647, endPoint y: 259, distance: 352.8
click at [647, 259] on div "API Integration +100.00 % Automation +100.00 % Azure DevOps +100.00 % Business …" at bounding box center [551, 244] width 516 height 56
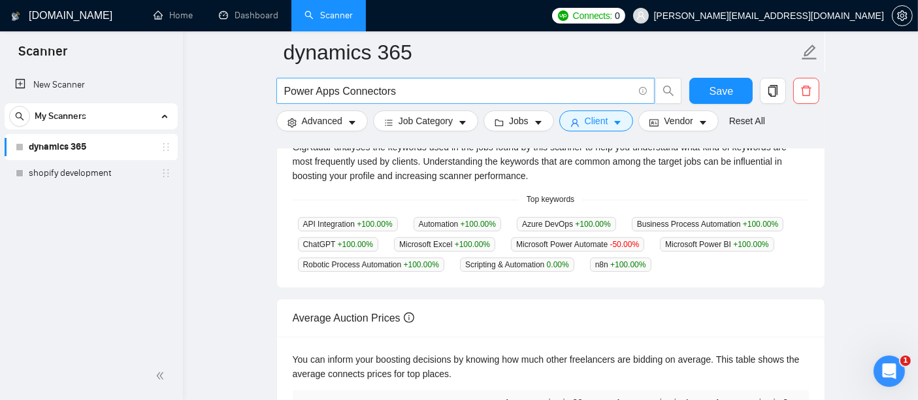
click at [352, 91] on input "Power Apps Connectors" at bounding box center [458, 91] width 349 height 16
paste input "Power Automate (Flows)"
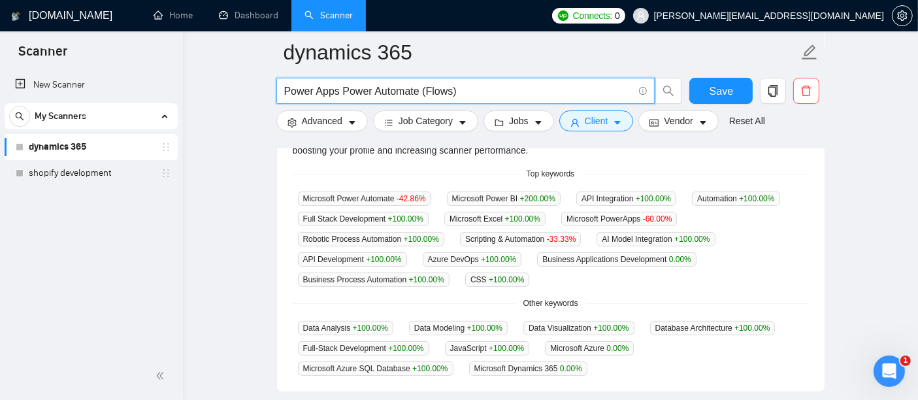
scroll to position [334, 0]
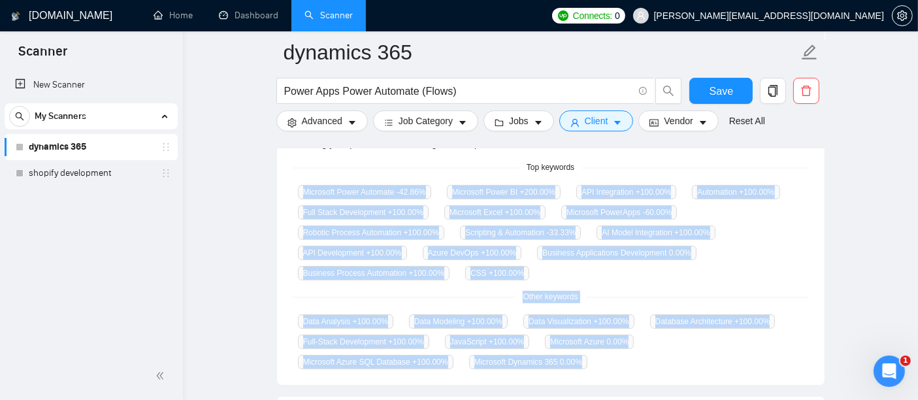
drag, startPoint x: 301, startPoint y: 189, endPoint x: 425, endPoint y: 353, distance: 206.6
click at [425, 353] on div "GigRadar analyses the keywords used in the jobs found by this scanner to help y…" at bounding box center [551, 238] width 548 height 293
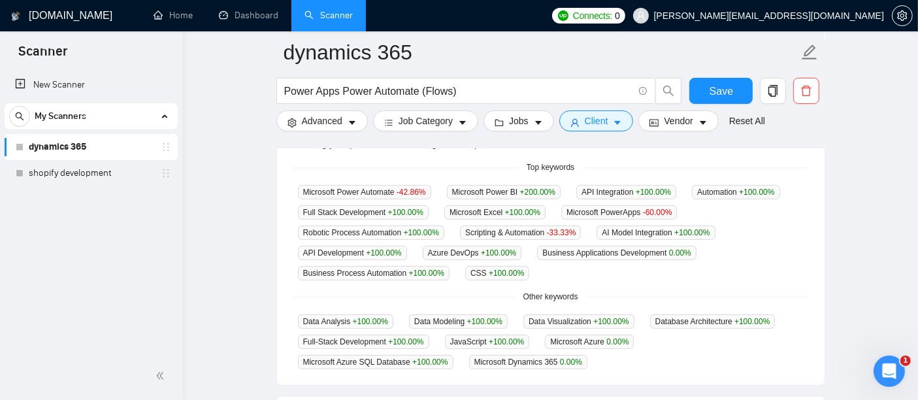
drag, startPoint x: 425, startPoint y: 353, endPoint x: 508, endPoint y: 374, distance: 84.9
click at [463, 374] on div "GigRadar analyses the keywords used in the jobs found by this scanner to help y…" at bounding box center [551, 238] width 548 height 293
click at [265, 172] on main "dynamics 365 Power Apps Power Automate (Flows) Save Advanced Job Category Jobs …" at bounding box center [550, 181] width 693 height 927
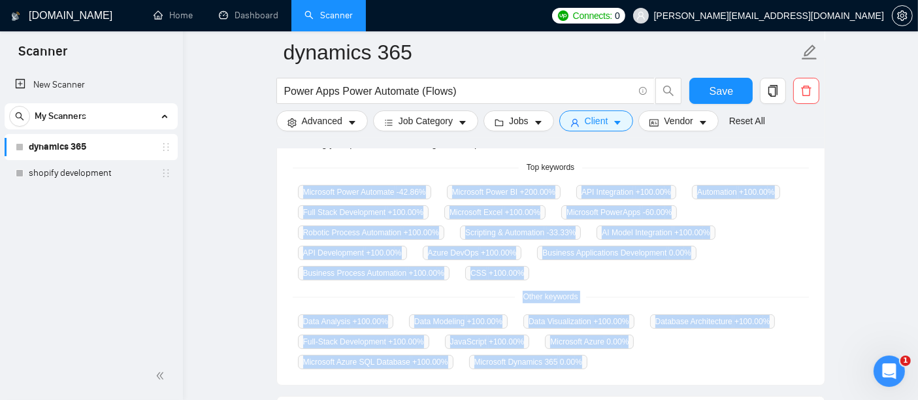
drag, startPoint x: 297, startPoint y: 184, endPoint x: 419, endPoint y: 352, distance: 208.2
click at [419, 352] on div "GigRadar analyses the keywords used in the jobs found by this scanner to help y…" at bounding box center [551, 238] width 548 height 293
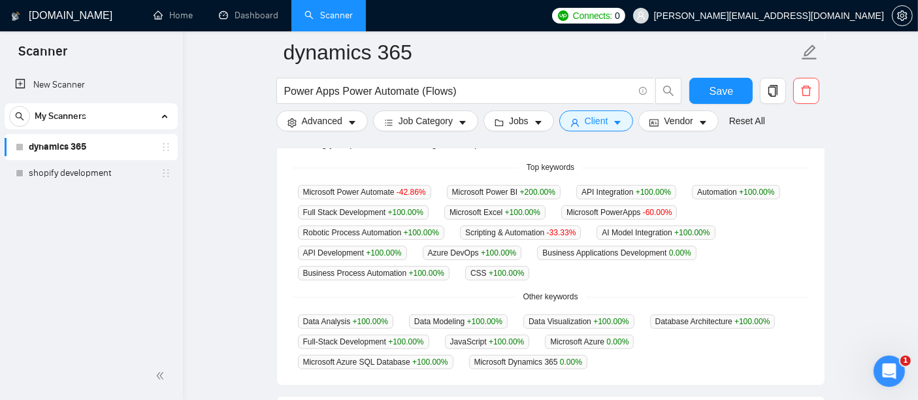
click at [419, 352] on div "Data Analysis +100.00 % Data Modeling +100.00 % Data Visualization +100.00 % Da…" at bounding box center [551, 342] width 516 height 56
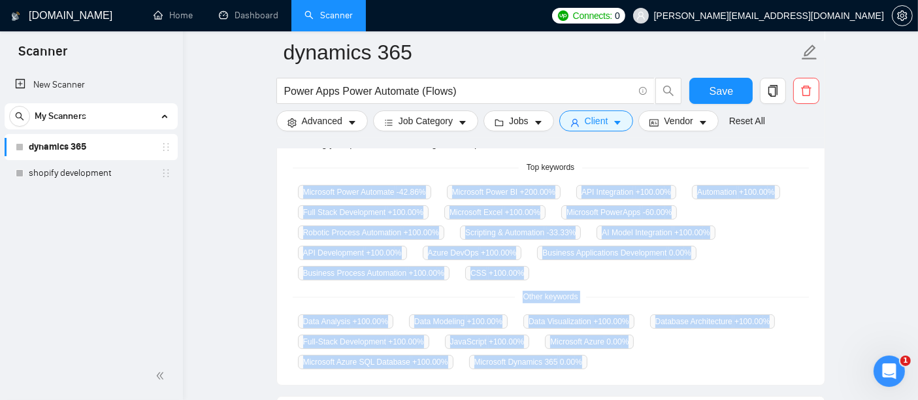
drag, startPoint x: 301, startPoint y: 188, endPoint x: 431, endPoint y: 359, distance: 215.9
click at [431, 359] on div "GigRadar analyses the keywords used in the jobs found by this scanner to help y…" at bounding box center [551, 238] width 548 height 293
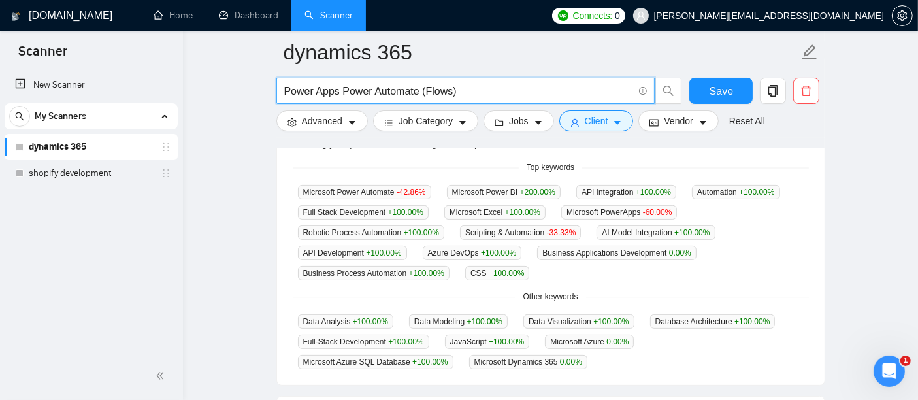
drag, startPoint x: 342, startPoint y: 90, endPoint x: 463, endPoint y: 96, distance: 121.0
click at [463, 96] on input "Power Apps Power Automate (Flows)" at bounding box center [458, 91] width 349 height 16
paste input "Formulas"
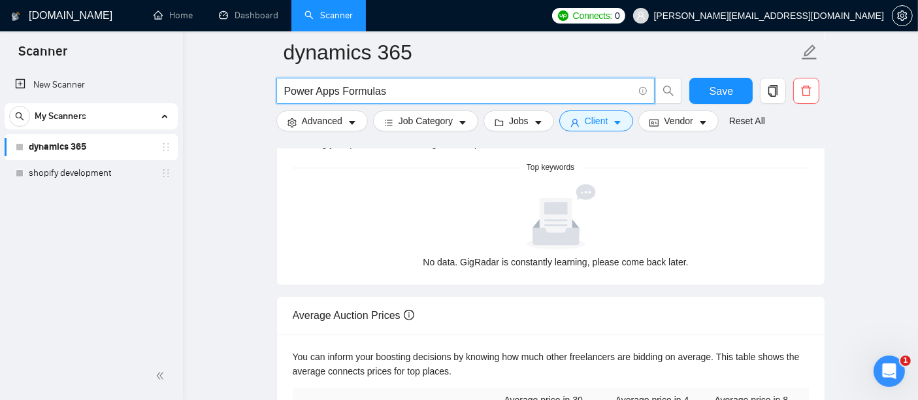
click at [359, 94] on input "Power Apps Formulas" at bounding box center [458, 91] width 349 height 16
paste input "Galleries"
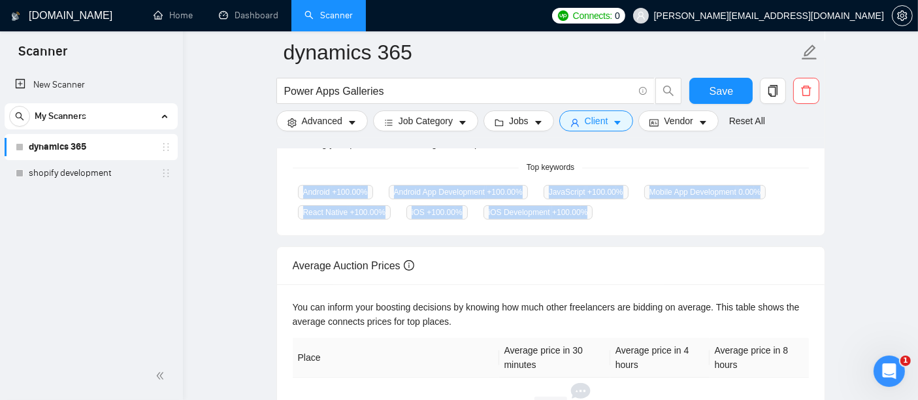
drag, startPoint x: 594, startPoint y: 205, endPoint x: 299, endPoint y: 197, distance: 294.8
click at [299, 197] on div "Android +100.00 % Android App Development +100.00 % JavaScript +100.00 % Mobile…" at bounding box center [551, 201] width 516 height 35
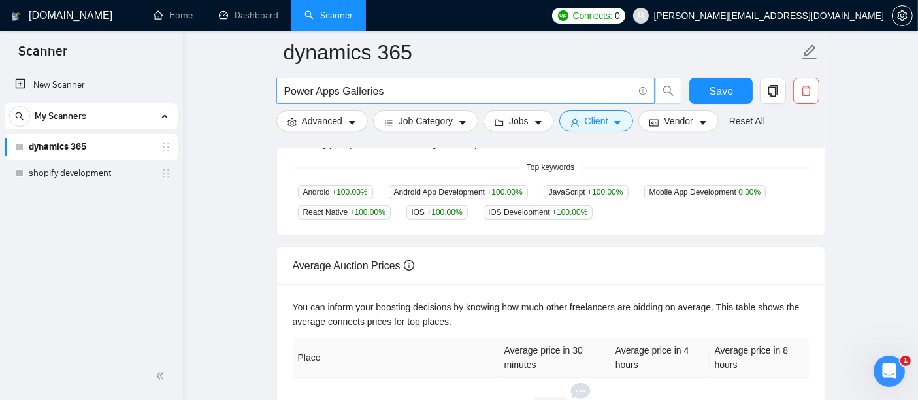
click at [367, 92] on input "Power Apps Galleries" at bounding box center [458, 91] width 349 height 16
paste input "Forms"
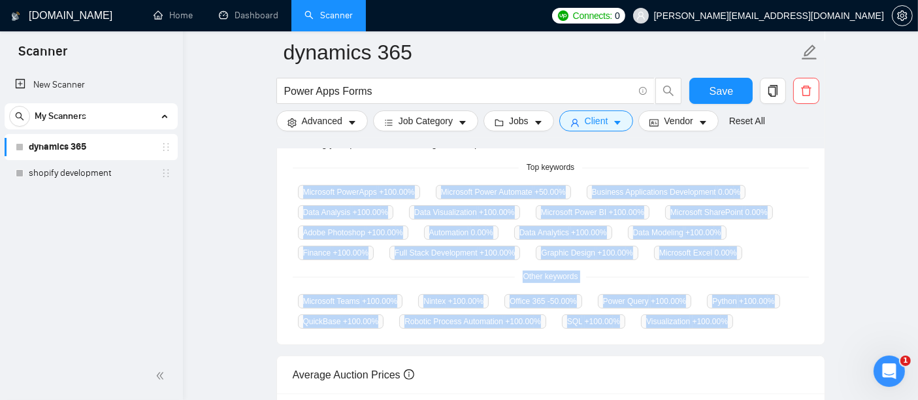
drag, startPoint x: 302, startPoint y: 188, endPoint x: 727, endPoint y: 318, distance: 444.3
click at [727, 318] on div "GigRadar analyses the keywords used in the jobs found by this scanner to help y…" at bounding box center [551, 218] width 548 height 252
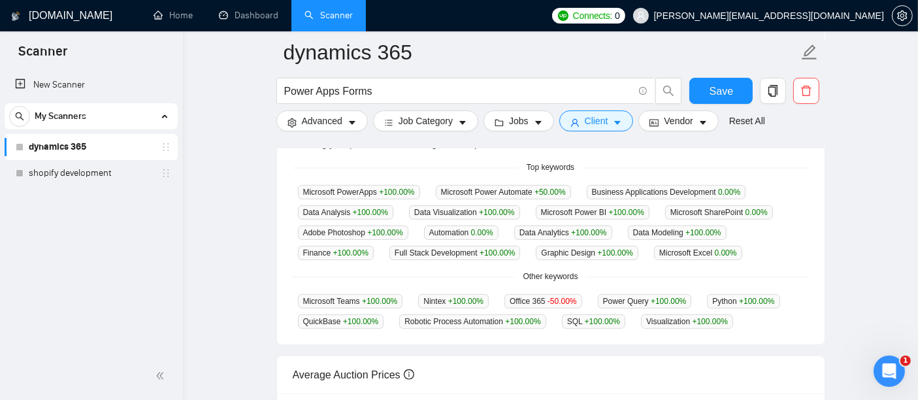
drag, startPoint x: 727, startPoint y: 318, endPoint x: 794, endPoint y: 282, distance: 76.3
click at [785, 313] on div "Microsoft Teams +100.00 % Nintex +100.00 % Office 365 -50.00 % Power Query +100…" at bounding box center [551, 310] width 516 height 35
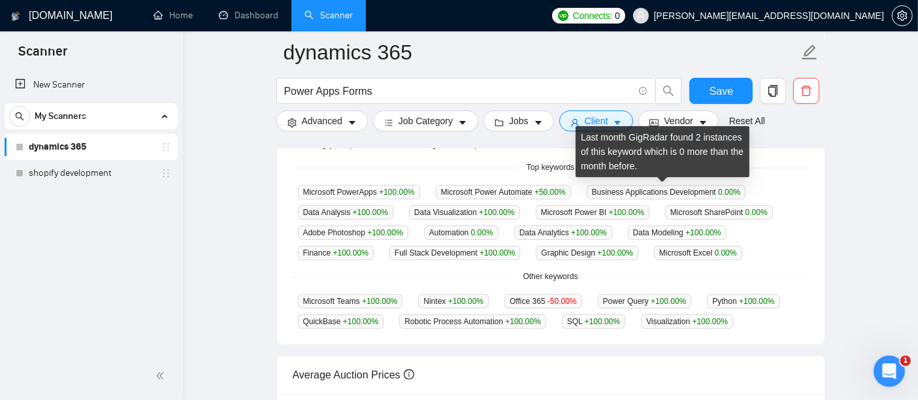
click at [676, 186] on span "Business Applications Development 0.00 %" at bounding box center [666, 192] width 159 height 14
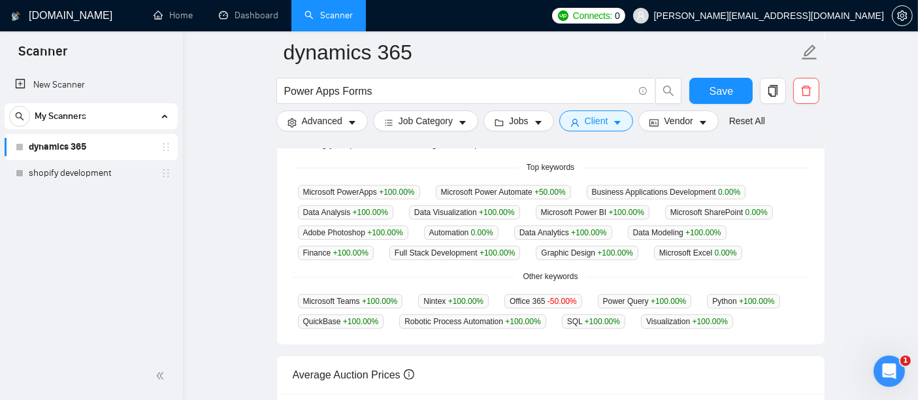
click at [305, 186] on span "Microsoft PowerApps +100.00 %" at bounding box center [359, 192] width 122 height 14
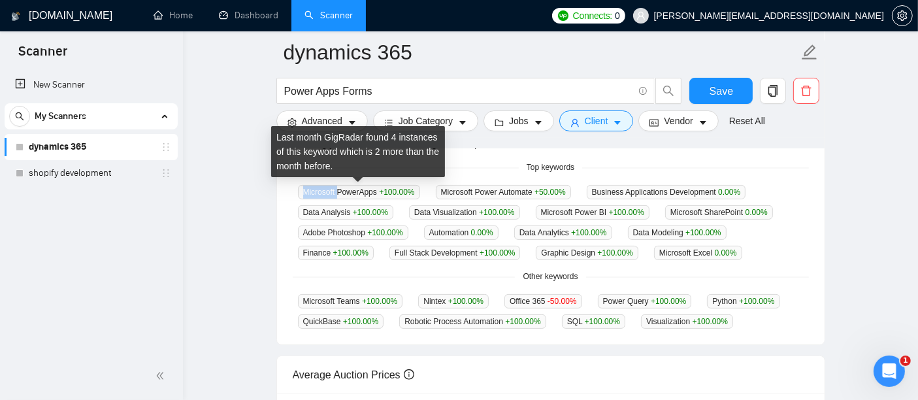
click at [305, 186] on span "Microsoft PowerApps +100.00 %" at bounding box center [359, 192] width 122 height 14
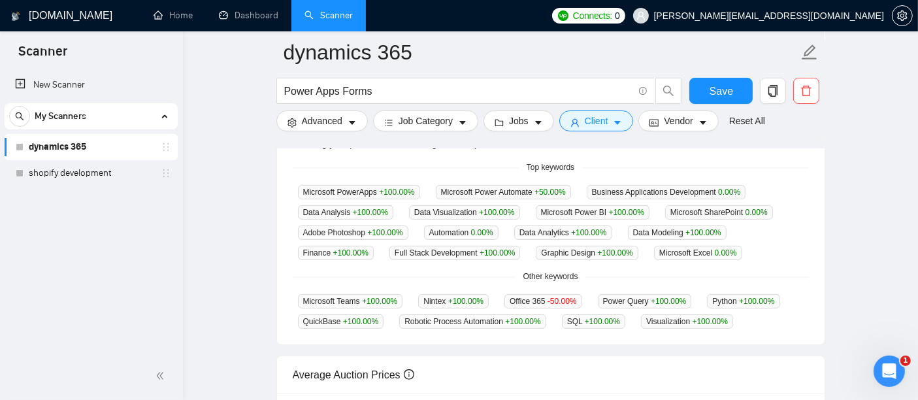
click at [291, 189] on div "GigRadar analyses the keywords used in the jobs found by this scanner to help y…" at bounding box center [551, 218] width 548 height 252
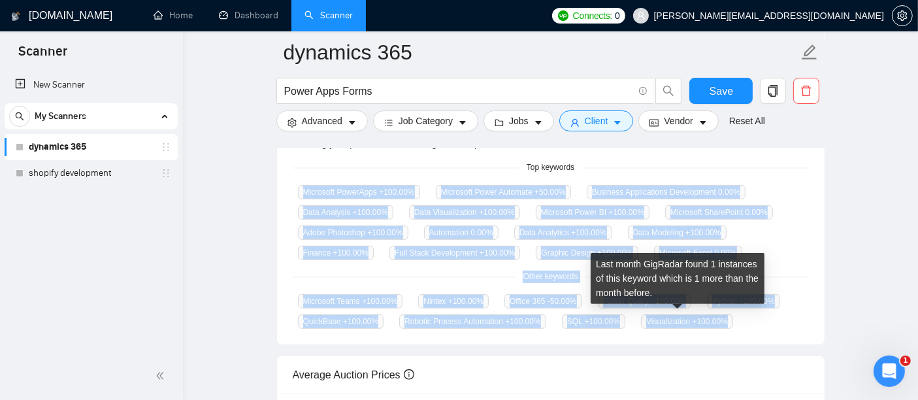
drag, startPoint x: 291, startPoint y: 189, endPoint x: 718, endPoint y: 316, distance: 445.5
click at [718, 316] on div "GigRadar analyses the keywords used in the jobs found by this scanner to help y…" at bounding box center [551, 218] width 548 height 252
click at [718, 316] on span "Visualization +100.00 %" at bounding box center [687, 321] width 92 height 14
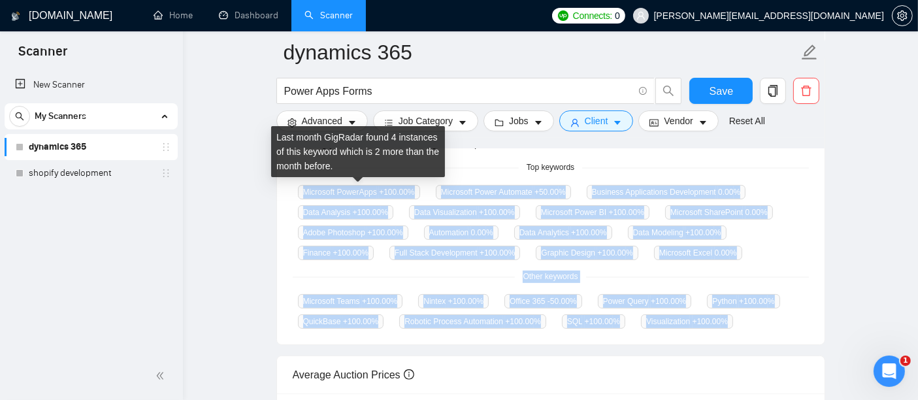
drag, startPoint x: 730, startPoint y: 319, endPoint x: 302, endPoint y: 194, distance: 445.8
click at [302, 194] on div "GigRadar analyses the keywords used in the jobs found by this scanner to help y…" at bounding box center [551, 218] width 548 height 252
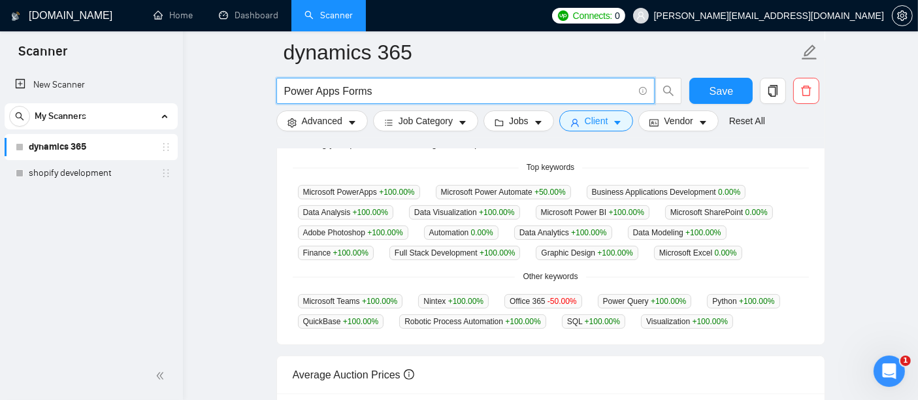
click at [358, 92] on input "Power Apps Forms" at bounding box center [458, 91] width 349 height 16
paste input "Components"
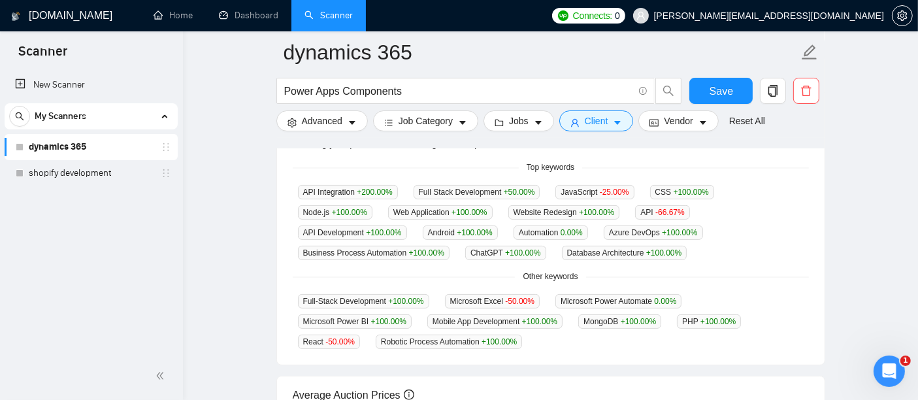
click at [269, 214] on main "dynamics 365 Power Apps Components Save Advanced Job Category Jobs Client Vendo…" at bounding box center [550, 171] width 693 height 907
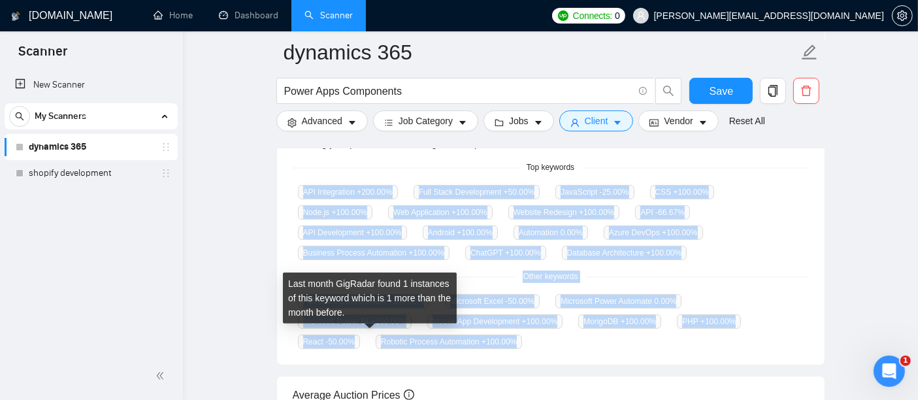
drag, startPoint x: 300, startPoint y: 192, endPoint x: 443, endPoint y: 333, distance: 200.5
click at [443, 333] on div "GigRadar analyses the keywords used in the jobs found by this scanner to help y…" at bounding box center [551, 228] width 548 height 272
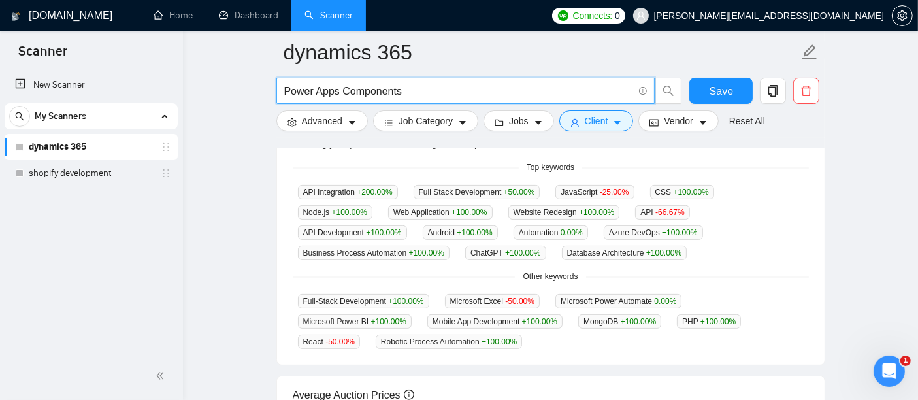
click at [373, 94] on input "Power Apps Components" at bounding box center [458, 91] width 349 height 16
paste input "Power BI"
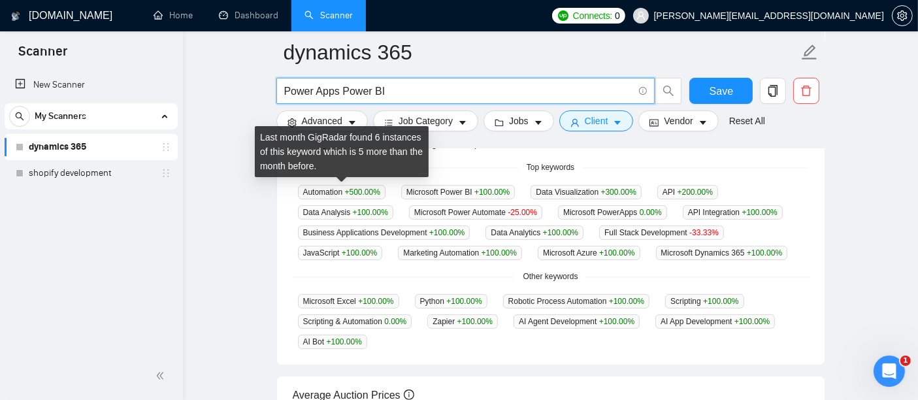
type input "Power Apps Power BI"
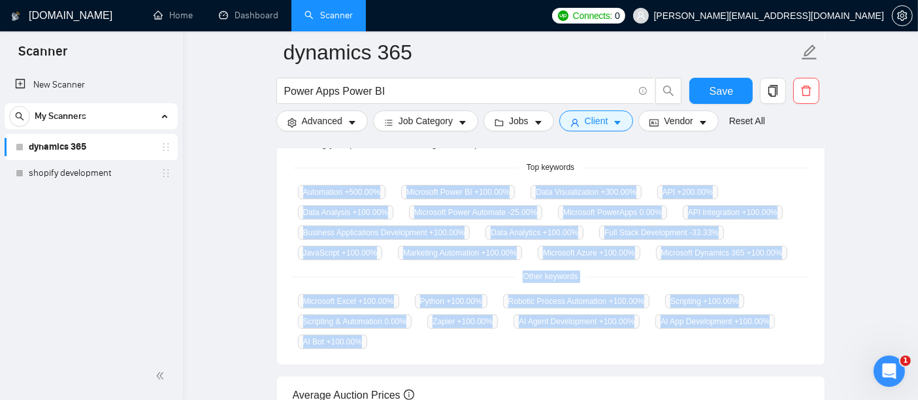
drag, startPoint x: 297, startPoint y: 189, endPoint x: 373, endPoint y: 336, distance: 165.4
click at [373, 336] on div "GigRadar analyses the keywords used in the jobs found by this scanner to help y…" at bounding box center [551, 228] width 548 height 272
click at [622, 257] on div "GigRadar analyses the keywords used in the jobs found by this scanner to help y…" at bounding box center [551, 228] width 548 height 272
